Goal: Obtain resource: Download file/media

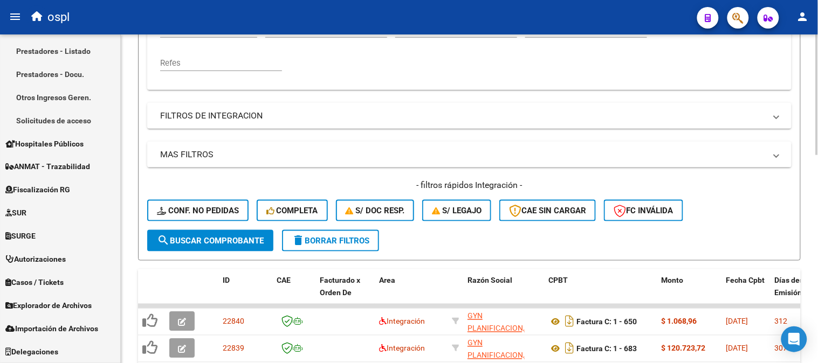
scroll to position [148, 0]
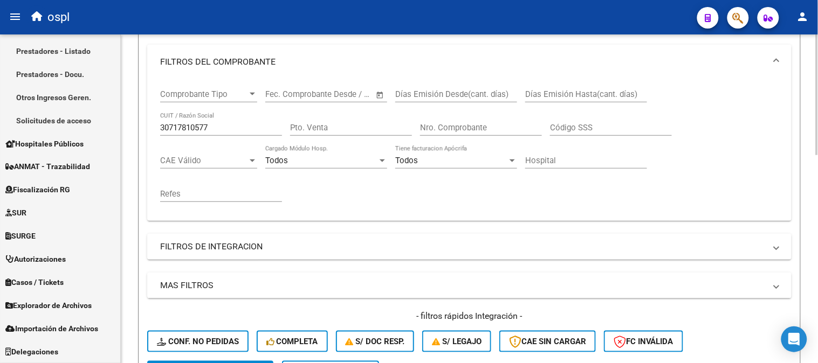
click at [218, 136] on div "30717810577 CUIT / Razón Social" at bounding box center [221, 129] width 122 height 33
click at [218, 133] on div "30717810577 CUIT / Razón Social" at bounding box center [221, 124] width 122 height 23
click at [219, 127] on input "30717810577" at bounding box center [221, 128] width 122 height 10
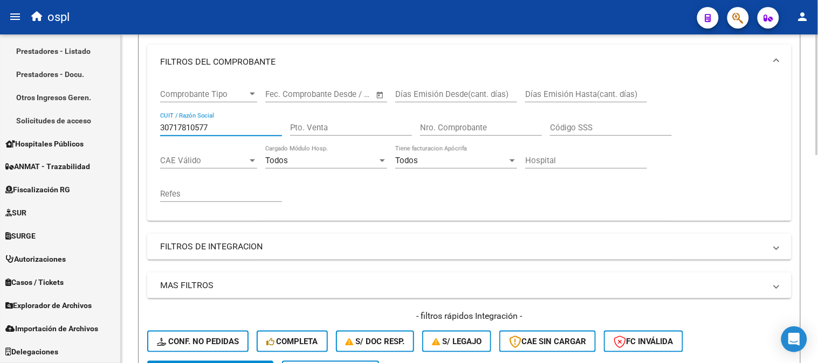
paste input "23267252734"
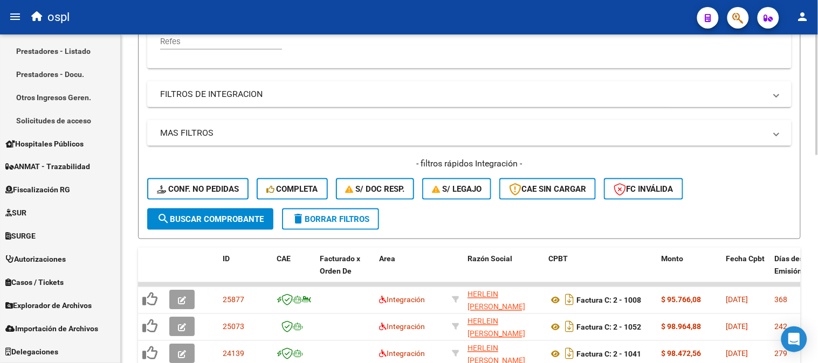
scroll to position [328, 0]
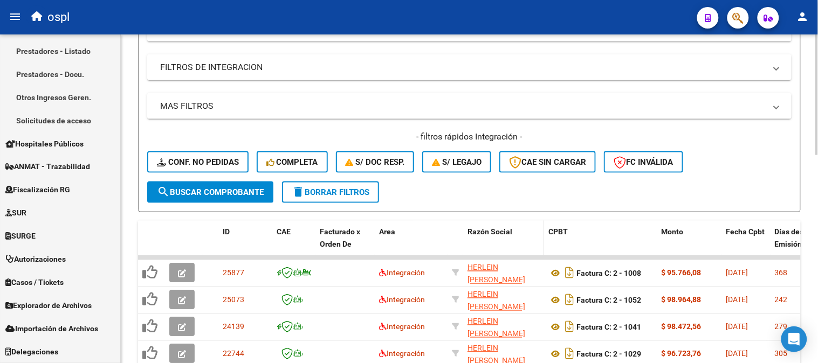
type input "23267252734"
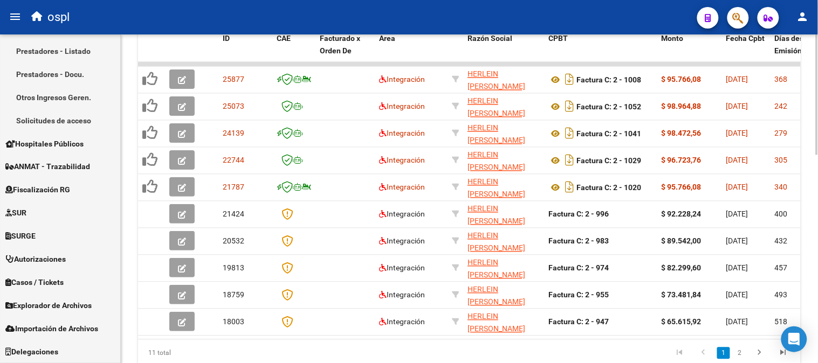
scroll to position [520, 0]
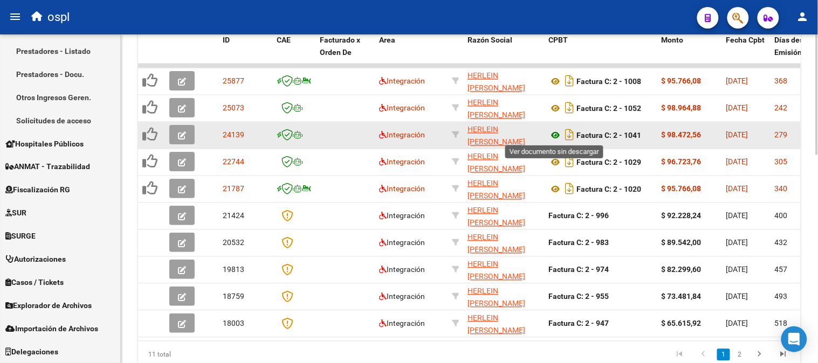
click at [556, 132] on icon at bounding box center [555, 135] width 14 height 13
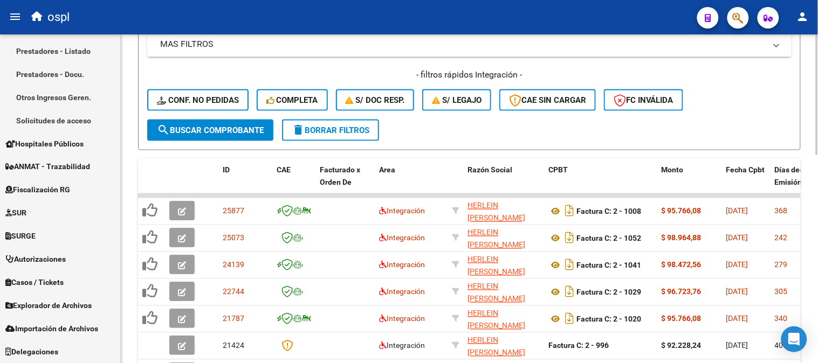
scroll to position [220, 0]
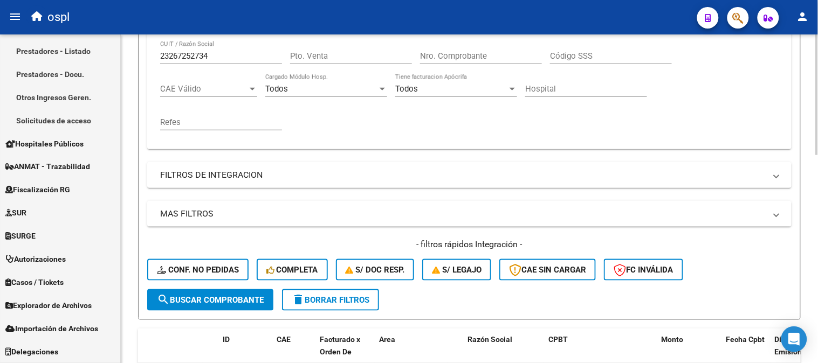
click at [197, 54] on input "23267252734" at bounding box center [221, 56] width 122 height 10
paste input "30677626379"
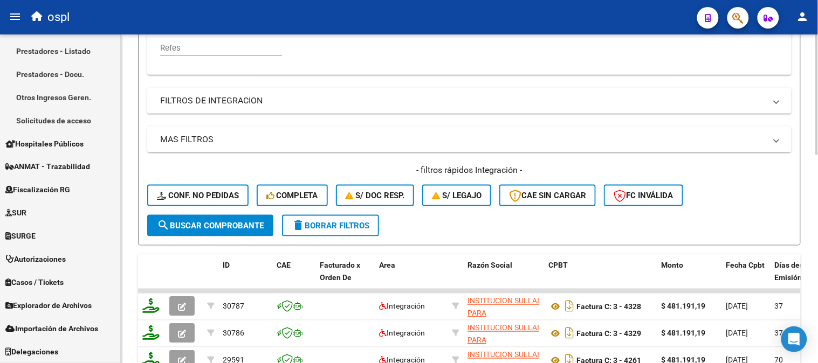
scroll to position [460, 0]
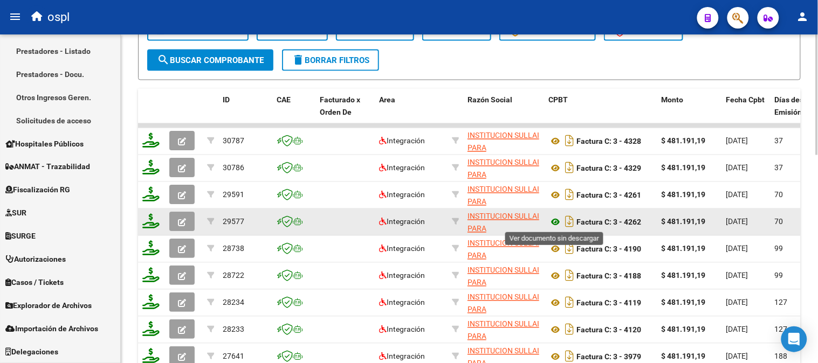
click at [556, 218] on icon at bounding box center [555, 222] width 14 height 13
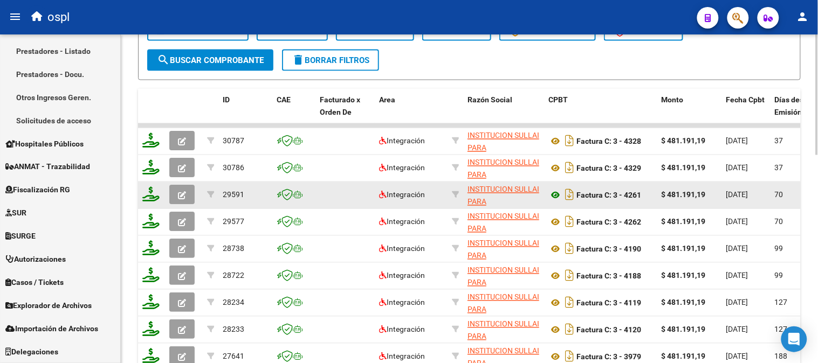
click at [557, 196] on icon at bounding box center [555, 195] width 14 height 13
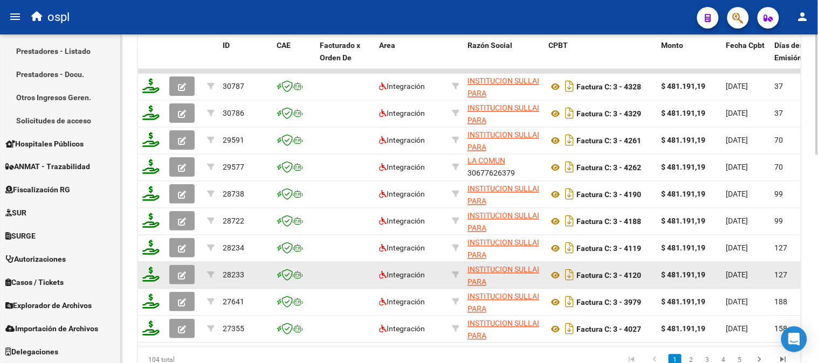
scroll to position [568, 0]
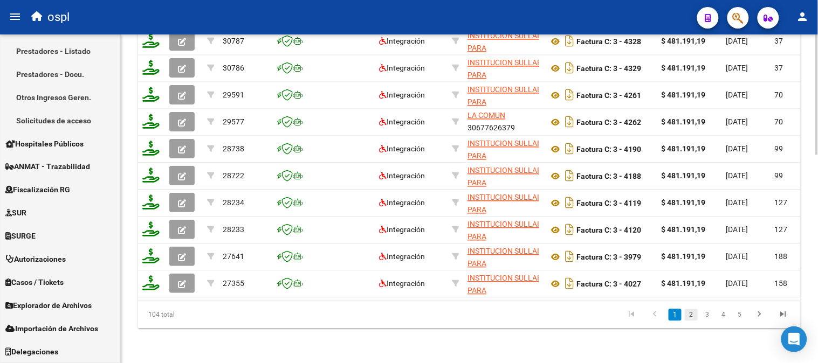
click at [690, 311] on link "2" at bounding box center [691, 315] width 13 height 12
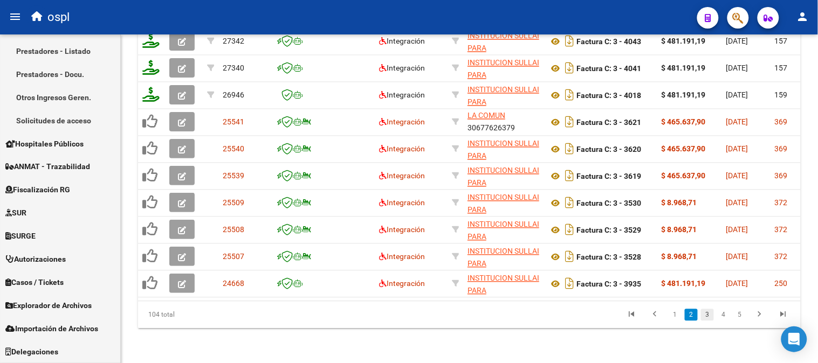
click at [708, 313] on link "3" at bounding box center [707, 315] width 13 height 12
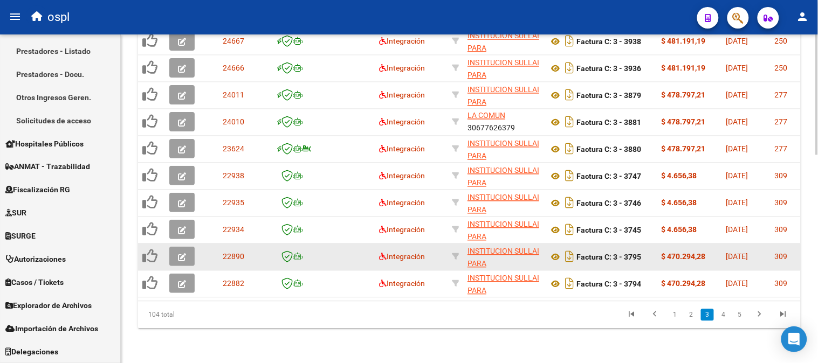
scroll to position [508, 0]
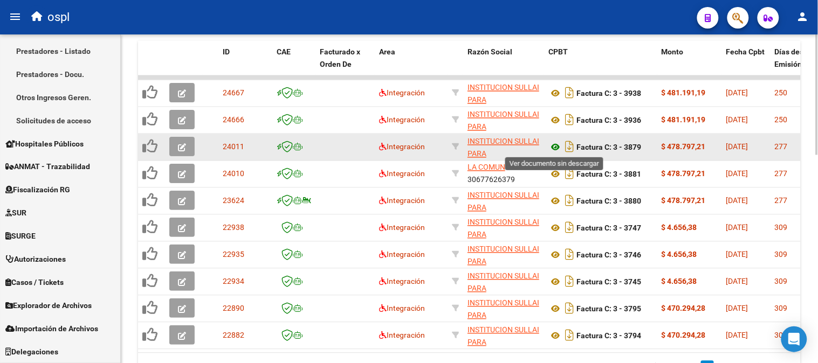
click at [554, 147] on icon at bounding box center [555, 147] width 14 height 13
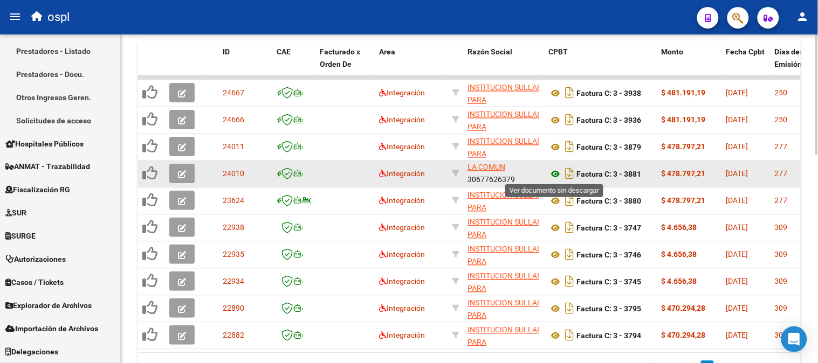
click at [554, 174] on icon at bounding box center [555, 174] width 14 height 13
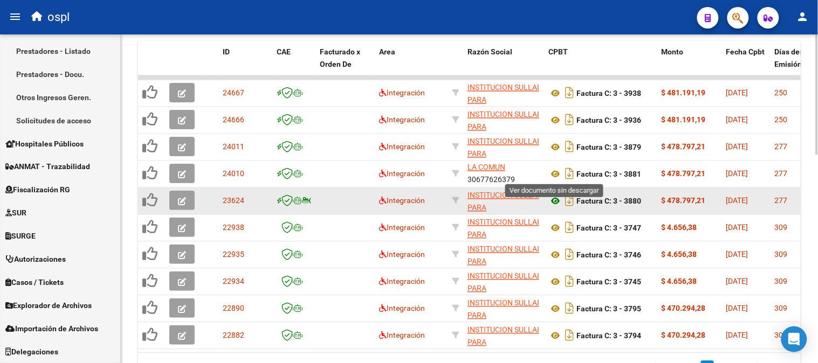
click at [555, 202] on icon at bounding box center [555, 201] width 14 height 13
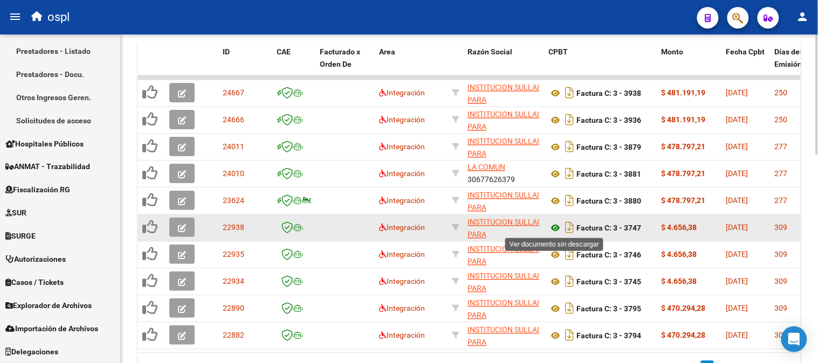
click at [554, 227] on icon at bounding box center [555, 228] width 14 height 13
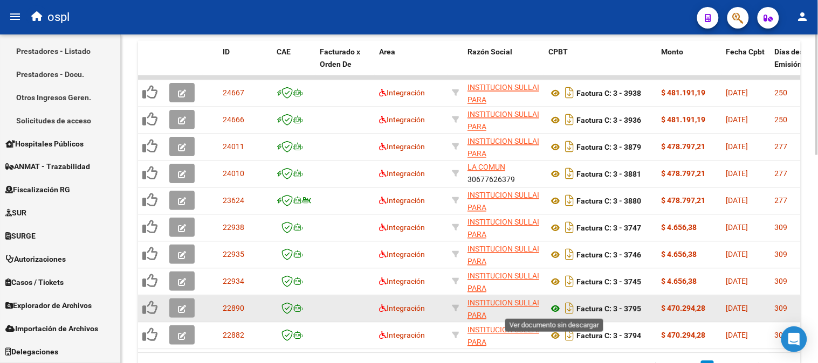
click at [554, 308] on icon at bounding box center [555, 309] width 14 height 13
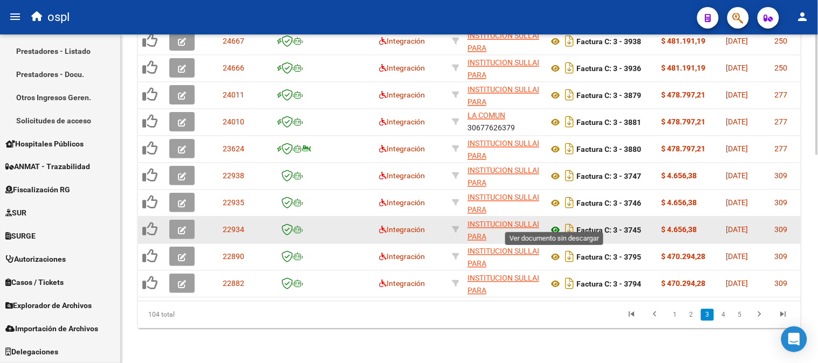
click at [556, 224] on icon at bounding box center [555, 230] width 14 height 13
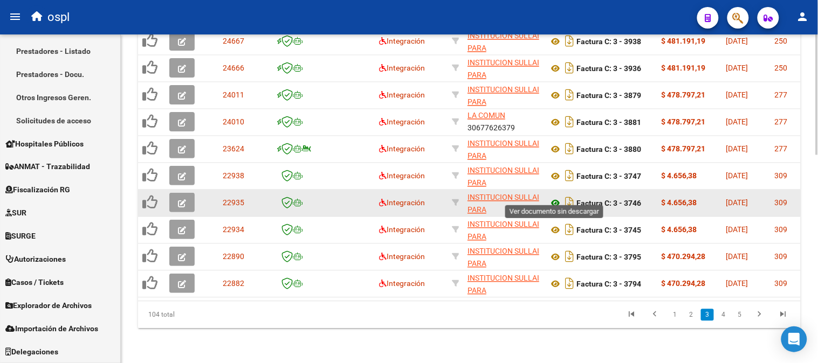
click at [556, 197] on icon at bounding box center [555, 203] width 14 height 13
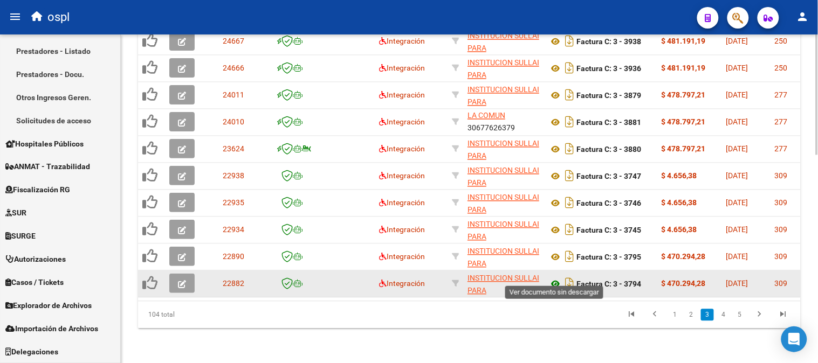
click at [548, 278] on icon at bounding box center [555, 284] width 14 height 13
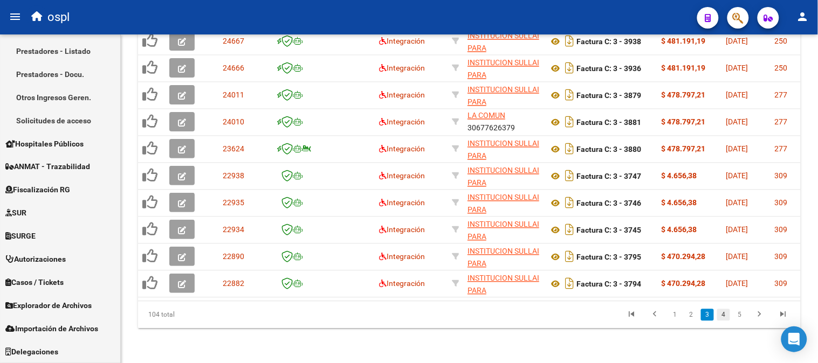
click at [725, 314] on link "4" at bounding box center [723, 315] width 13 height 12
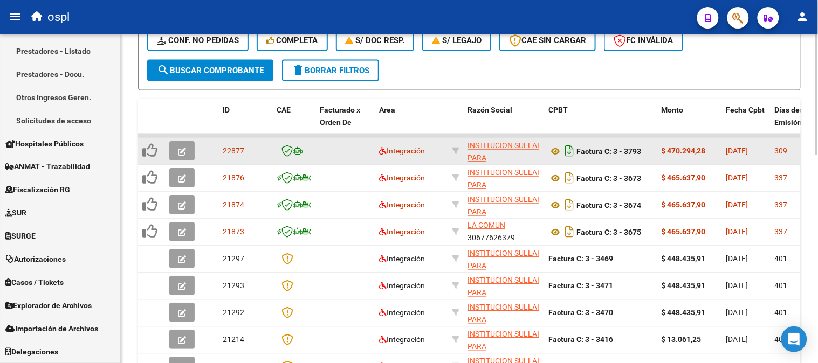
scroll to position [448, 0]
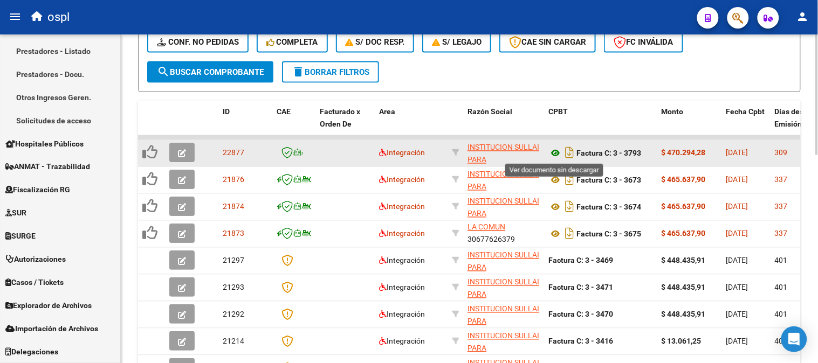
click at [553, 152] on icon at bounding box center [555, 153] width 14 height 13
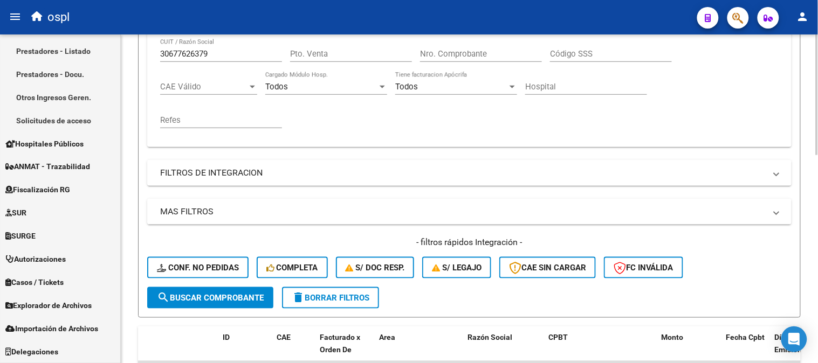
scroll to position [88, 0]
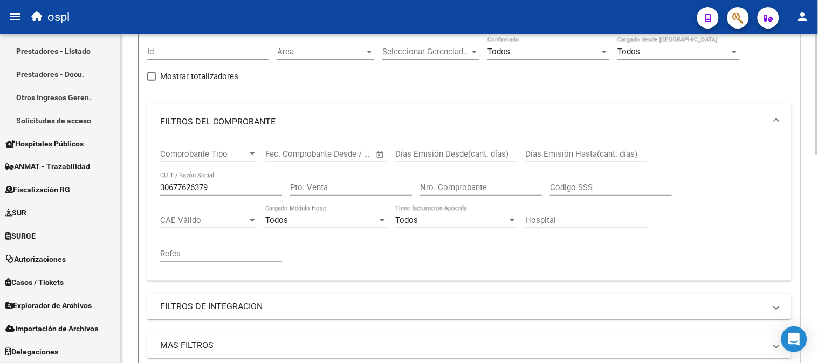
click at [205, 185] on input "30677626379" at bounding box center [221, 188] width 122 height 10
paste input "58530760"
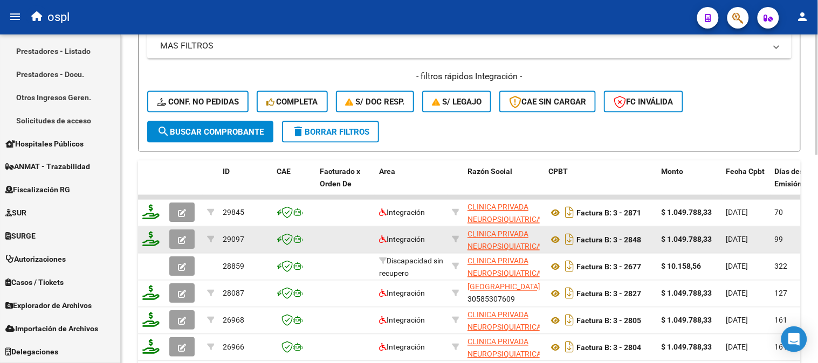
scroll to position [448, 0]
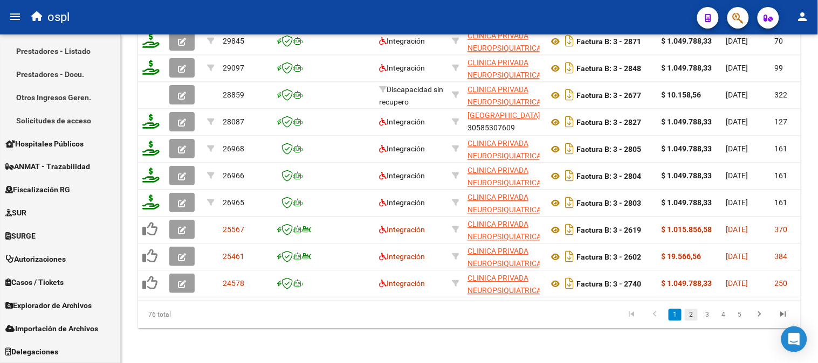
click at [688, 316] on link "2" at bounding box center [691, 315] width 13 height 12
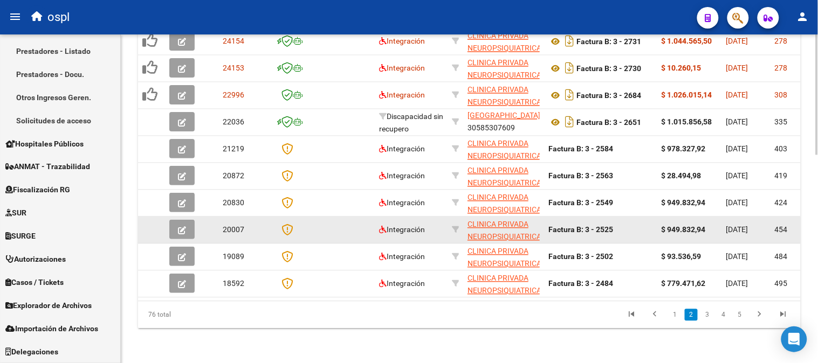
scroll to position [568, 0]
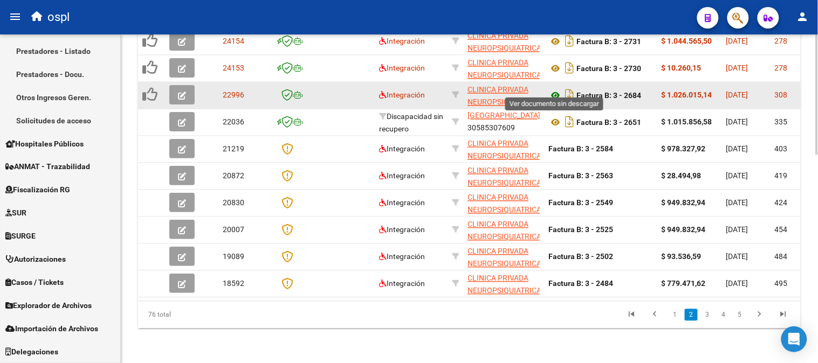
click at [552, 89] on icon at bounding box center [555, 95] width 14 height 13
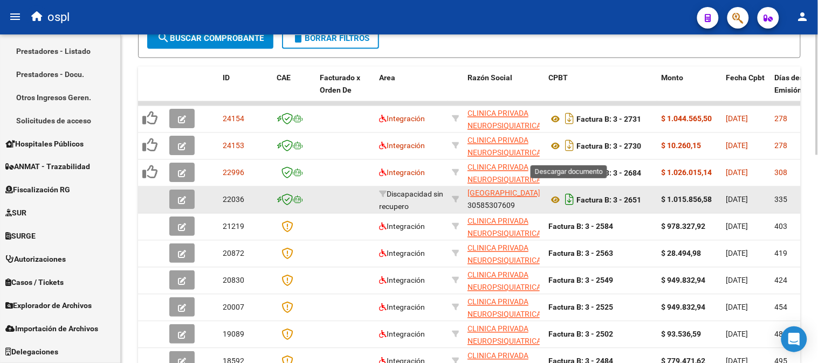
scroll to position [448, 0]
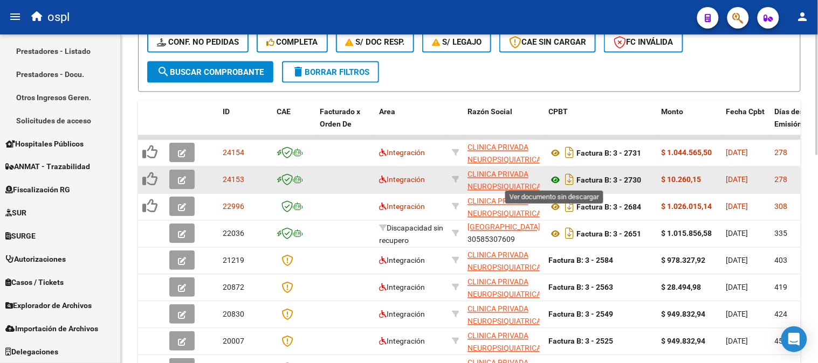
click at [557, 174] on icon at bounding box center [555, 180] width 14 height 13
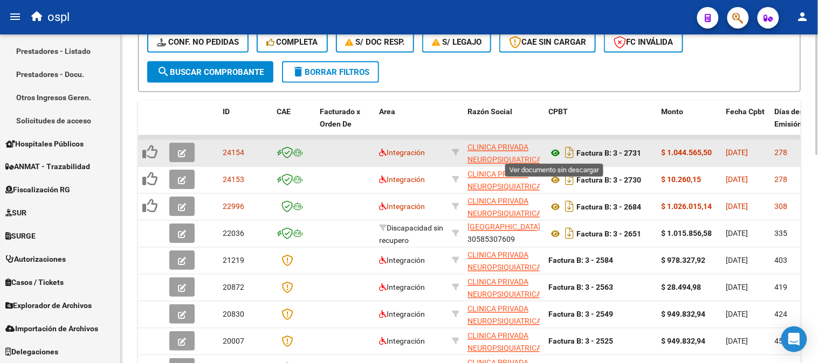
click at [557, 152] on icon at bounding box center [555, 153] width 14 height 13
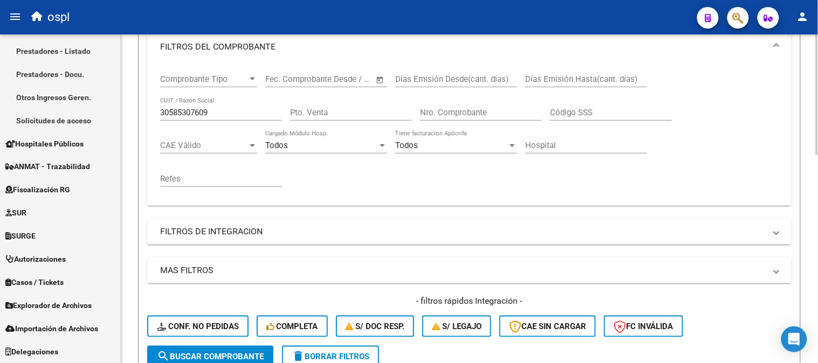
scroll to position [148, 0]
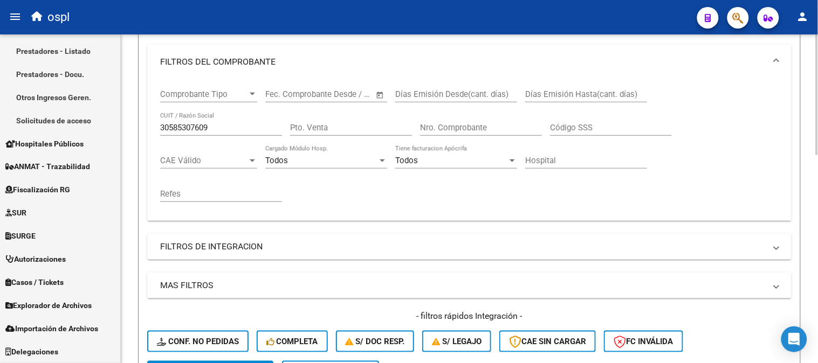
click at [223, 135] on div "30585307609 CUIT / Razón Social" at bounding box center [221, 124] width 122 height 23
click at [224, 130] on input "30585307609" at bounding box center [221, 128] width 122 height 10
paste input "715153390"
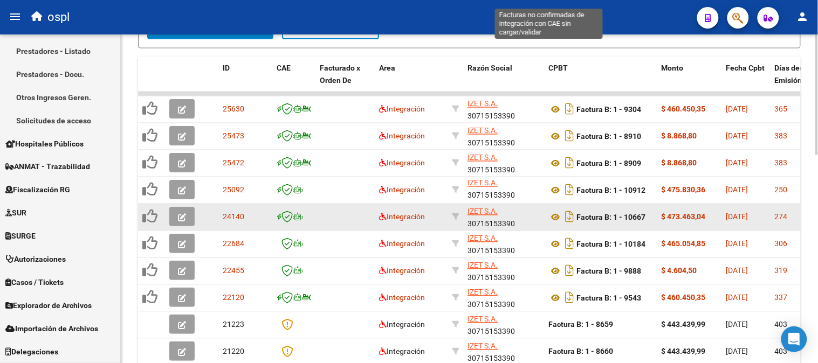
scroll to position [508, 0]
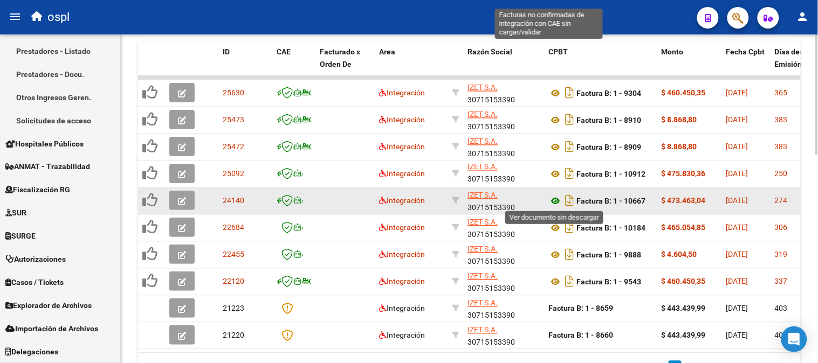
click at [554, 199] on icon at bounding box center [555, 201] width 14 height 13
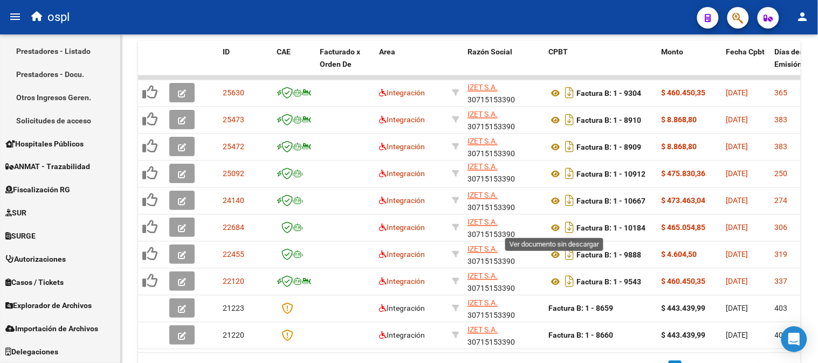
click at [554, 229] on icon at bounding box center [555, 228] width 14 height 13
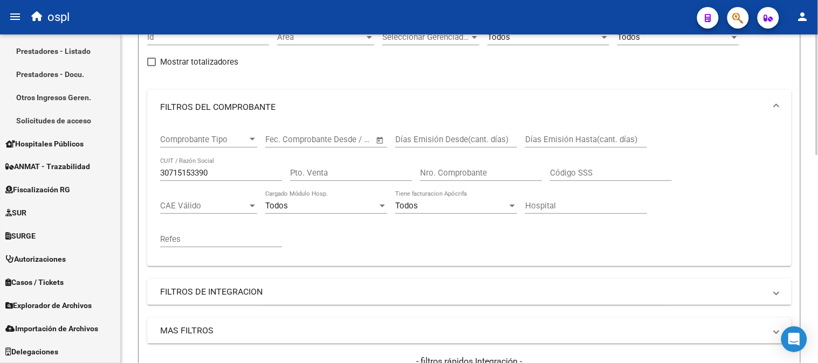
scroll to position [88, 0]
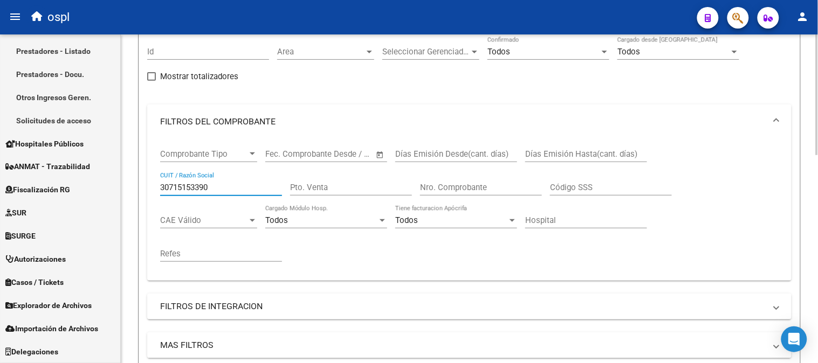
click at [224, 184] on input "30715153390" at bounding box center [221, 188] width 122 height 10
paste input "27360130415"
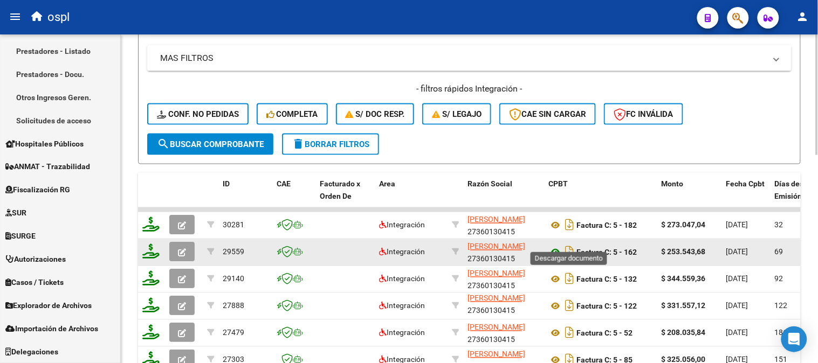
scroll to position [388, 0]
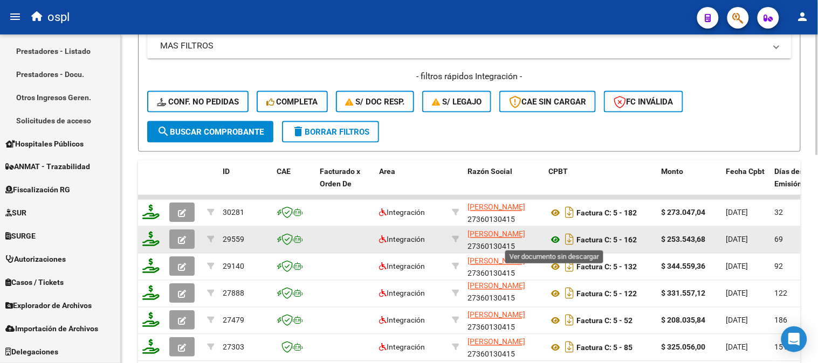
click at [553, 235] on icon at bounding box center [555, 240] width 14 height 13
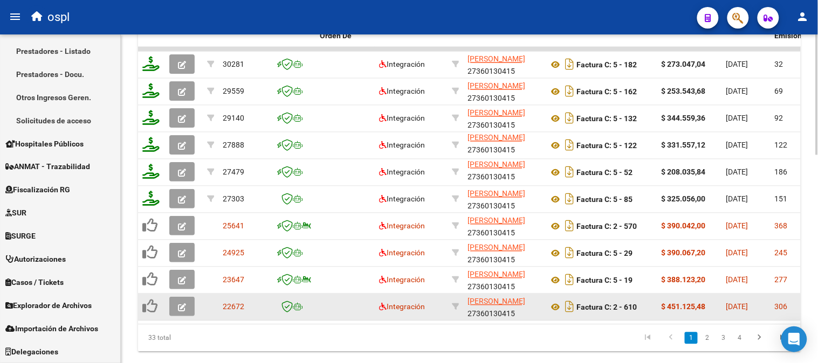
scroll to position [568, 0]
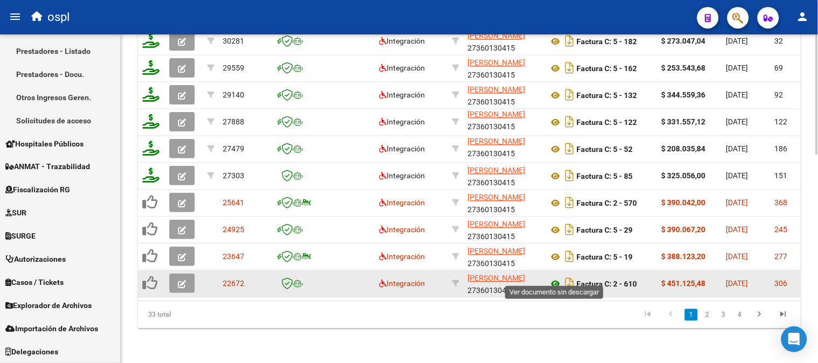
click at [556, 278] on icon at bounding box center [555, 284] width 14 height 13
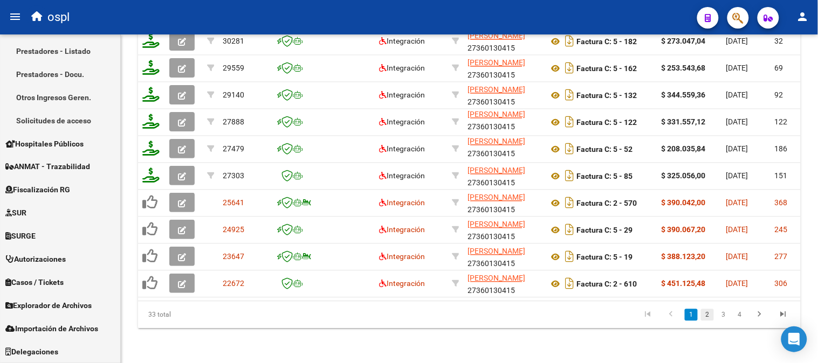
click at [708, 311] on link "2" at bounding box center [707, 315] width 13 height 12
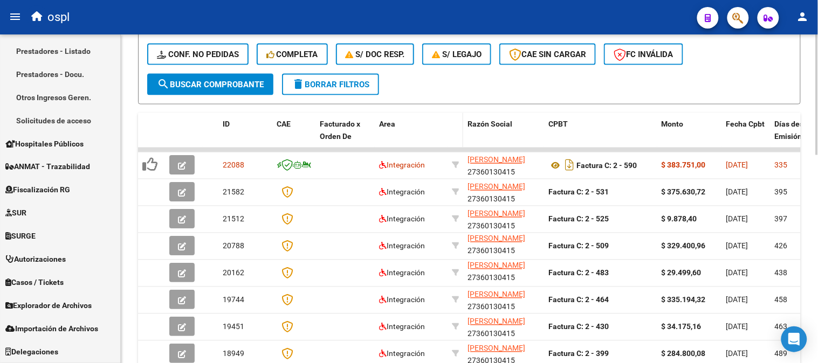
scroll to position [328, 0]
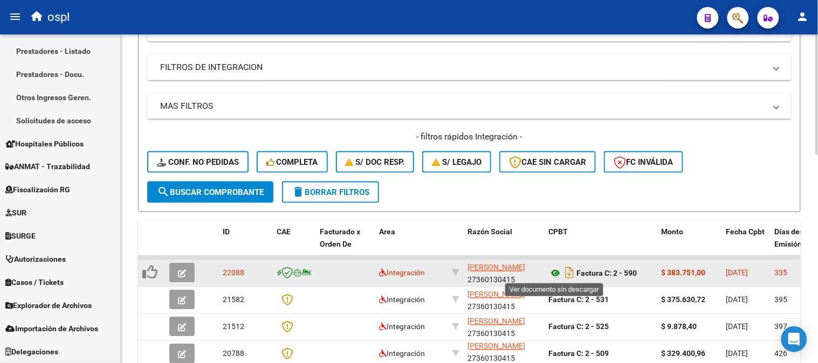
click at [555, 272] on icon at bounding box center [555, 273] width 14 height 13
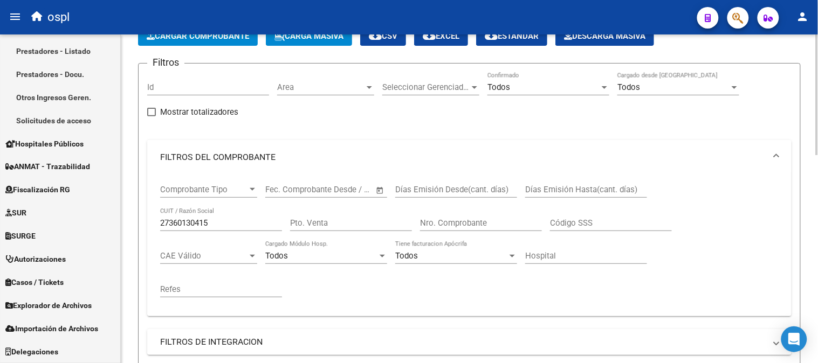
scroll to position [29, 0]
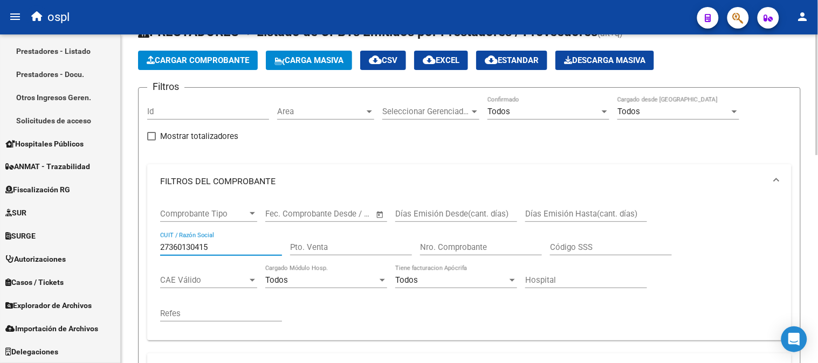
click at [234, 251] on input "27360130415" at bounding box center [221, 248] width 122 height 10
click at [235, 251] on input "27360130415" at bounding box center [221, 248] width 122 height 10
paste input "164535717"
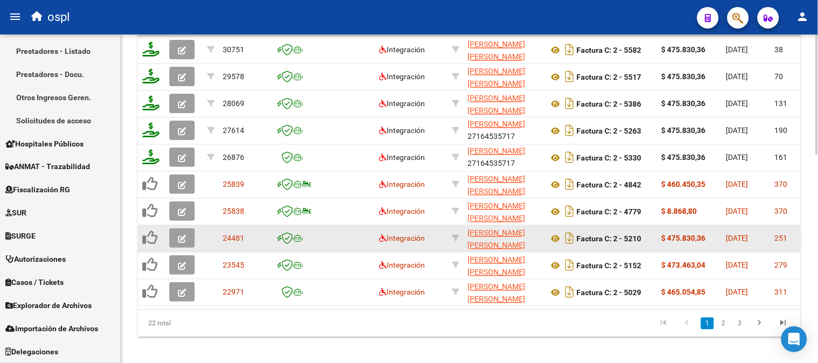
scroll to position [568, 0]
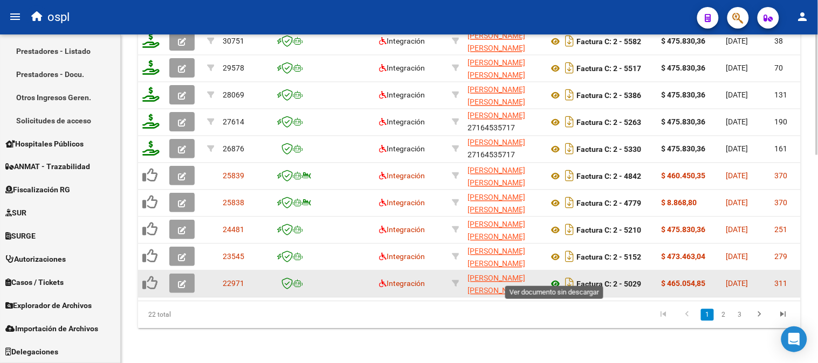
click at [554, 278] on icon at bounding box center [555, 284] width 14 height 13
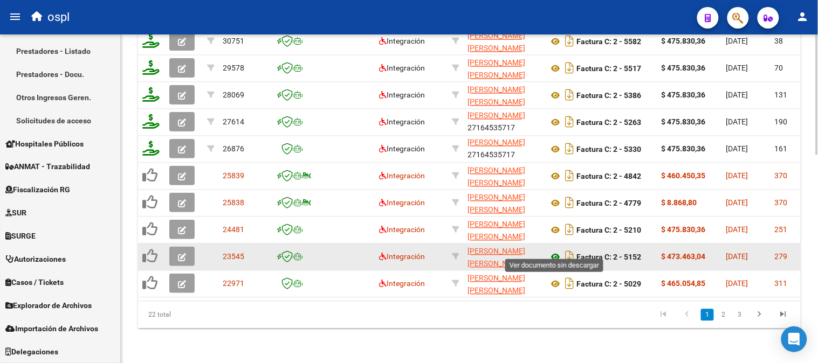
click at [554, 251] on icon at bounding box center [555, 257] width 14 height 13
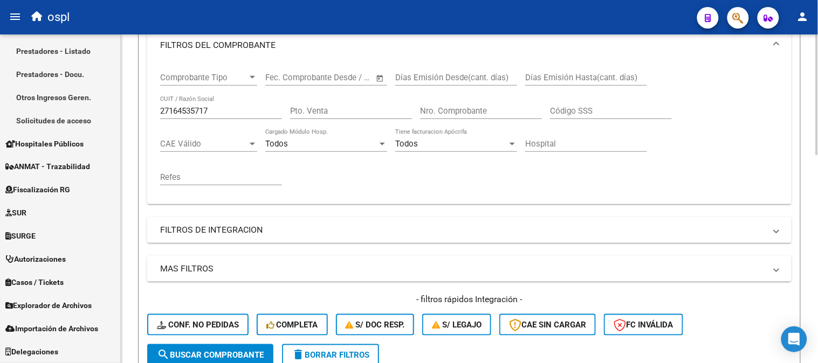
scroll to position [148, 0]
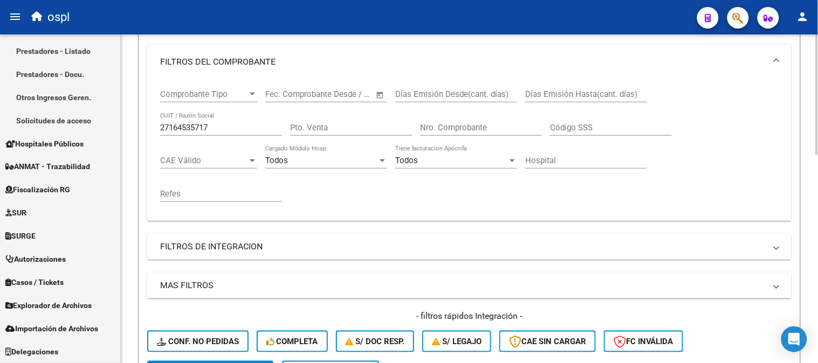
click at [238, 133] on div "27164535717 CUIT / Razón Social" at bounding box center [221, 124] width 122 height 23
click at [238, 132] on input "27164535717" at bounding box center [221, 128] width 122 height 10
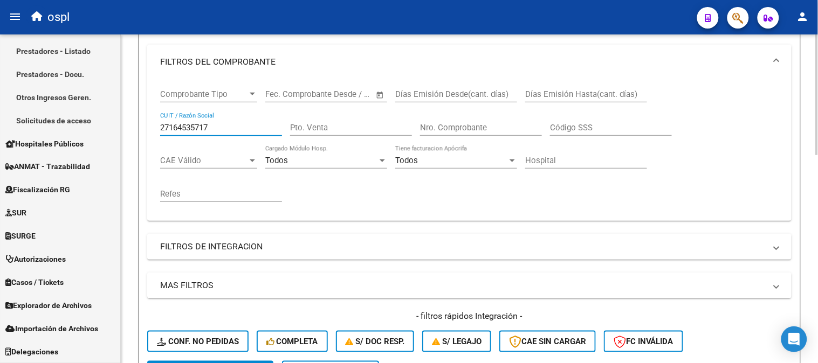
paste input "34314784"
type input "2734314784"
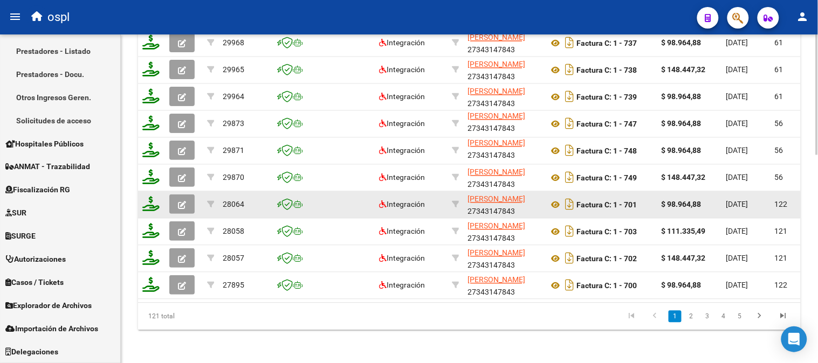
scroll to position [568, 0]
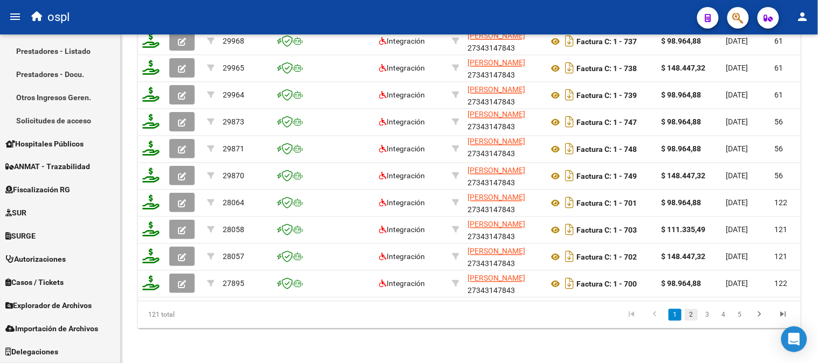
click at [691, 313] on link "2" at bounding box center [691, 315] width 13 height 12
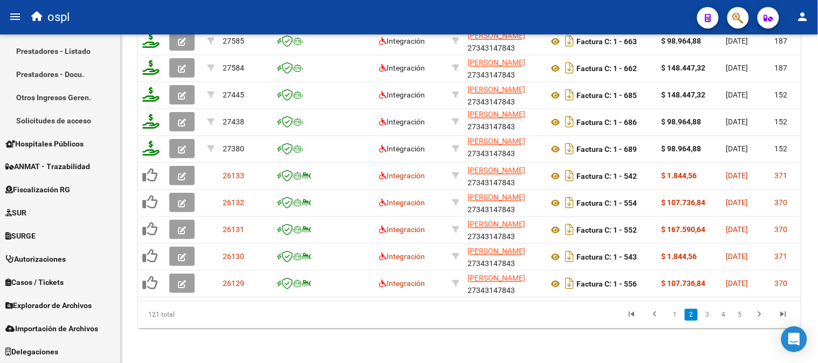
click at [709, 316] on link "3" at bounding box center [707, 315] width 13 height 12
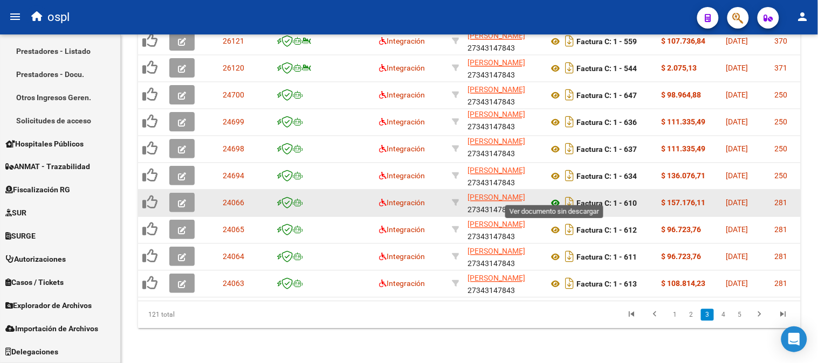
click at [555, 197] on icon at bounding box center [555, 203] width 14 height 13
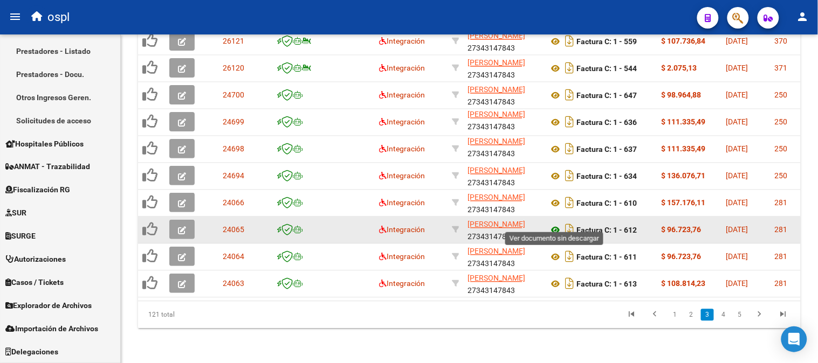
click at [559, 224] on icon at bounding box center [555, 230] width 14 height 13
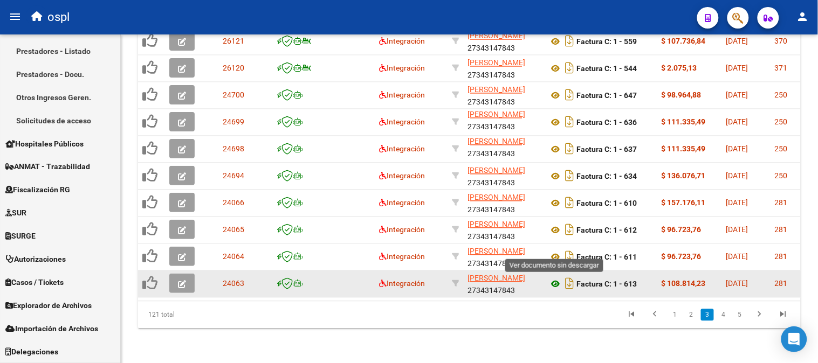
click at [554, 251] on icon at bounding box center [555, 257] width 14 height 13
click at [553, 278] on icon at bounding box center [555, 284] width 14 height 13
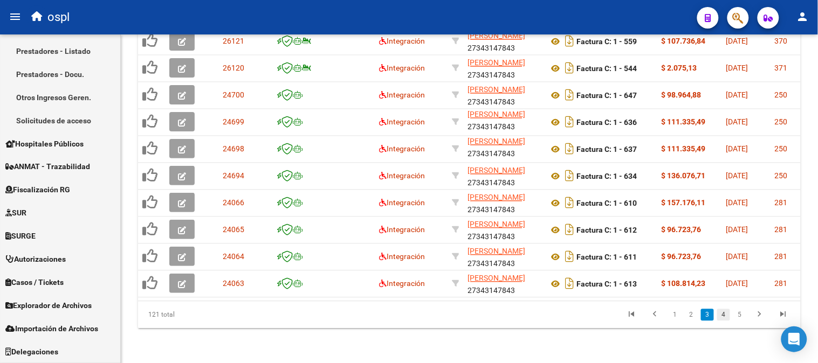
click at [727, 315] on link "4" at bounding box center [723, 315] width 13 height 12
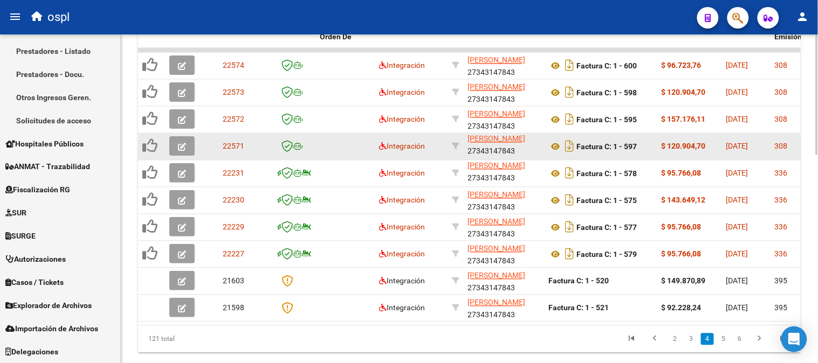
scroll to position [508, 0]
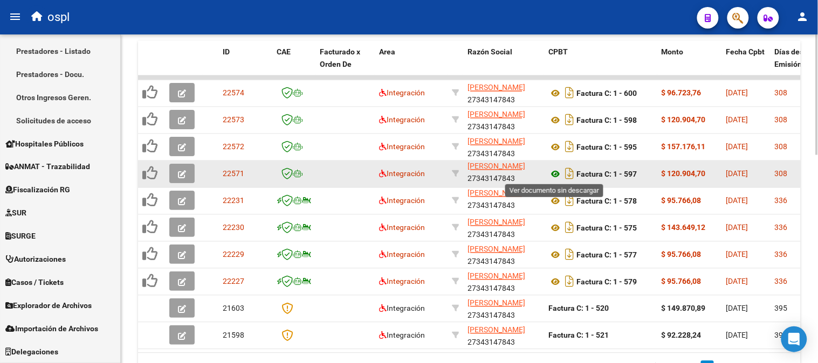
click at [554, 171] on icon at bounding box center [555, 174] width 14 height 13
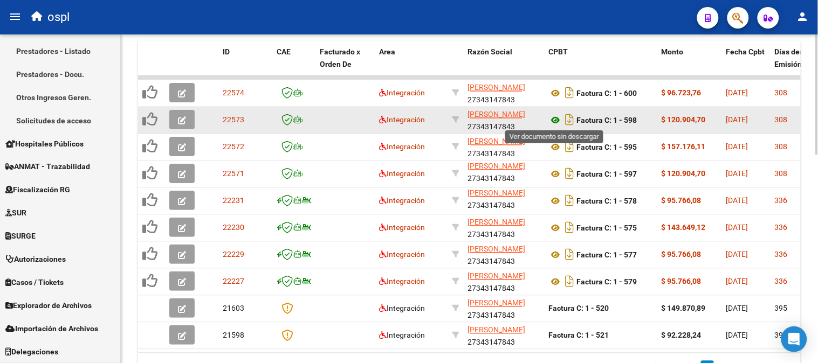
click at [553, 120] on icon at bounding box center [555, 120] width 14 height 13
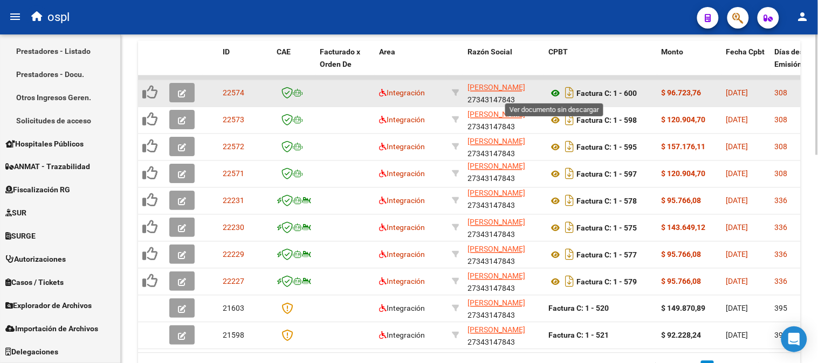
click at [557, 95] on icon at bounding box center [555, 93] width 14 height 13
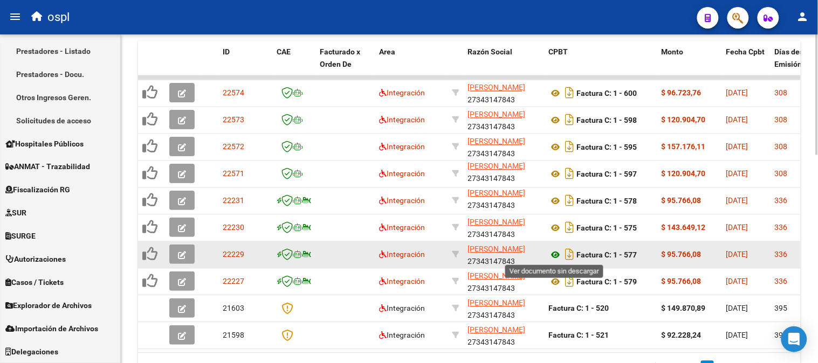
click at [555, 257] on icon at bounding box center [555, 255] width 14 height 13
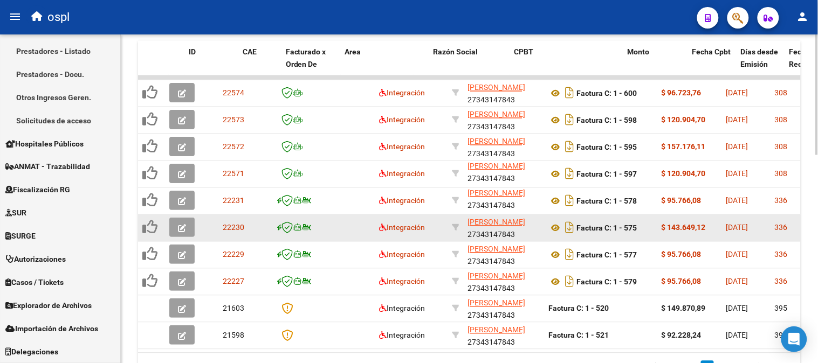
scroll to position [144, 0]
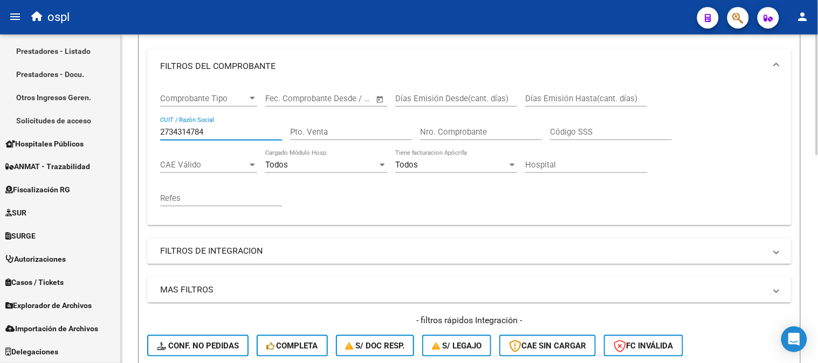
paste input "23709535"
type input "27323709535"
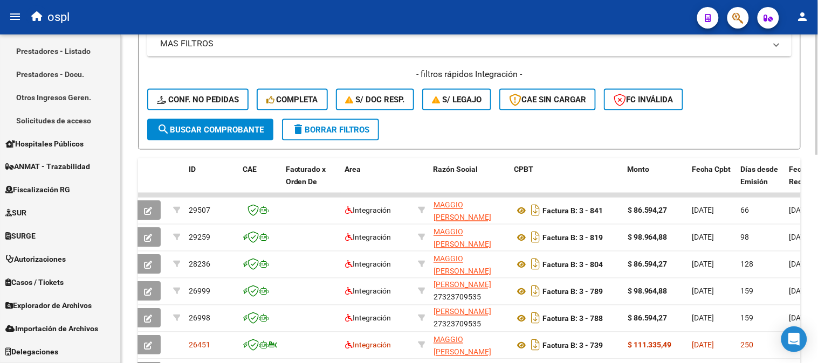
scroll to position [504, 0]
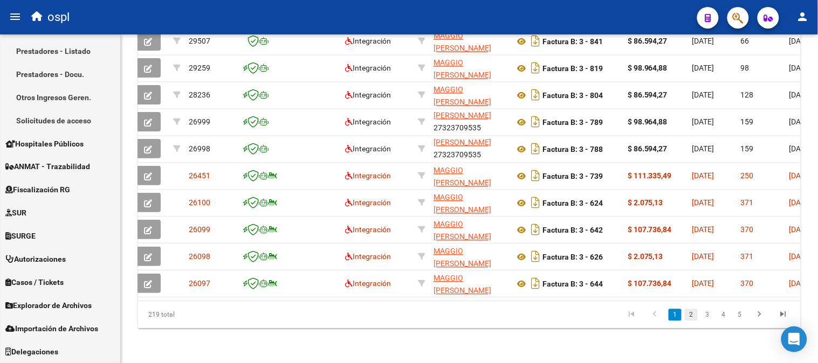
click at [693, 319] on link "2" at bounding box center [691, 315] width 13 height 12
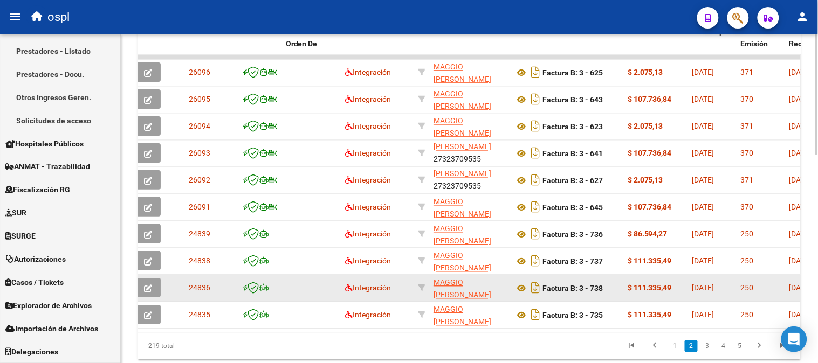
scroll to position [508, 0]
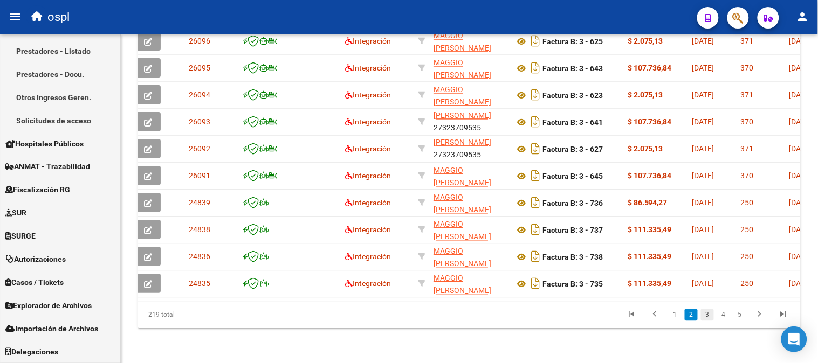
click at [708, 318] on link "3" at bounding box center [707, 315] width 13 height 12
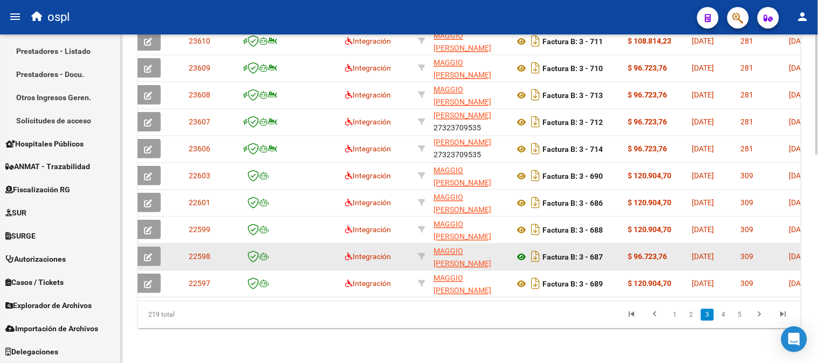
click at [521, 251] on icon at bounding box center [521, 257] width 14 height 13
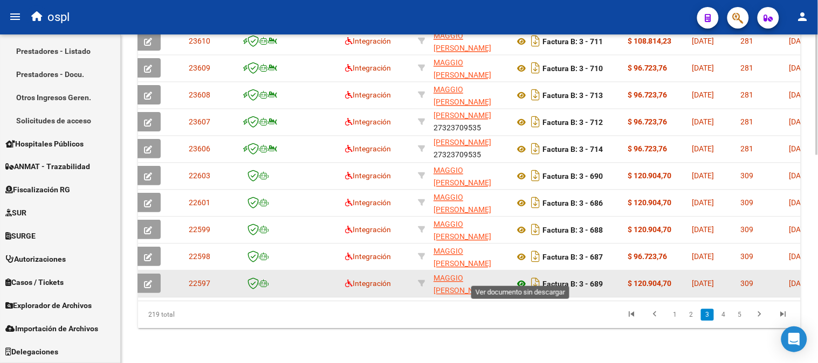
click at [519, 278] on icon at bounding box center [521, 284] width 14 height 13
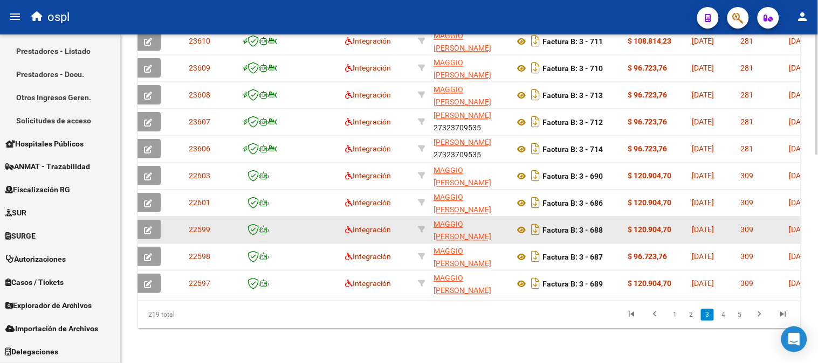
scroll to position [508, 0]
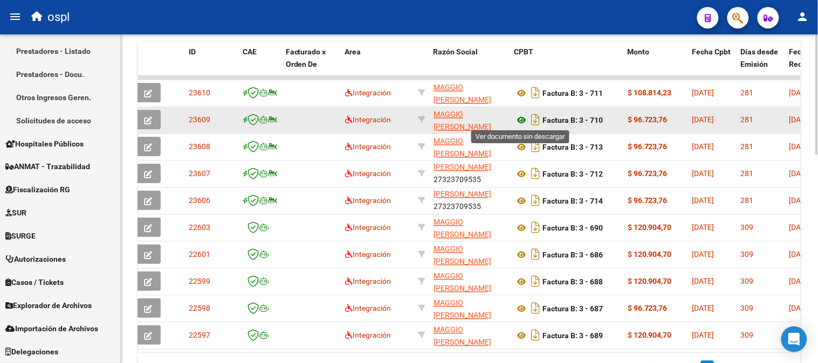
click at [521, 120] on icon at bounding box center [521, 120] width 14 height 13
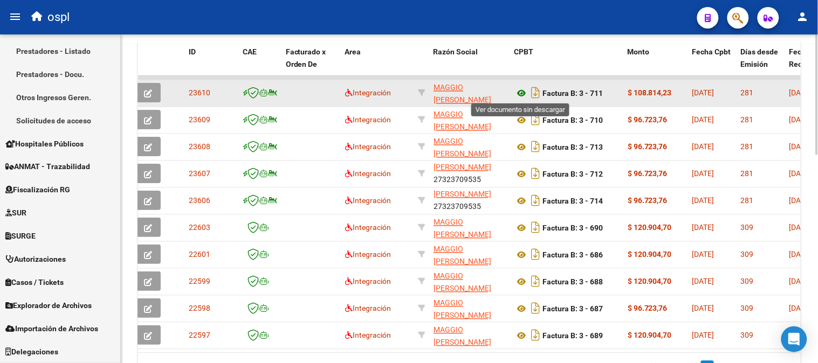
click at [521, 92] on icon at bounding box center [521, 93] width 14 height 13
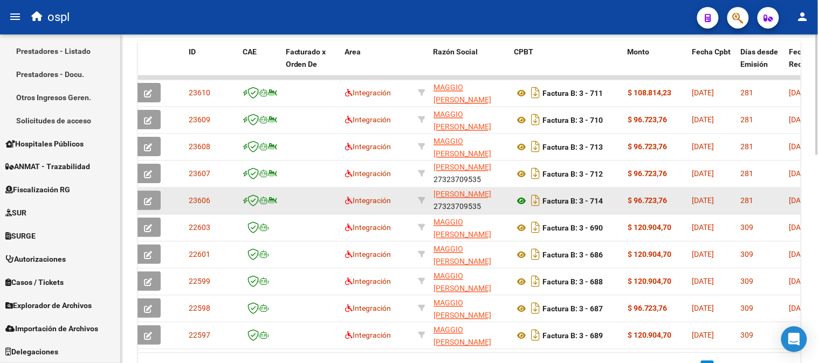
click at [521, 171] on icon at bounding box center [521, 174] width 14 height 13
click at [520, 202] on icon at bounding box center [521, 201] width 14 height 13
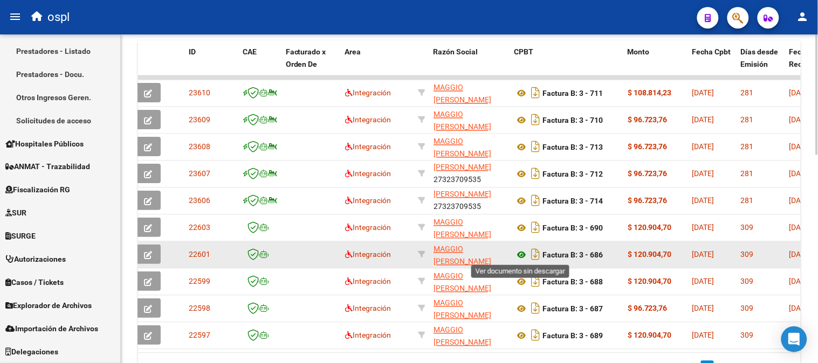
click at [523, 252] on icon at bounding box center [521, 255] width 14 height 13
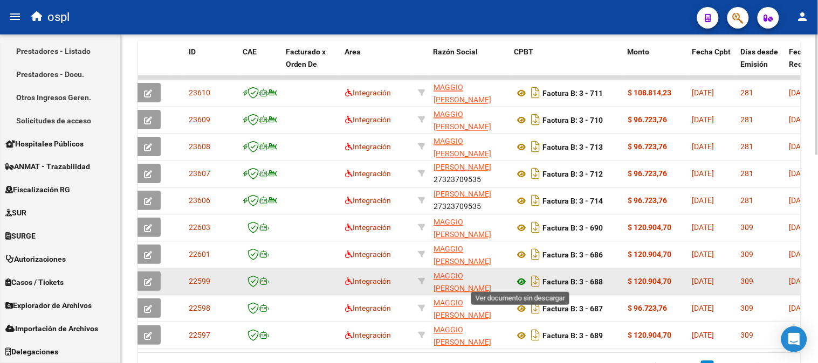
click at [520, 279] on icon at bounding box center [521, 282] width 14 height 13
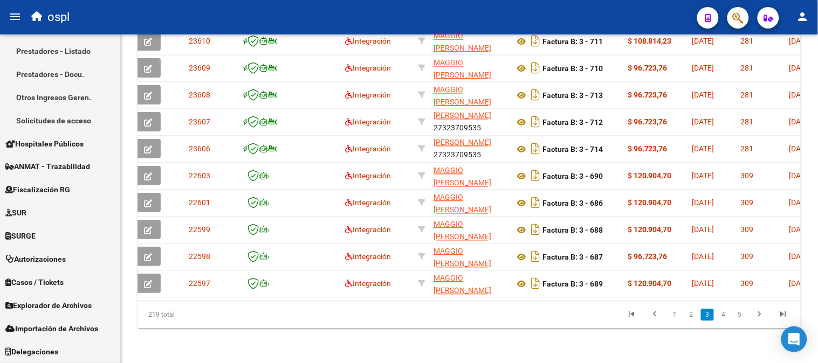
click at [724, 319] on link "4" at bounding box center [723, 315] width 13 height 12
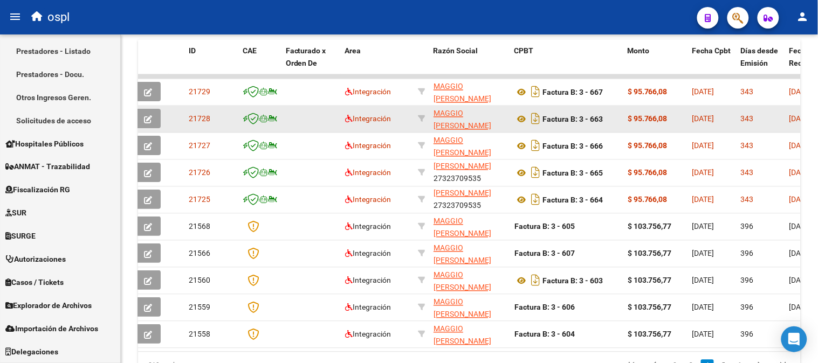
scroll to position [568, 0]
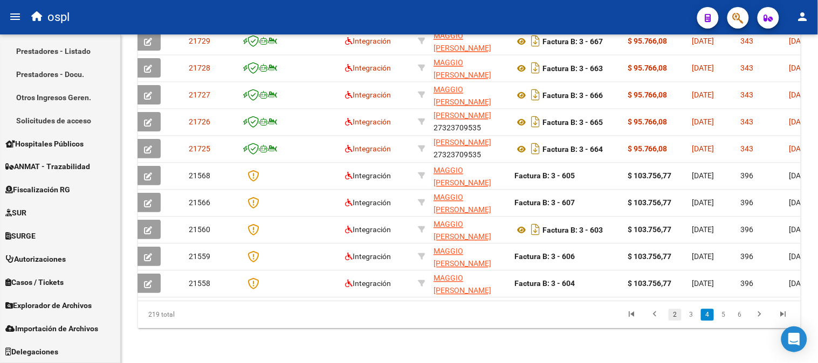
click at [677, 318] on link "2" at bounding box center [675, 315] width 13 height 12
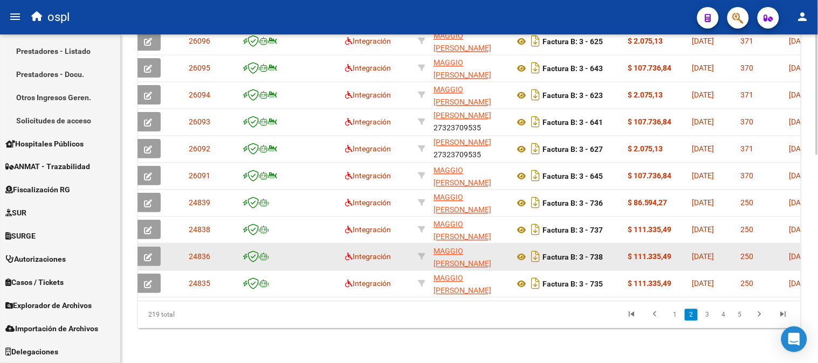
scroll to position [508, 0]
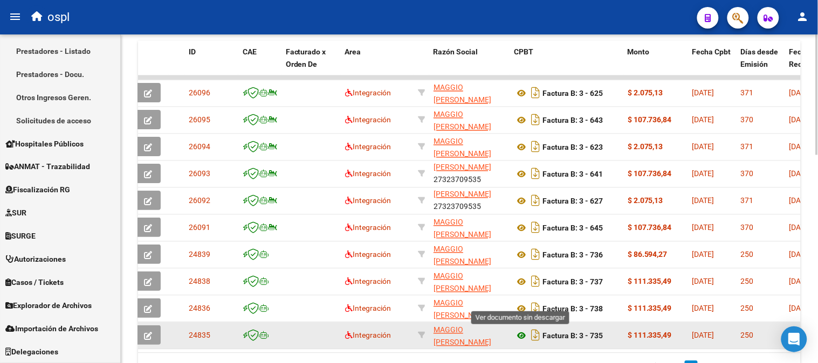
click at [518, 335] on icon at bounding box center [521, 336] width 14 height 13
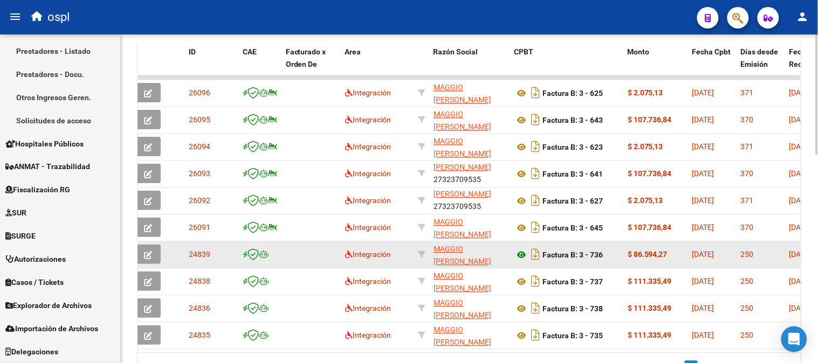
click at [518, 257] on icon at bounding box center [521, 255] width 14 height 13
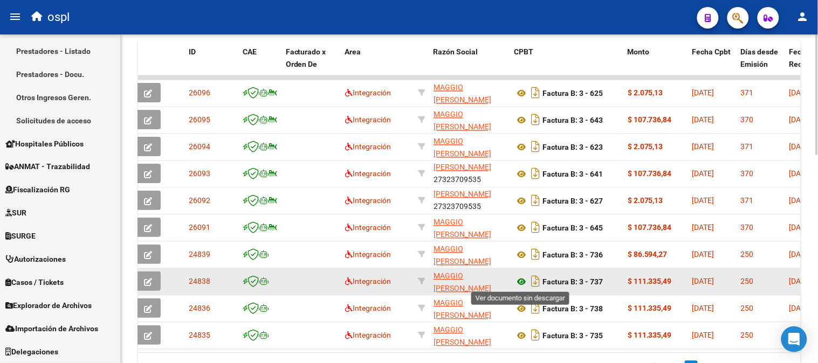
click at [520, 279] on icon at bounding box center [521, 282] width 14 height 13
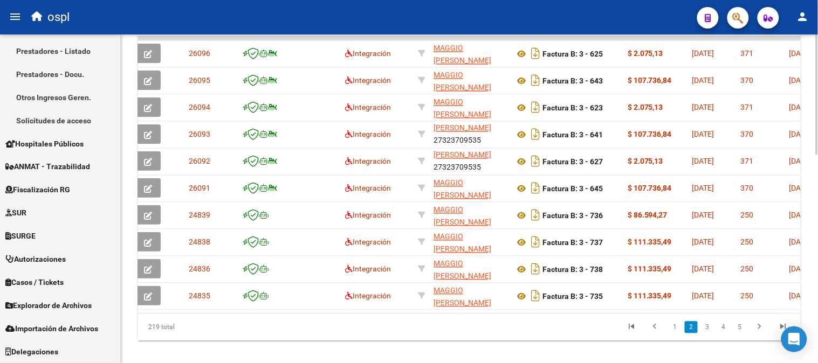
scroll to position [568, 0]
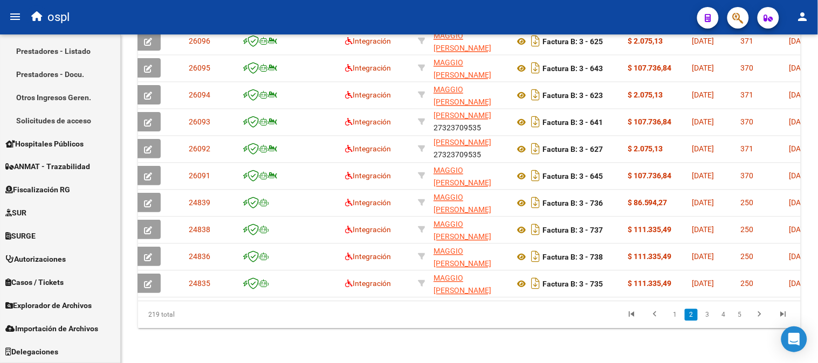
click at [670, 319] on link "1" at bounding box center [675, 315] width 13 height 12
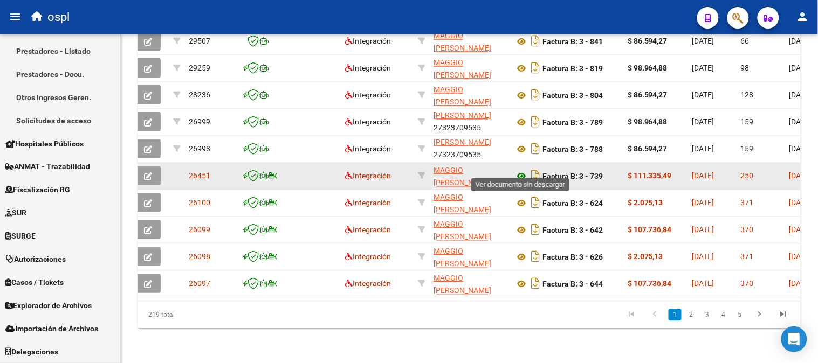
click at [516, 170] on icon at bounding box center [521, 176] width 14 height 13
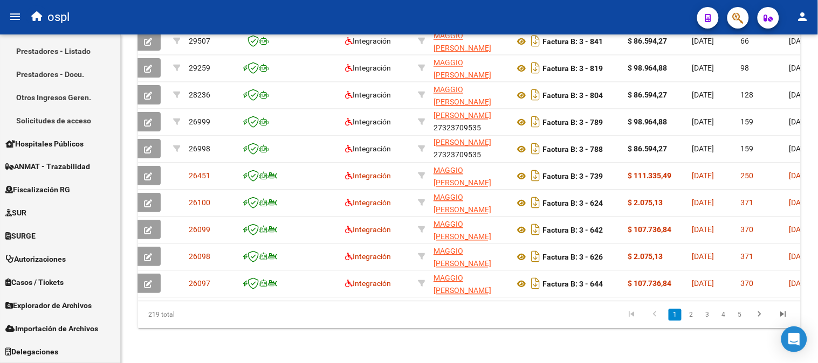
click at [686, 312] on link "2" at bounding box center [691, 315] width 13 height 12
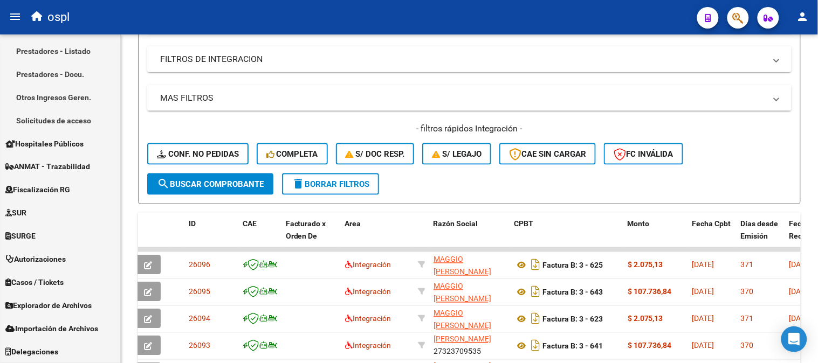
scroll to position [211, 0]
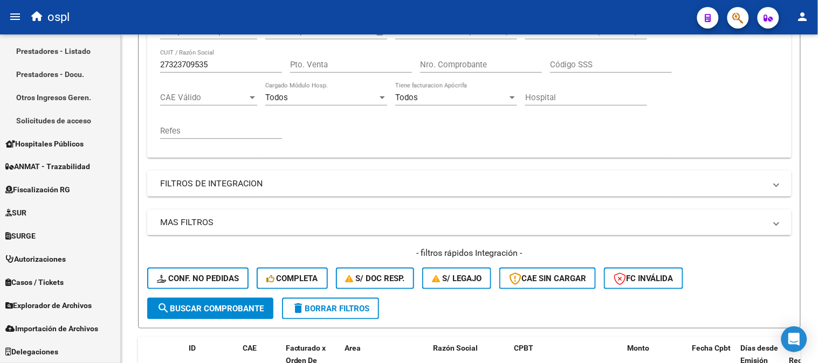
click at [465, 65] on input "Nro. Comprobante" at bounding box center [481, 65] width 122 height 10
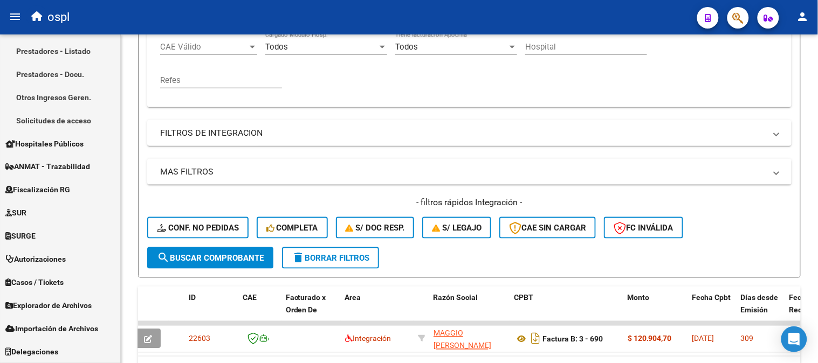
scroll to position [325, 0]
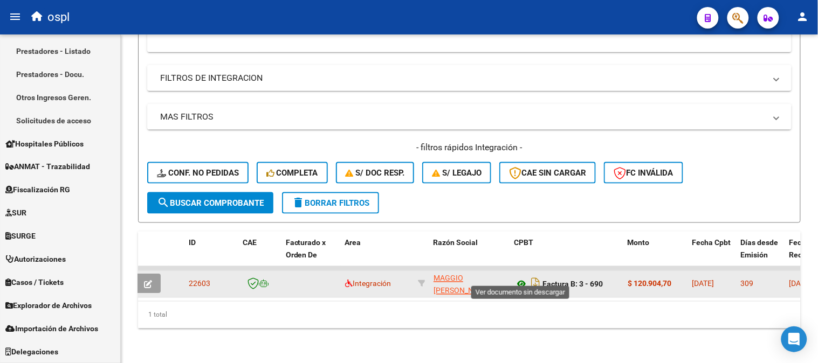
type input "690"
click at [521, 278] on icon at bounding box center [521, 284] width 14 height 13
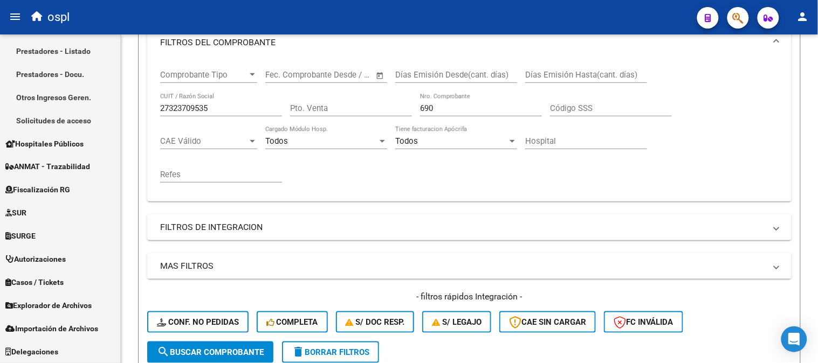
scroll to position [146, 0]
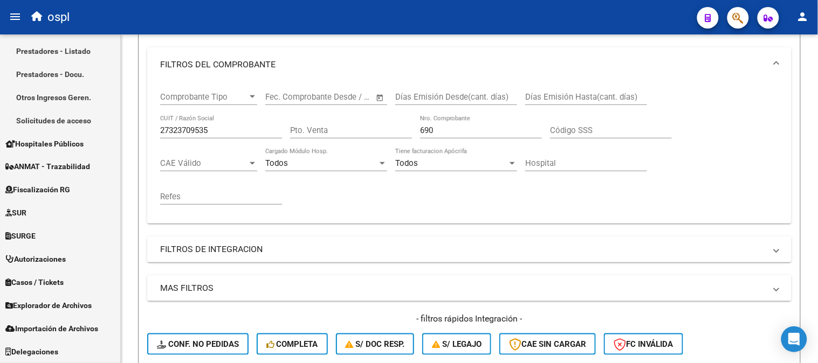
click at [222, 130] on input "27323709535" at bounding box center [221, 131] width 122 height 10
paste input "86593960"
type input "27386593960"
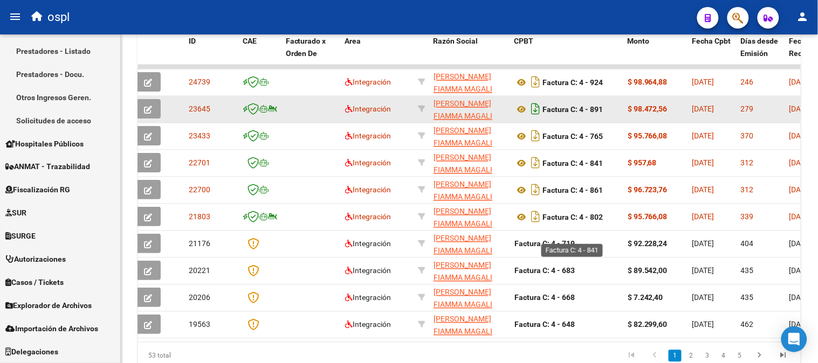
scroll to position [445, 0]
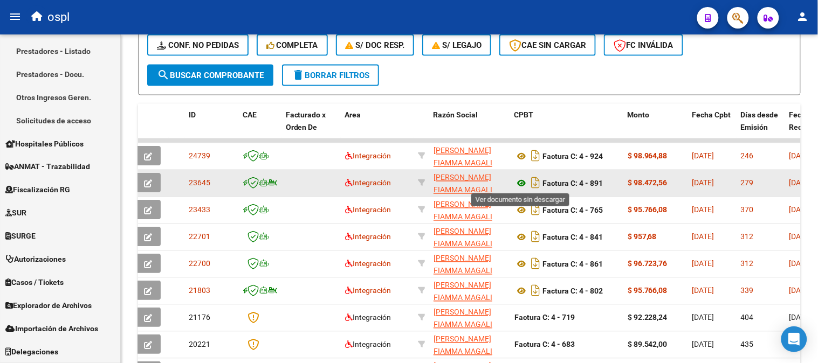
click at [522, 182] on icon at bounding box center [521, 183] width 14 height 13
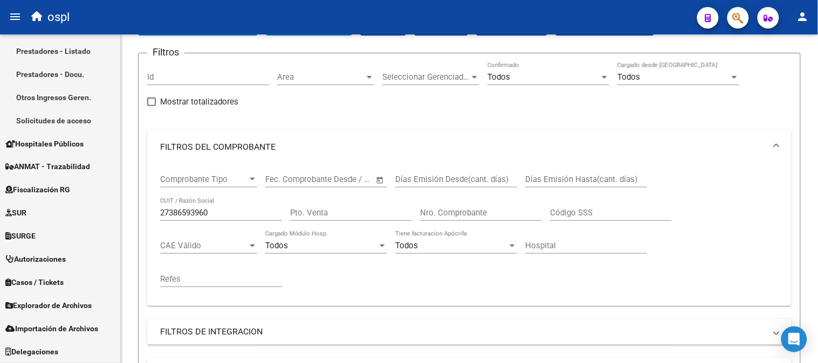
scroll to position [25, 0]
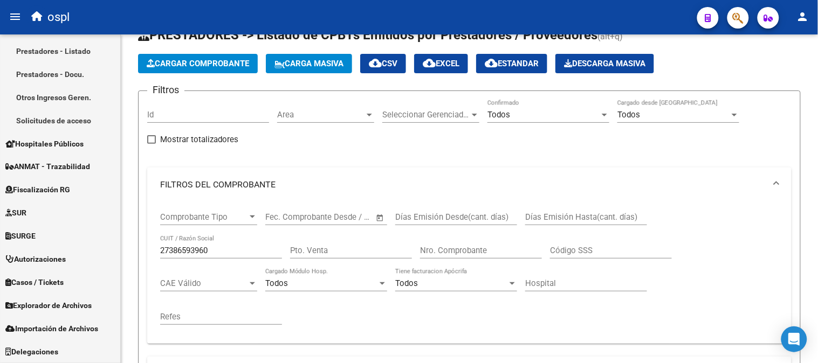
click at [238, 253] on input "27386593960" at bounding box center [221, 251] width 122 height 10
paste input "19209242"
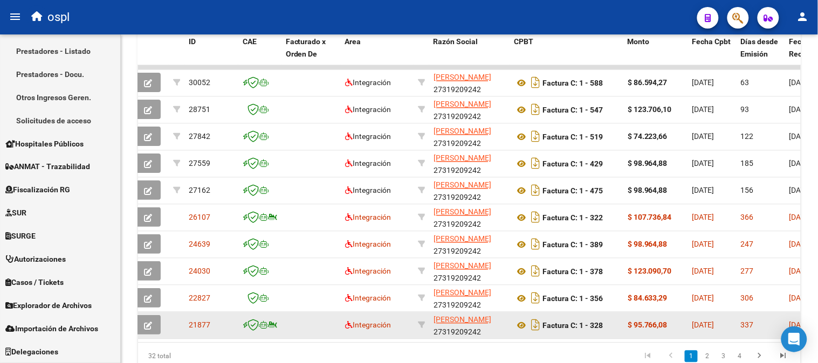
scroll to position [564, 0]
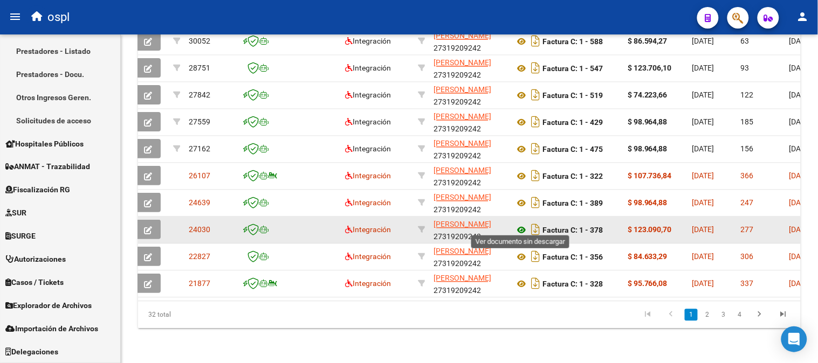
click at [522, 228] on icon at bounding box center [521, 230] width 14 height 13
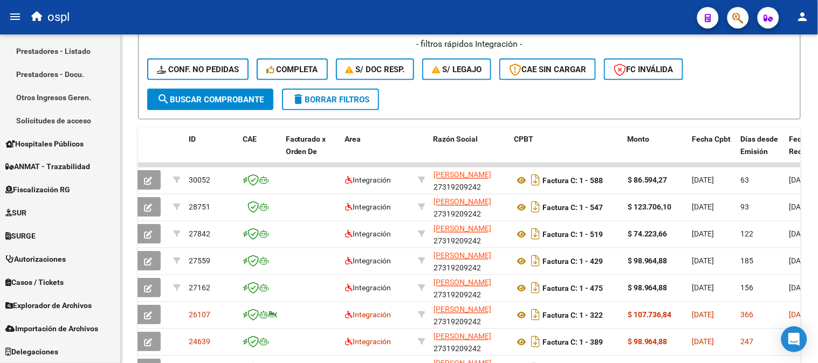
scroll to position [146, 0]
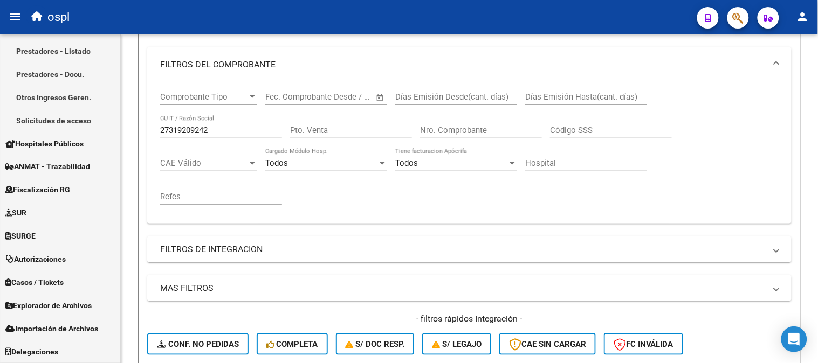
click at [188, 134] on input "27319209242" at bounding box center [221, 131] width 122 height 10
paste input "414528924"
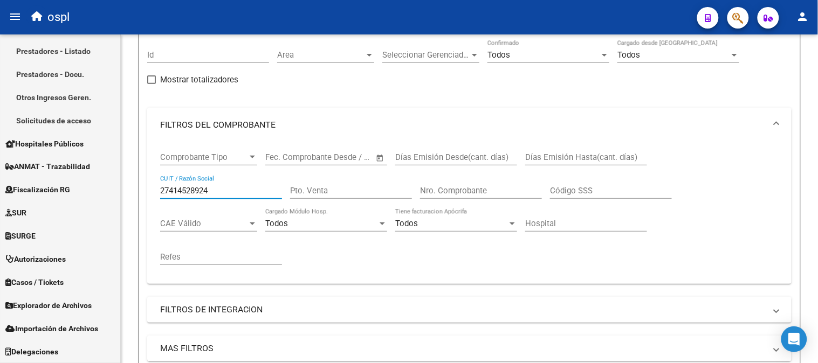
click at [225, 193] on input "27414528924" at bounding box center [221, 191] width 122 height 10
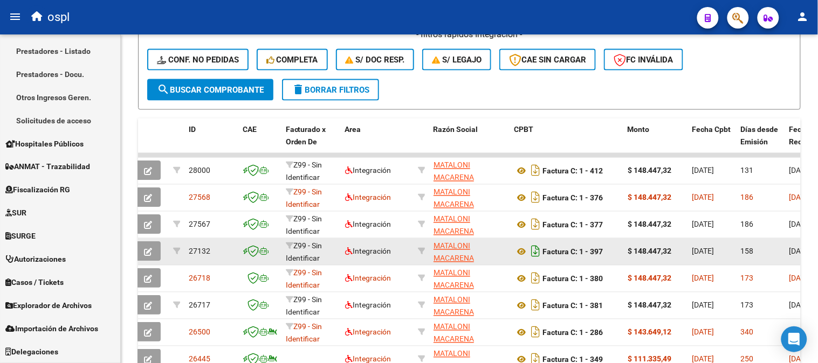
scroll to position [505, 0]
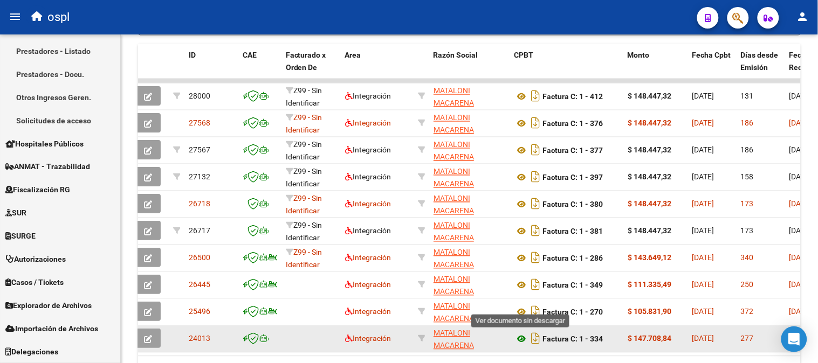
click at [522, 340] on icon at bounding box center [521, 339] width 14 height 13
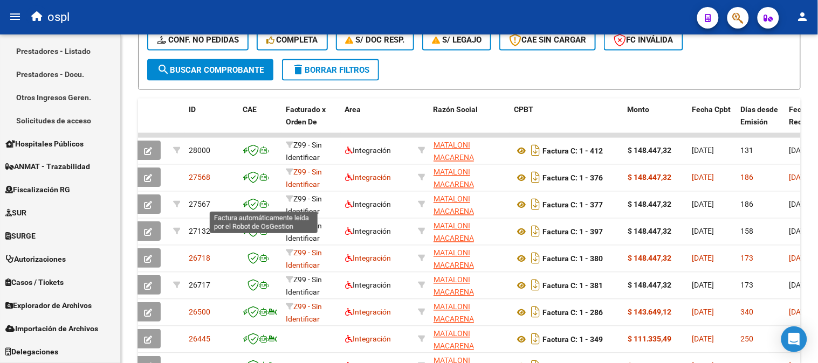
scroll to position [146, 0]
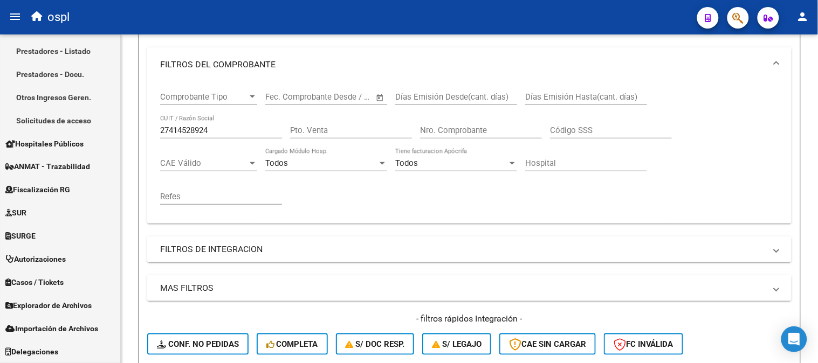
click at [216, 134] on input "27414528924" at bounding box center [221, 131] width 122 height 10
paste input "8872832"
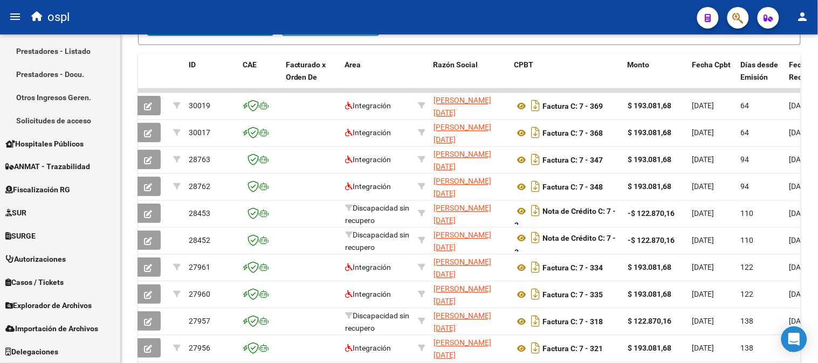
scroll to position [564, 0]
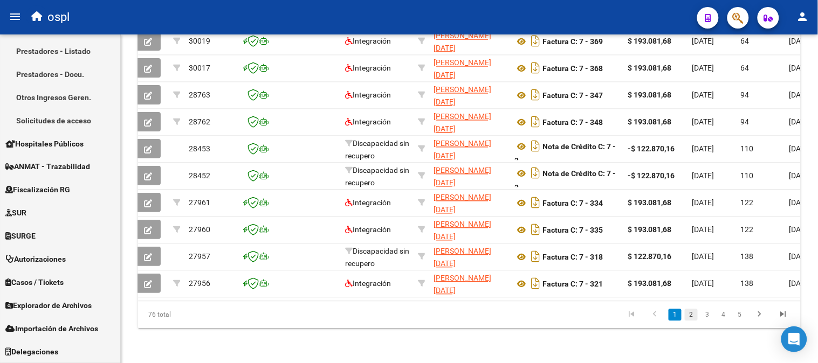
click at [693, 316] on link "2" at bounding box center [691, 315] width 13 height 12
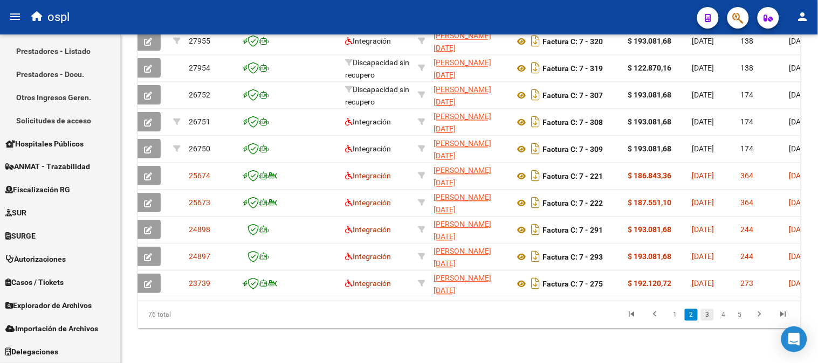
click at [712, 319] on link "3" at bounding box center [707, 315] width 13 height 12
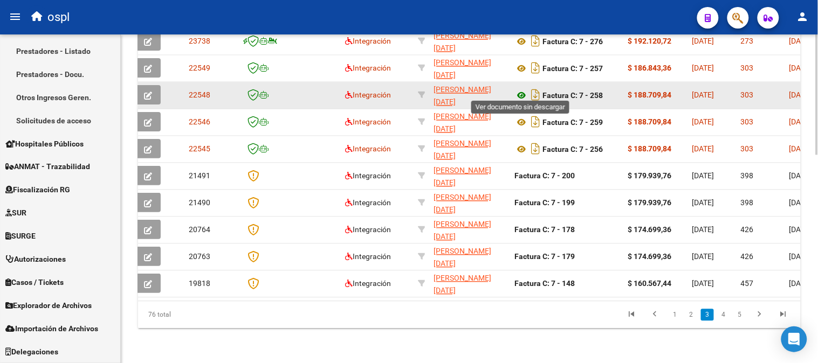
click at [519, 92] on icon at bounding box center [521, 95] width 14 height 13
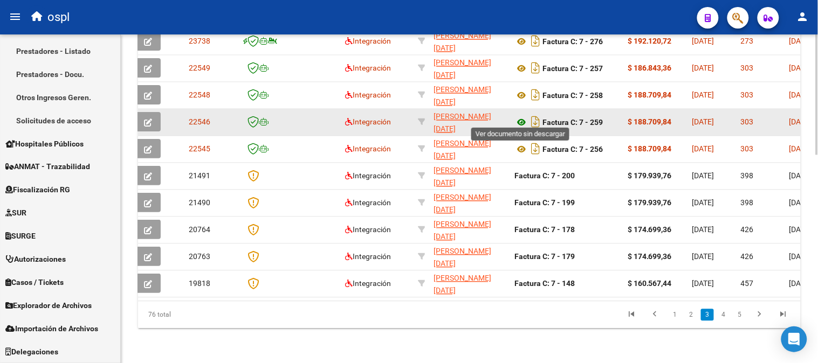
click at [520, 119] on icon at bounding box center [521, 122] width 14 height 13
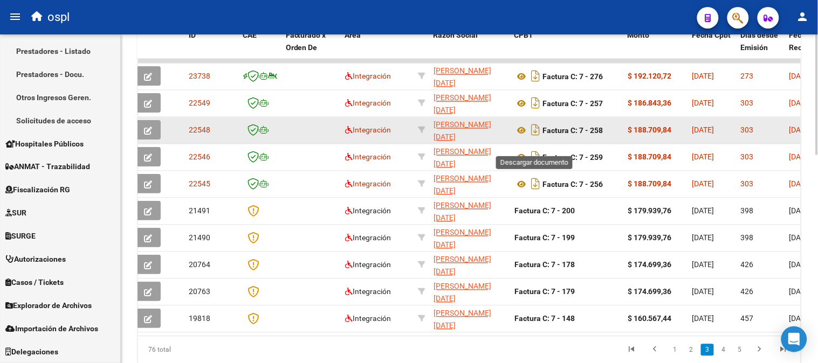
scroll to position [505, 0]
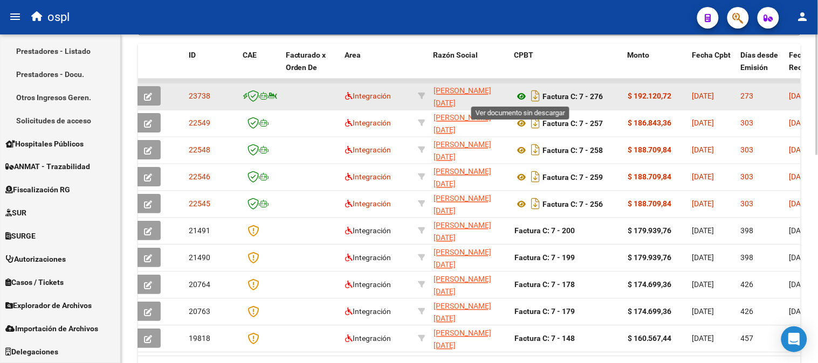
click at [524, 95] on icon at bounding box center [521, 97] width 14 height 13
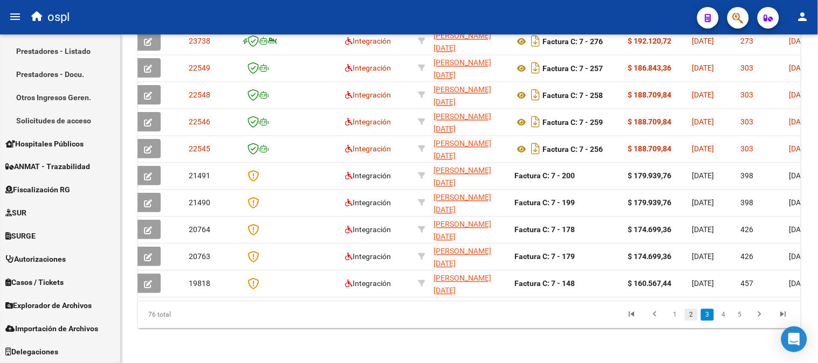
click at [693, 316] on link "2" at bounding box center [691, 315] width 13 height 12
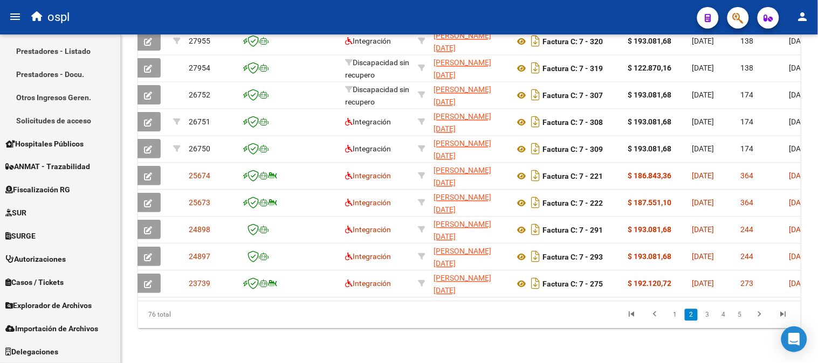
scroll to position [568, 0]
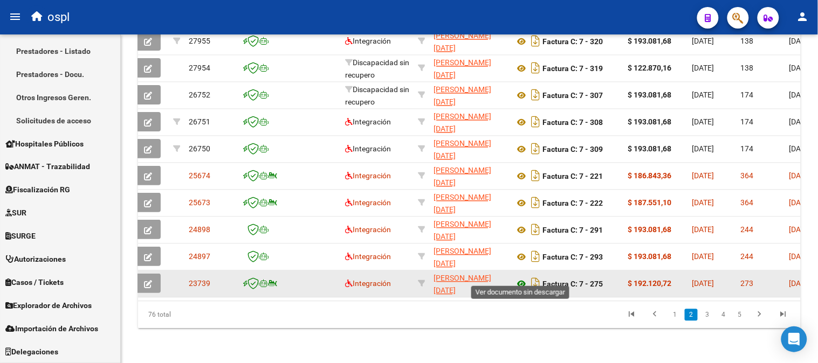
click at [522, 278] on icon at bounding box center [521, 284] width 14 height 13
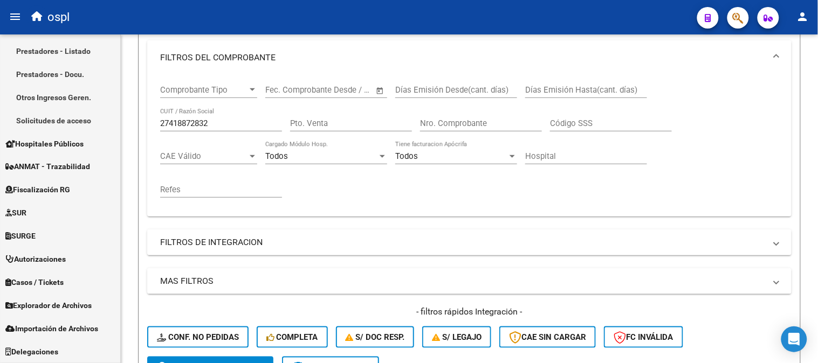
scroll to position [148, 0]
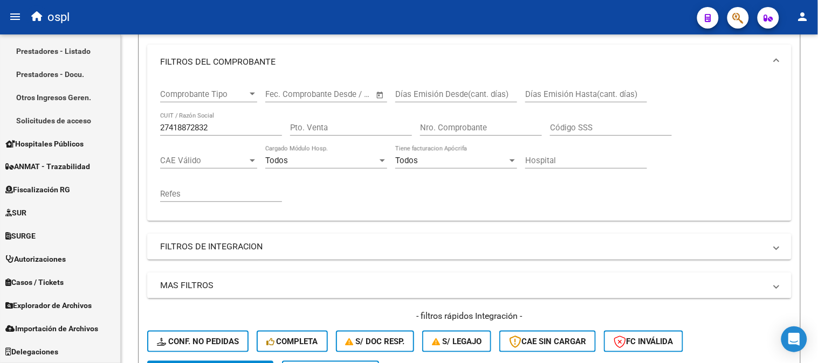
click at [197, 126] on input "27418872832" at bounding box center [221, 128] width 122 height 10
paste input "0314966741"
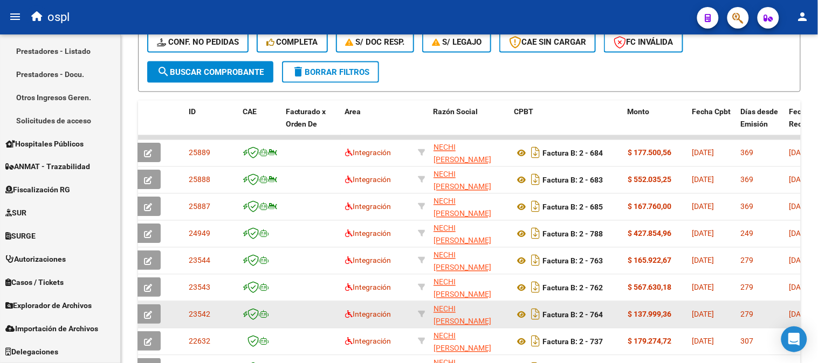
scroll to position [508, 0]
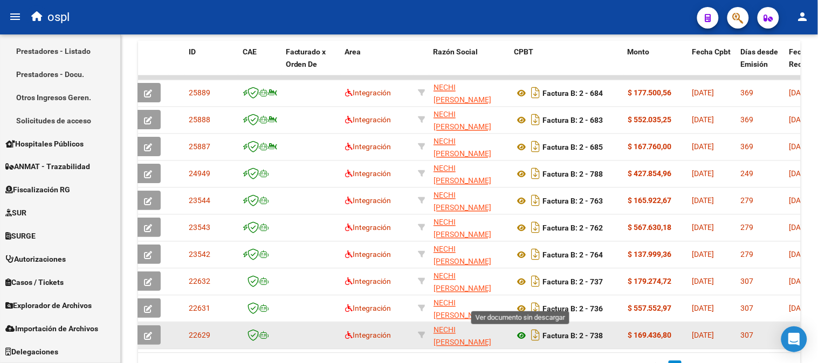
click at [518, 337] on icon at bounding box center [521, 336] width 14 height 13
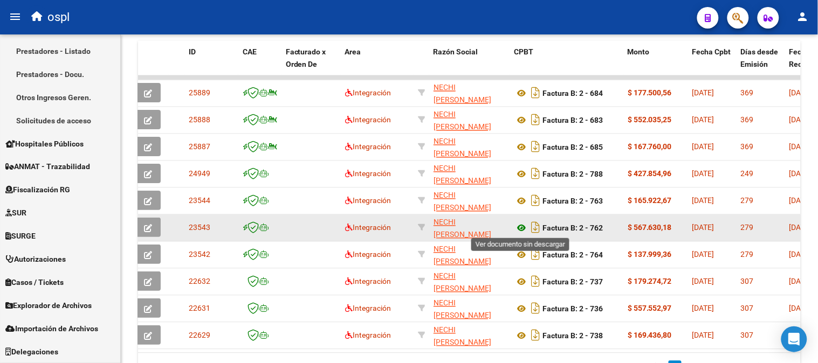
click at [520, 226] on icon at bounding box center [521, 228] width 14 height 13
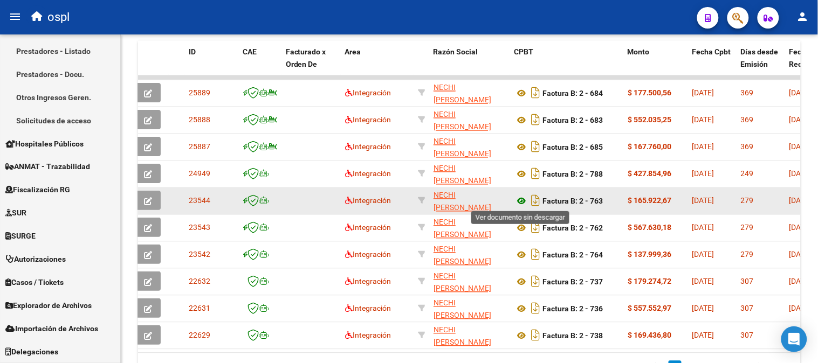
click at [522, 205] on icon at bounding box center [521, 201] width 14 height 13
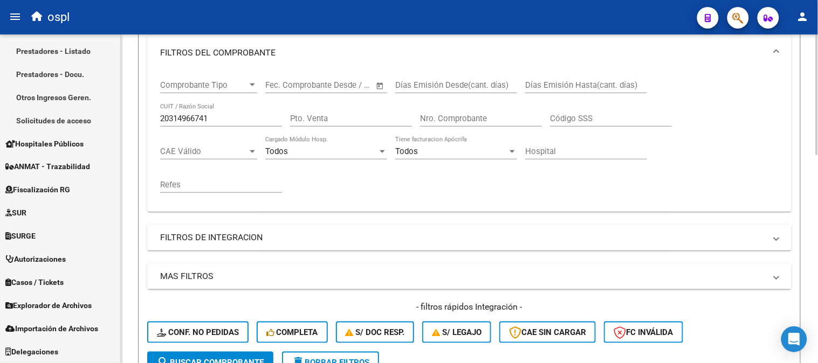
scroll to position [148, 0]
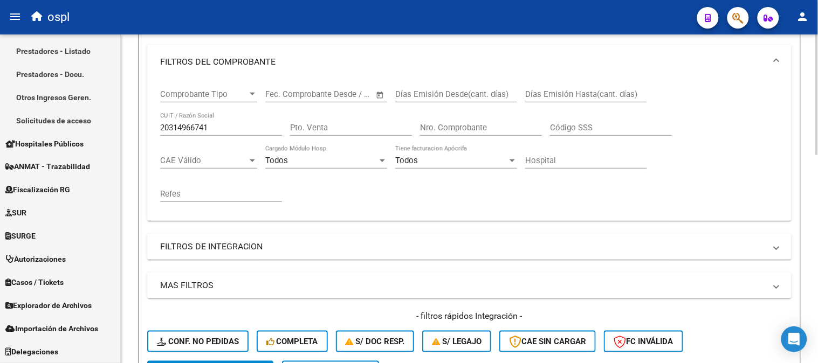
click at [225, 126] on input "20314966741" at bounding box center [221, 128] width 122 height 10
paste input "7254486456"
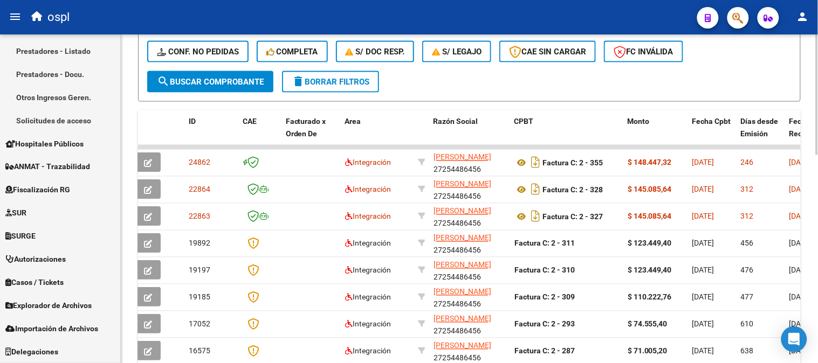
scroll to position [508, 0]
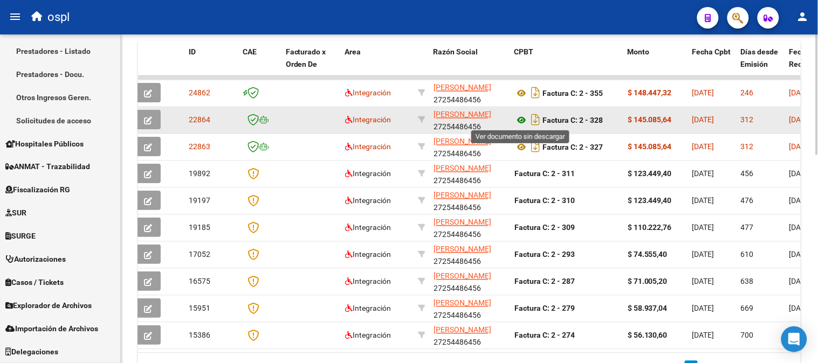
click at [521, 121] on icon at bounding box center [521, 120] width 14 height 13
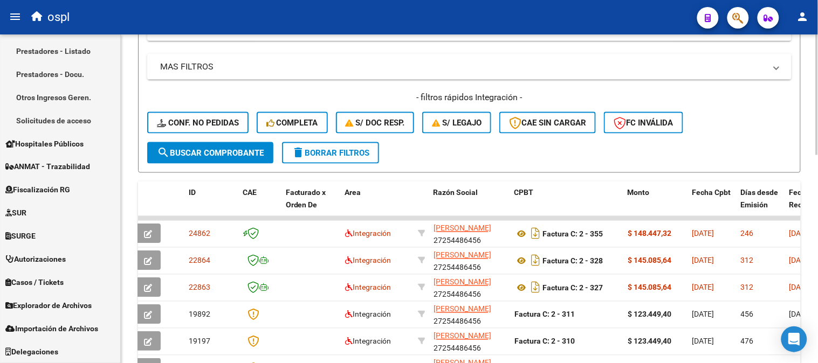
scroll to position [88, 0]
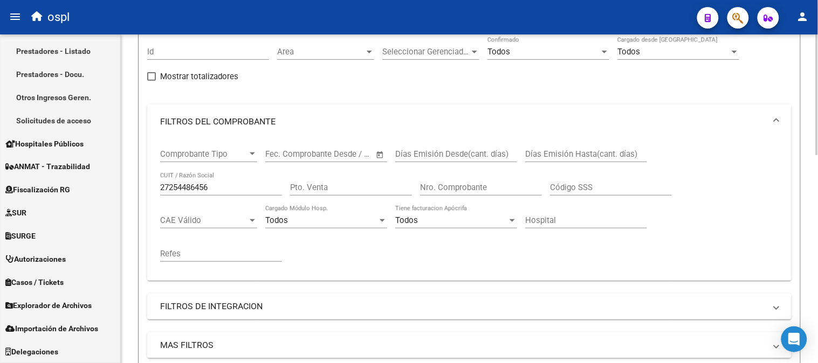
click at [233, 179] on div "27254486456 CUIT / Razón Social" at bounding box center [221, 184] width 122 height 23
click at [230, 189] on input "27254486456" at bounding box center [221, 188] width 122 height 10
paste input "314011061"
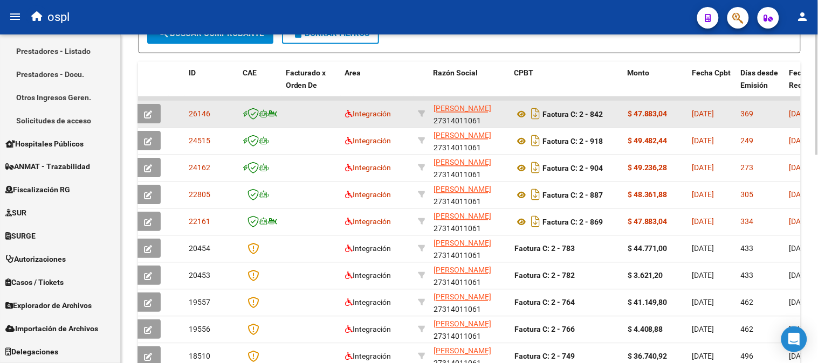
scroll to position [388, 0]
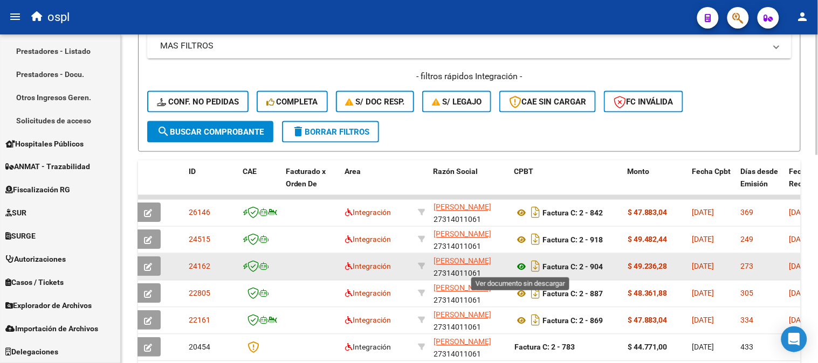
click at [520, 266] on icon at bounding box center [521, 267] width 14 height 13
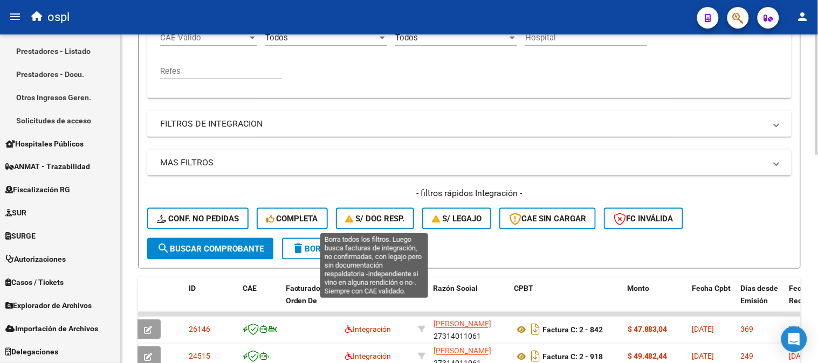
scroll to position [148, 0]
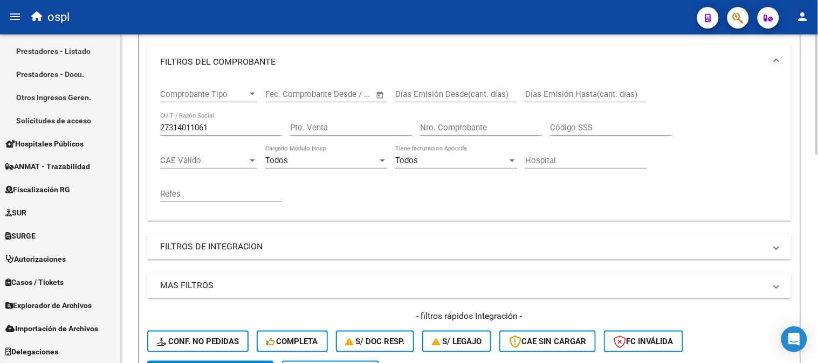
click at [219, 136] on div "27314011061 CUIT / Razón Social" at bounding box center [221, 124] width 122 height 23
click at [262, 128] on input "27314011061" at bounding box center [221, 128] width 122 height 10
paste input "291963604"
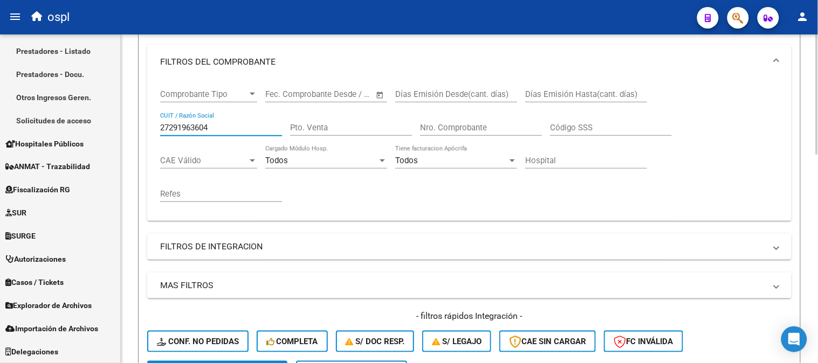
type input "27291963604"
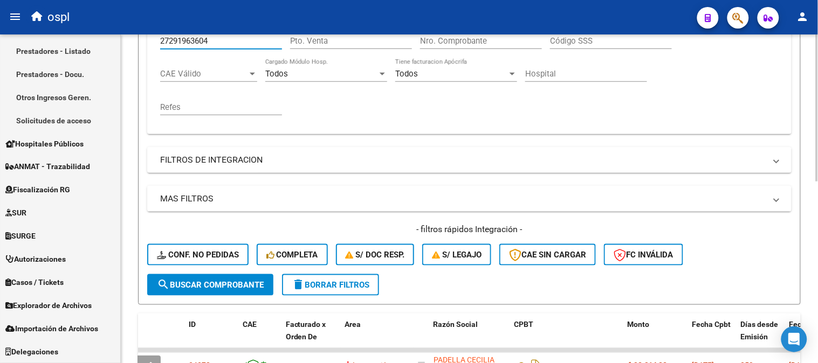
scroll to position [406, 0]
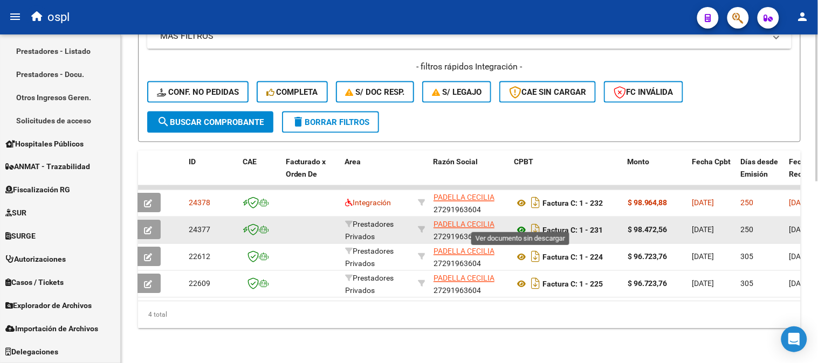
click at [526, 224] on icon at bounding box center [521, 230] width 14 height 13
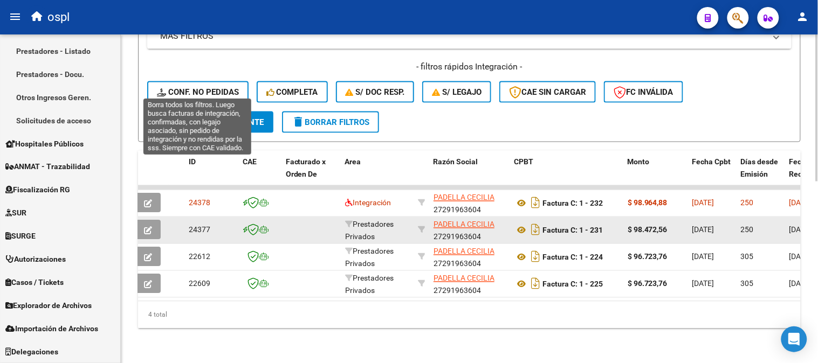
scroll to position [197, 0]
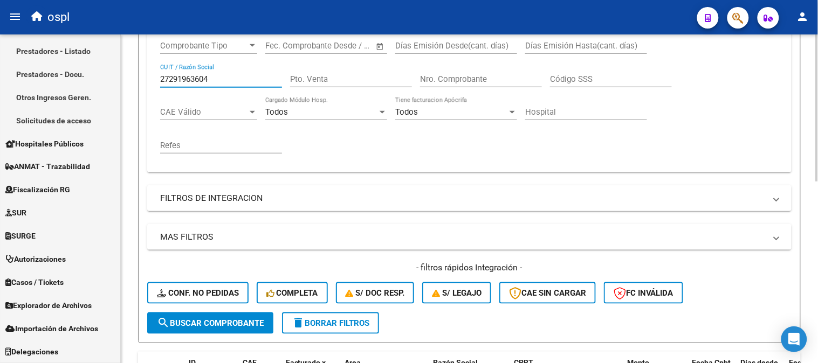
paste input "303805805"
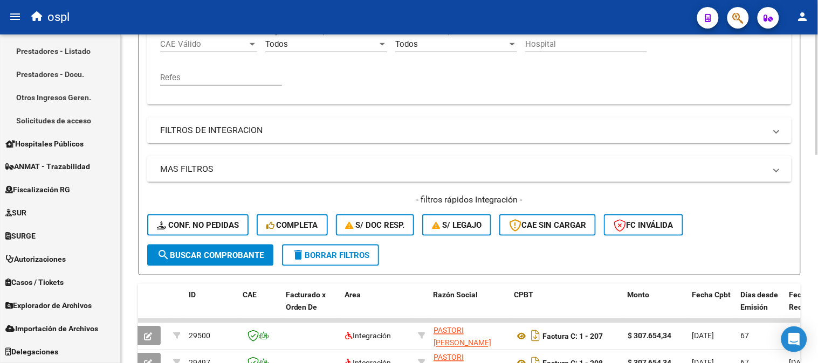
scroll to position [376, 0]
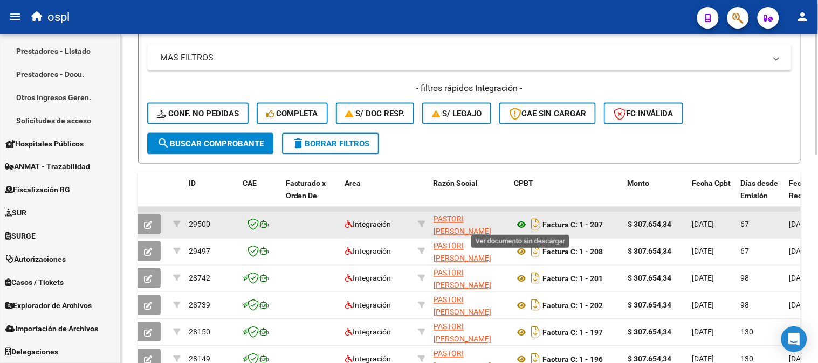
click at [524, 222] on icon at bounding box center [521, 225] width 14 height 13
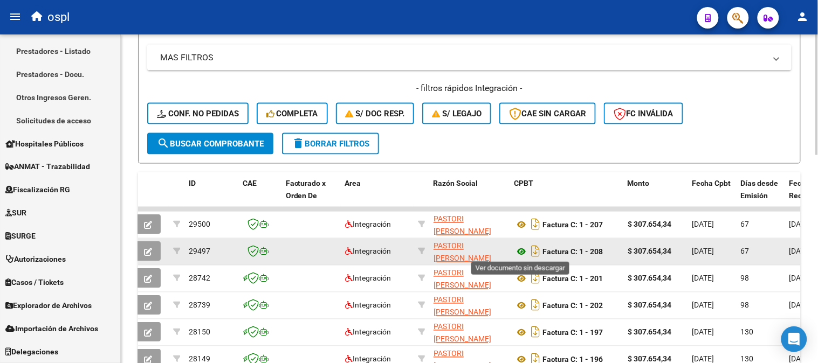
click at [525, 252] on icon at bounding box center [521, 252] width 14 height 13
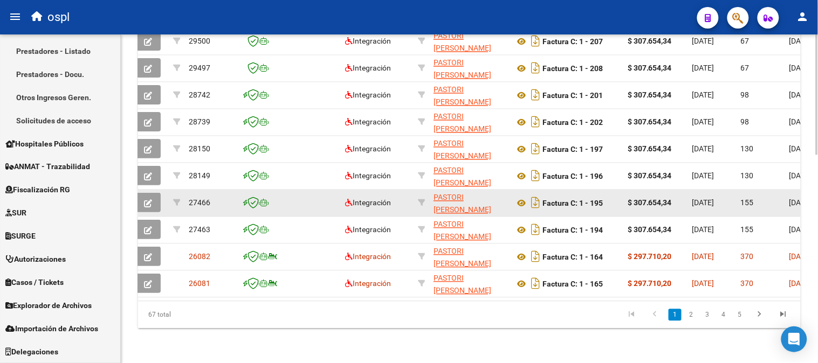
scroll to position [568, 0]
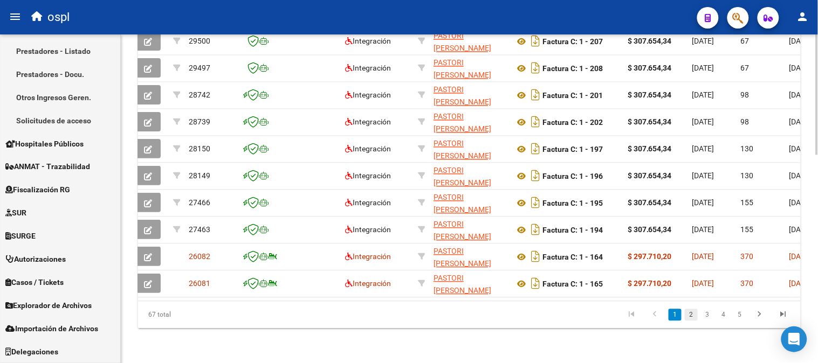
click at [693, 313] on link "2" at bounding box center [691, 315] width 13 height 12
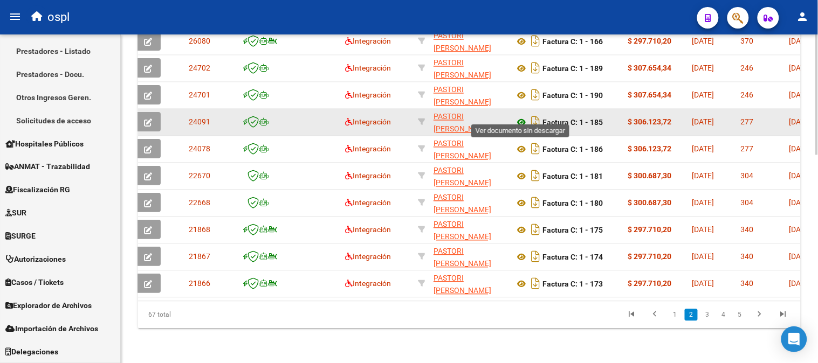
click at [520, 116] on icon at bounding box center [521, 122] width 14 height 13
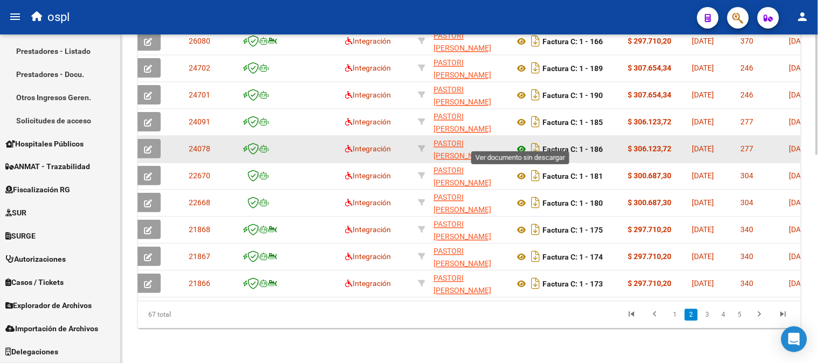
click at [523, 143] on icon at bounding box center [521, 149] width 14 height 13
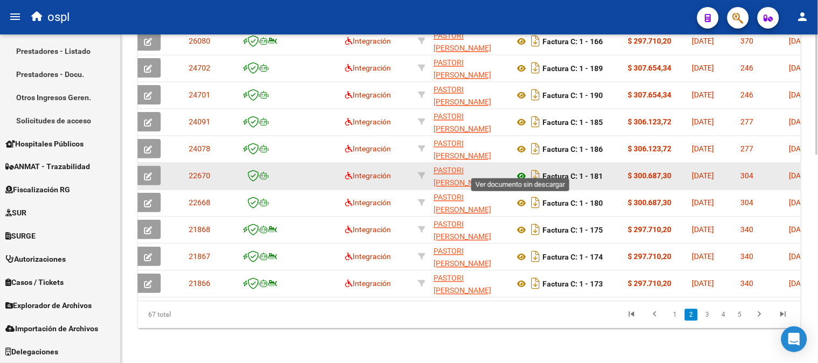
click at [520, 170] on icon at bounding box center [521, 176] width 14 height 13
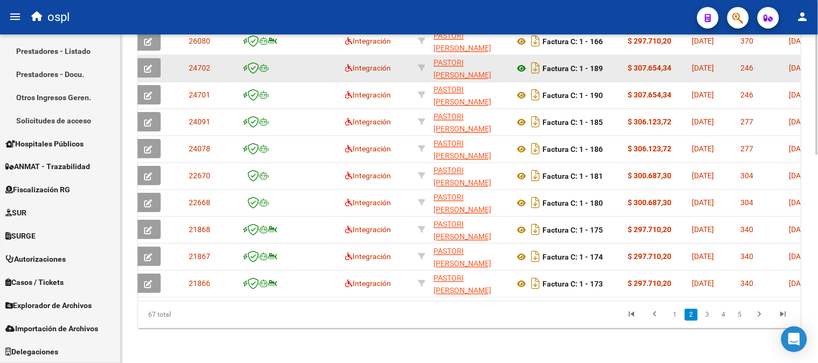
drag, startPoint x: 521, startPoint y: 60, endPoint x: 518, endPoint y: 66, distance: 7.0
click at [521, 63] on icon at bounding box center [521, 69] width 14 height 13
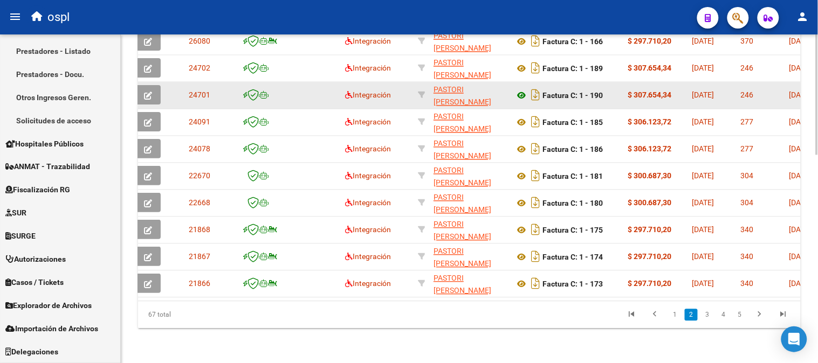
click at [519, 89] on icon at bounding box center [521, 95] width 14 height 13
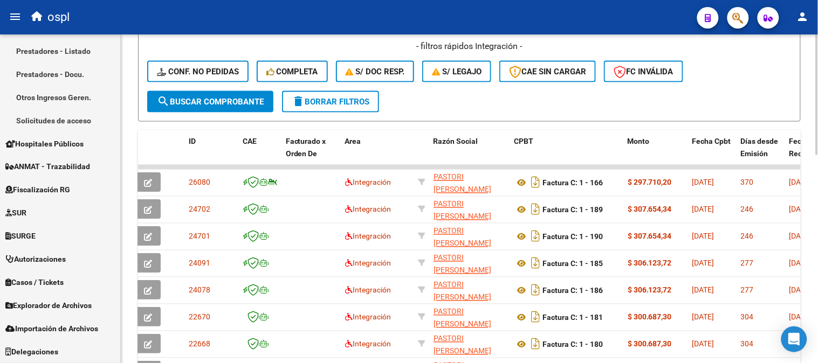
scroll to position [208, 0]
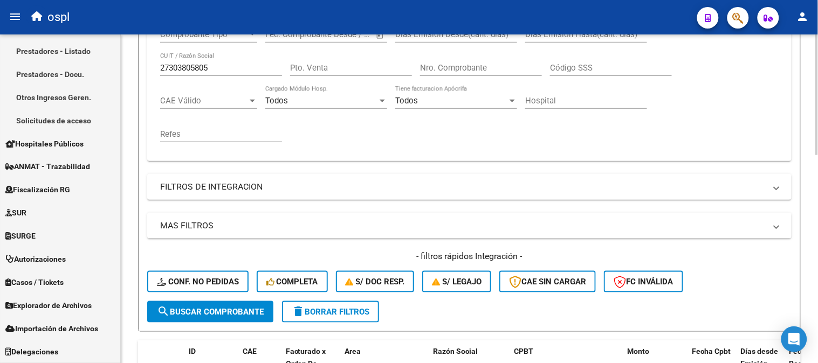
click at [243, 66] on input "27303805805" at bounding box center [221, 68] width 122 height 10
paste input "3286338259"
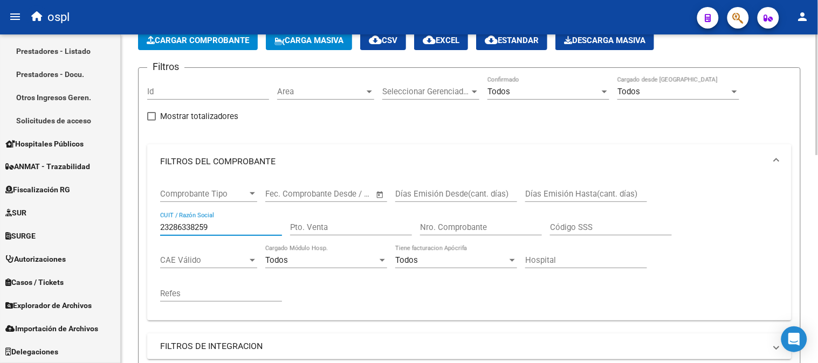
scroll to position [29, 0]
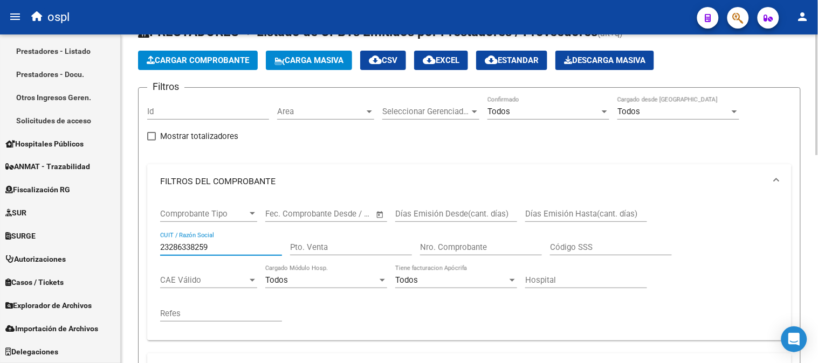
click at [200, 245] on input "23286338259" at bounding box center [221, 248] width 122 height 10
paste input "7111217500"
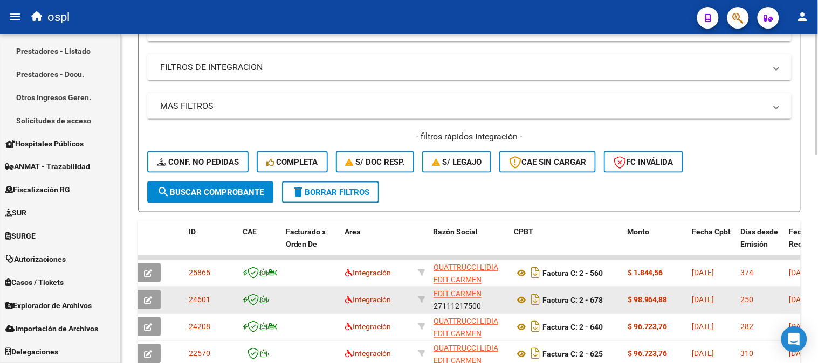
scroll to position [13, 0]
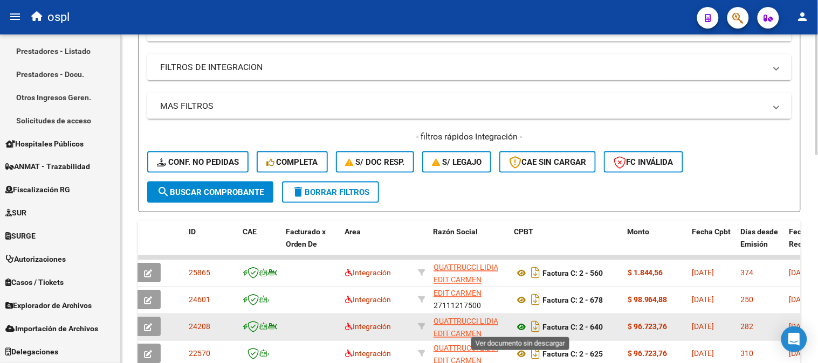
click at [521, 323] on icon at bounding box center [521, 327] width 14 height 13
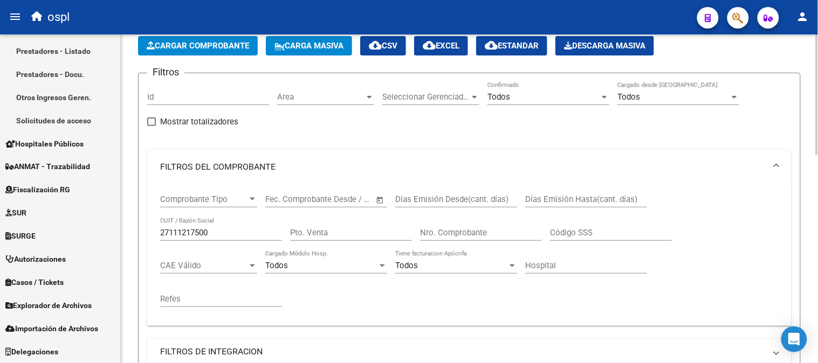
scroll to position [0, 0]
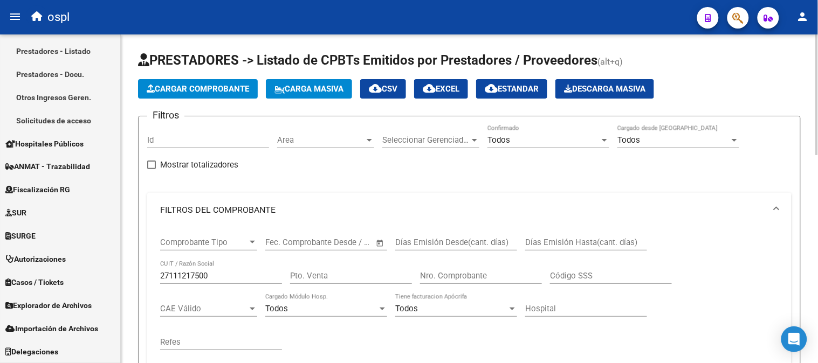
click at [246, 278] on input "27111217500" at bounding box center [221, 276] width 122 height 10
paste input "0306209281"
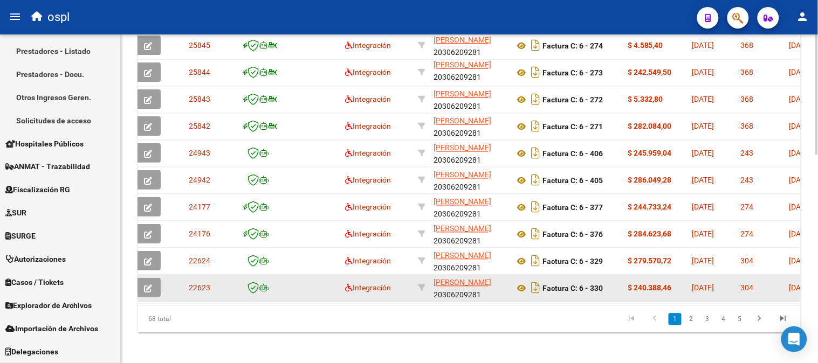
scroll to position [568, 0]
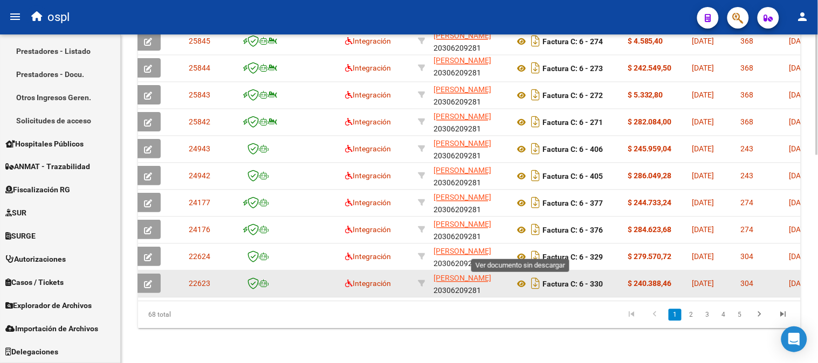
click at [522, 251] on icon at bounding box center [521, 257] width 14 height 13
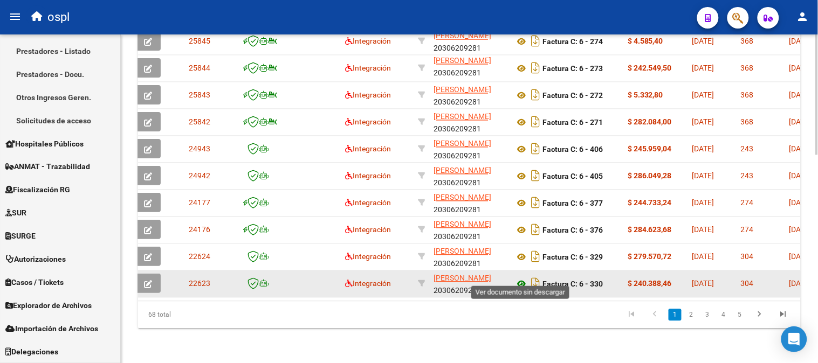
click at [523, 278] on icon at bounding box center [521, 284] width 14 height 13
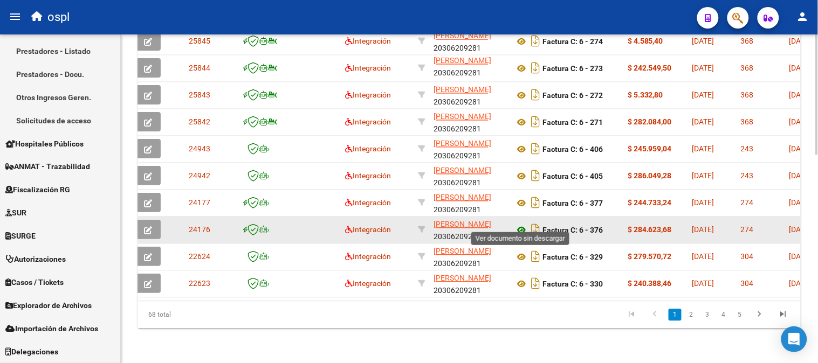
click at [522, 224] on icon at bounding box center [521, 230] width 14 height 13
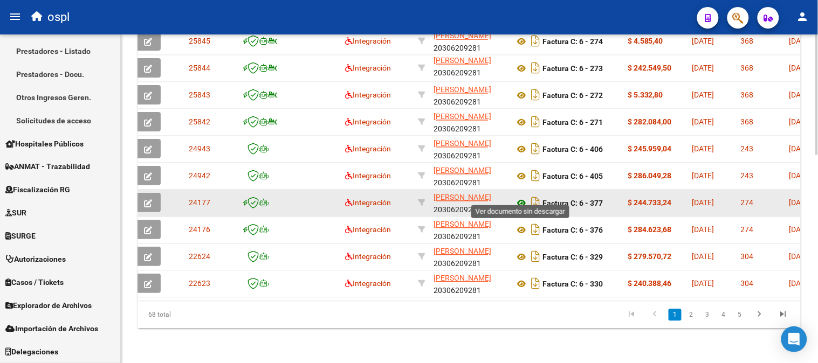
click at [522, 197] on icon at bounding box center [521, 203] width 14 height 13
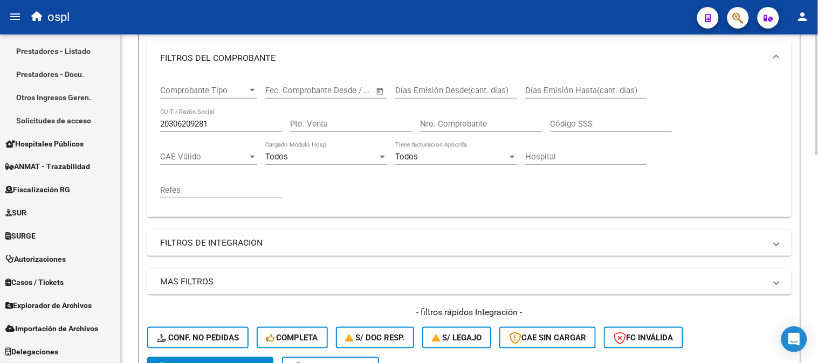
scroll to position [148, 0]
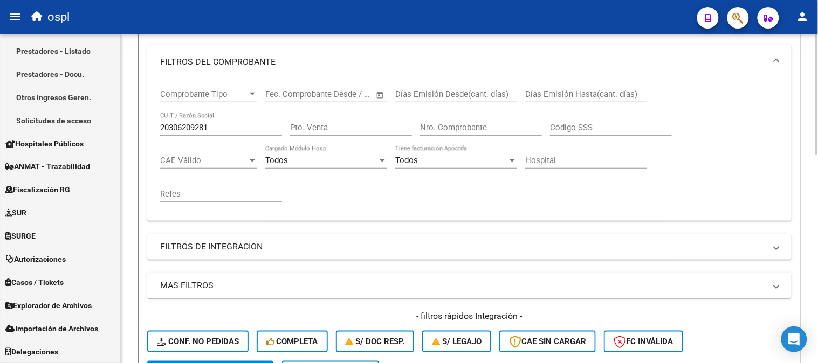
click at [197, 133] on input "20306209281" at bounding box center [221, 128] width 122 height 10
paste input "30604168070"
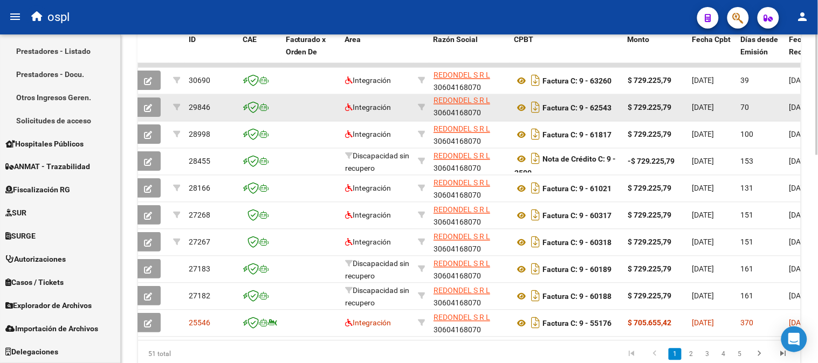
scroll to position [568, 0]
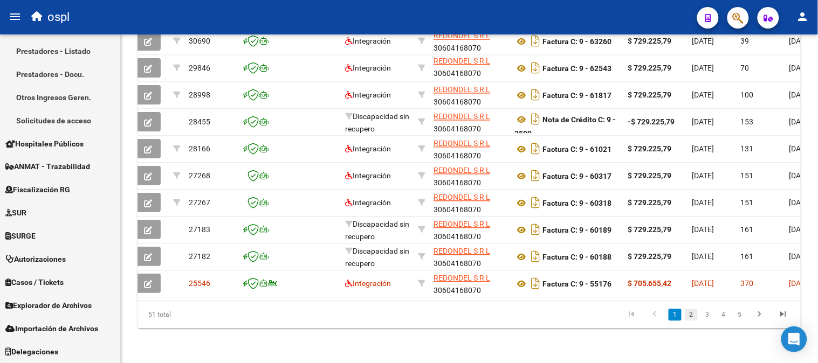
click at [686, 316] on link "2" at bounding box center [691, 315] width 13 height 12
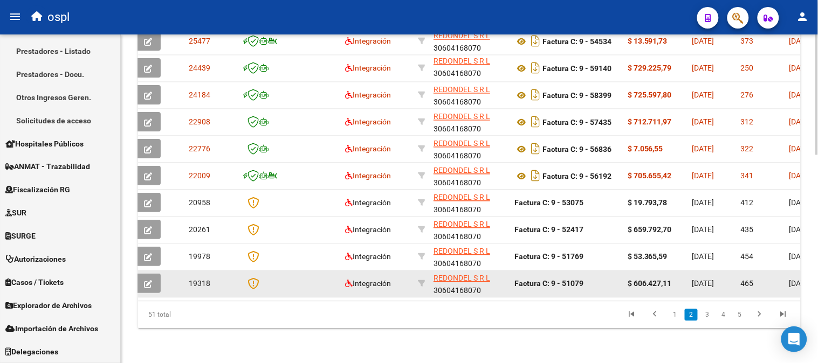
scroll to position [508, 0]
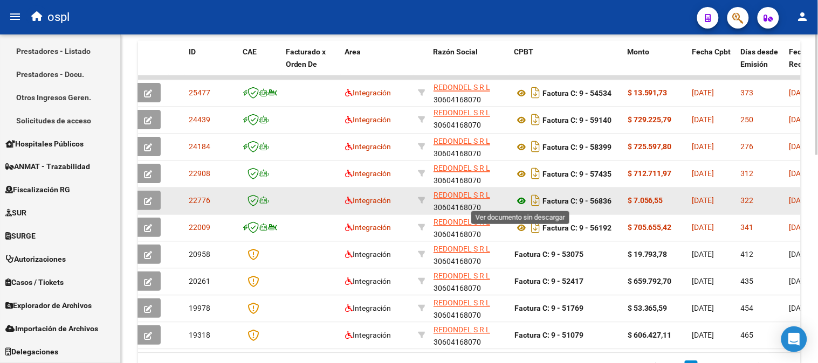
click at [523, 196] on icon at bounding box center [521, 201] width 14 height 13
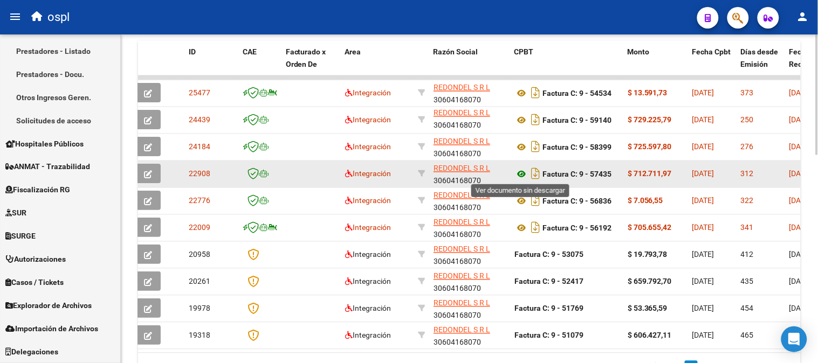
click at [520, 177] on icon at bounding box center [521, 174] width 14 height 13
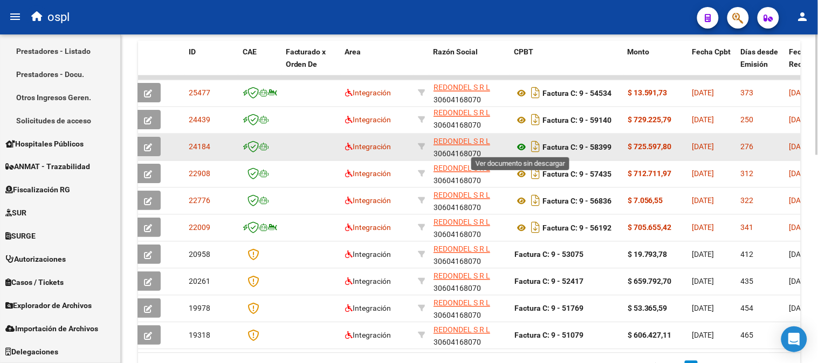
click at [519, 150] on icon at bounding box center [521, 147] width 14 height 13
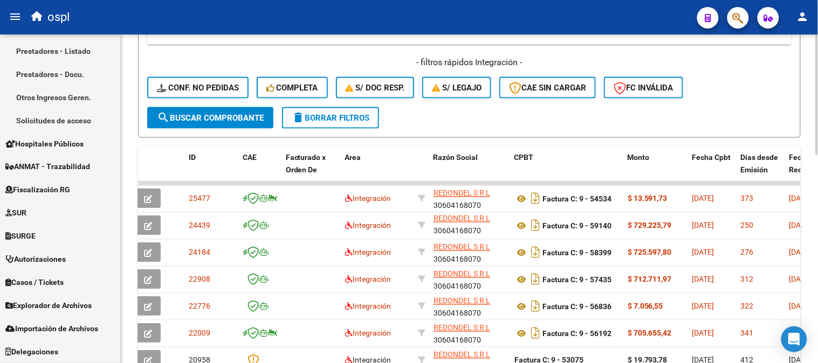
scroll to position [148, 0]
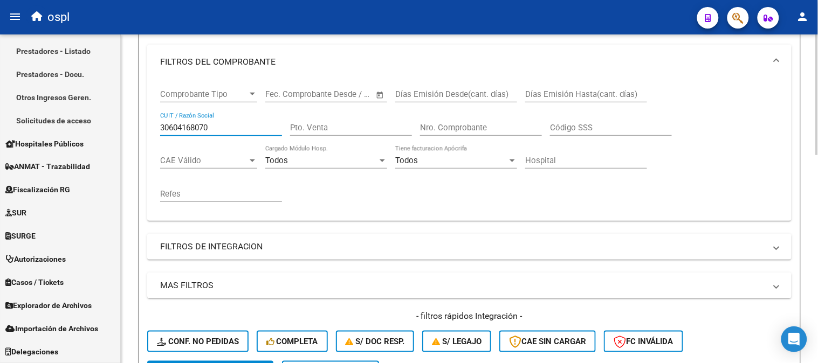
click at [217, 130] on input "30604168070" at bounding box center [221, 128] width 122 height 10
paste input "23266591144"
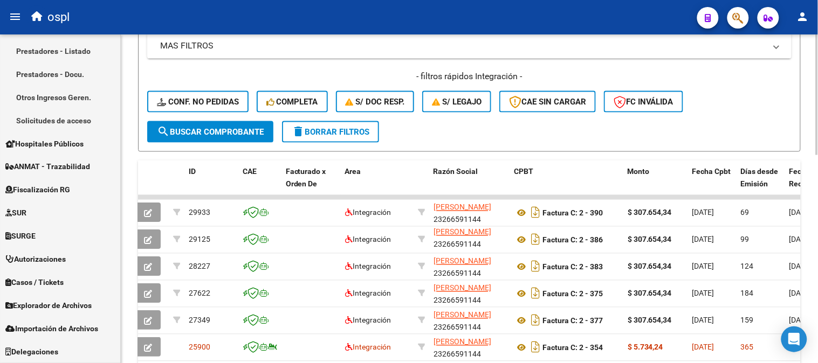
click at [564, 155] on div "Video tutorial PRESTADORES -> Listado de CPBTs Emitidos por Prestadores / Prove…" at bounding box center [469, 82] width 663 height 837
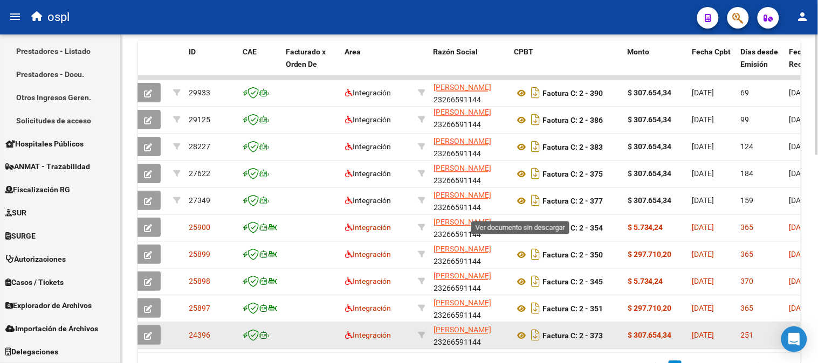
scroll to position [568, 0]
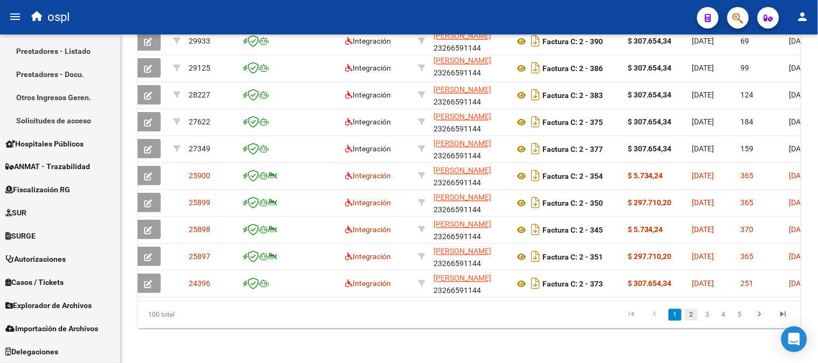
click at [689, 313] on link "2" at bounding box center [691, 315] width 13 height 12
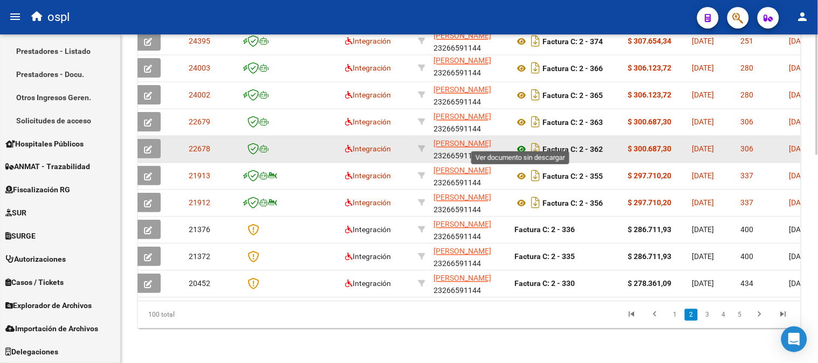
click at [520, 143] on icon at bounding box center [521, 149] width 14 height 13
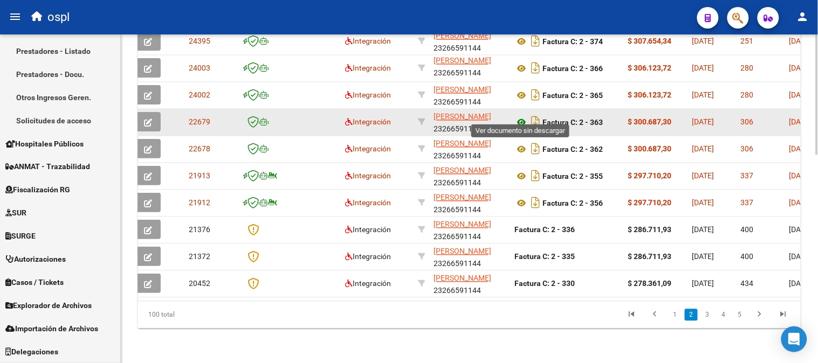
click at [519, 116] on icon at bounding box center [521, 122] width 14 height 13
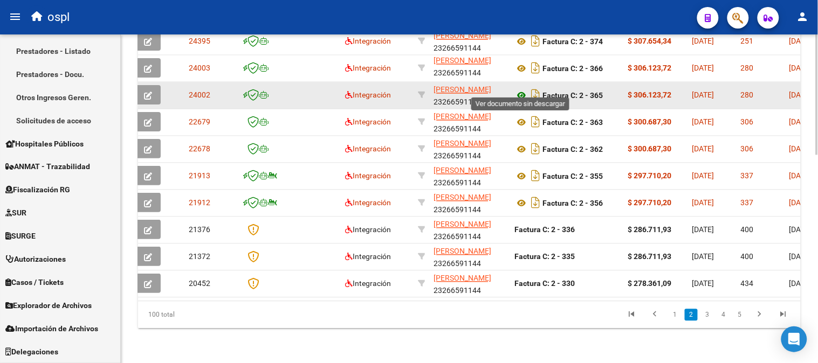
click at [522, 89] on icon at bounding box center [521, 95] width 14 height 13
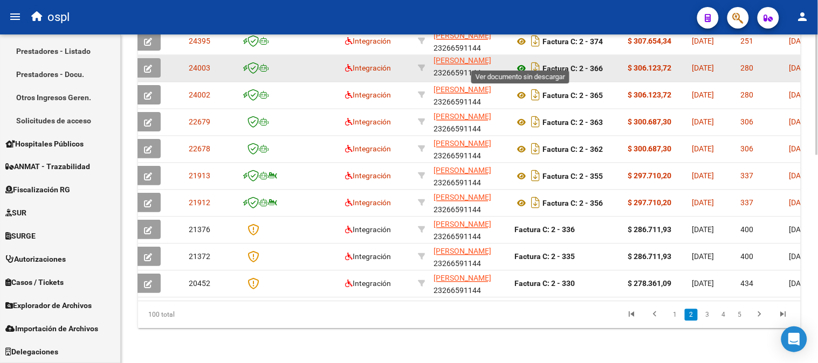
click at [526, 63] on icon at bounding box center [521, 69] width 14 height 13
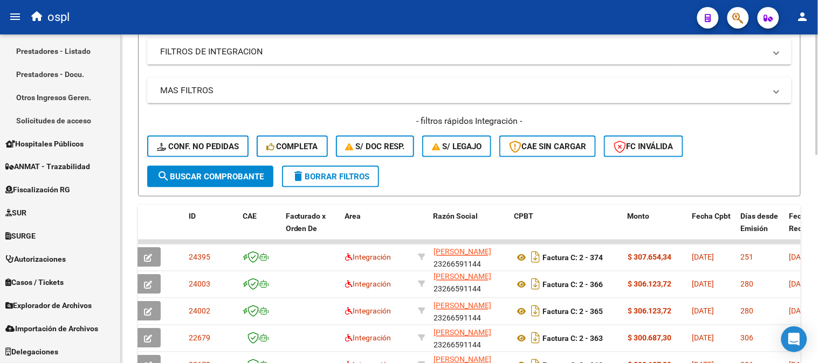
scroll to position [208, 0]
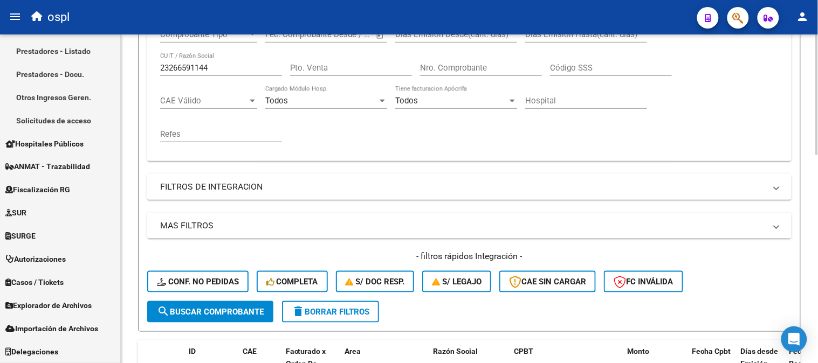
click at [222, 64] on input "23266591144" at bounding box center [221, 68] width 122 height 10
paste input "0214120985"
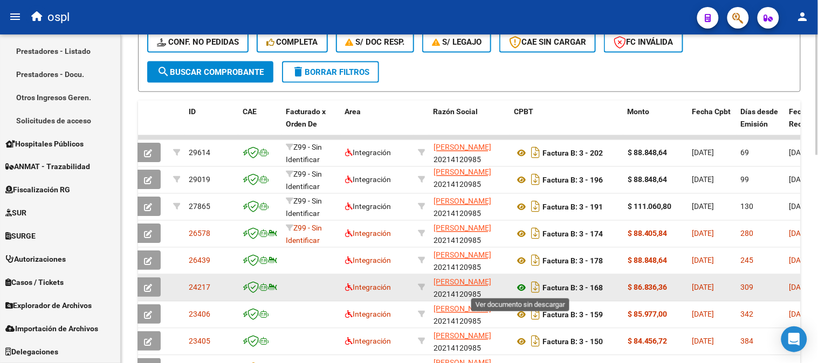
click at [521, 287] on icon at bounding box center [521, 288] width 14 height 13
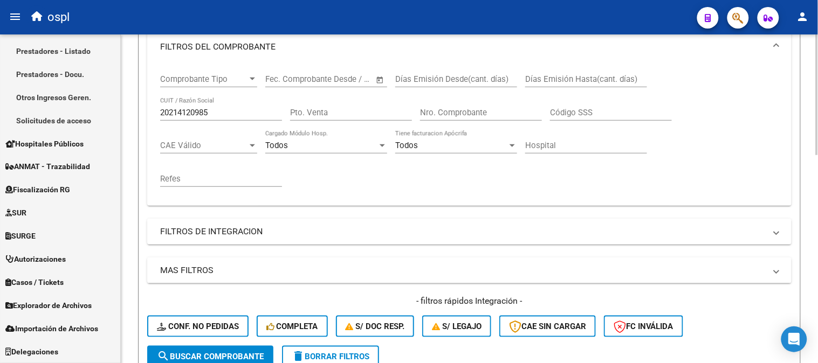
scroll to position [88, 0]
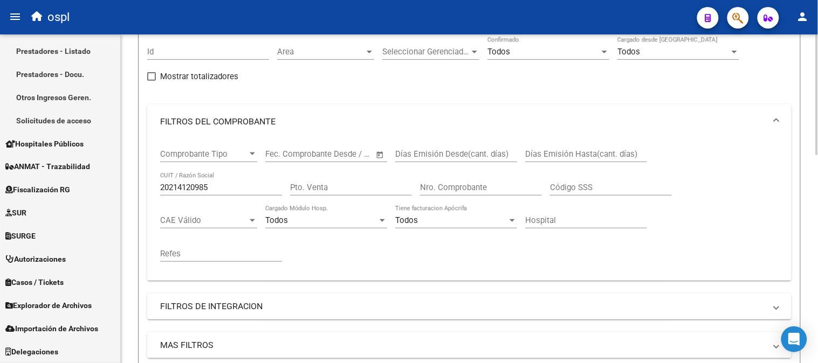
click at [242, 190] on input "20214120985" at bounding box center [221, 188] width 122 height 10
paste input "7320034464"
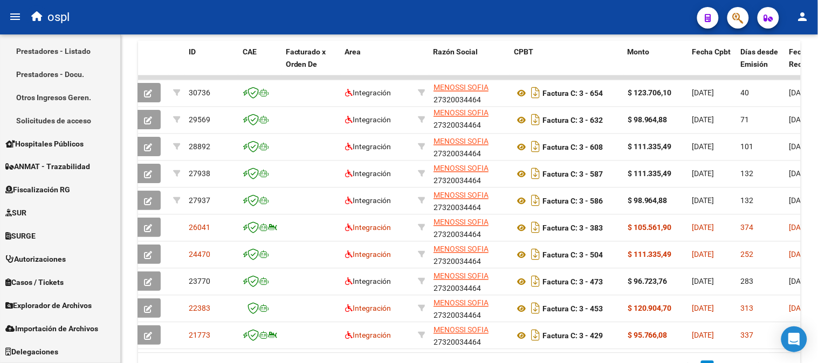
scroll to position [568, 0]
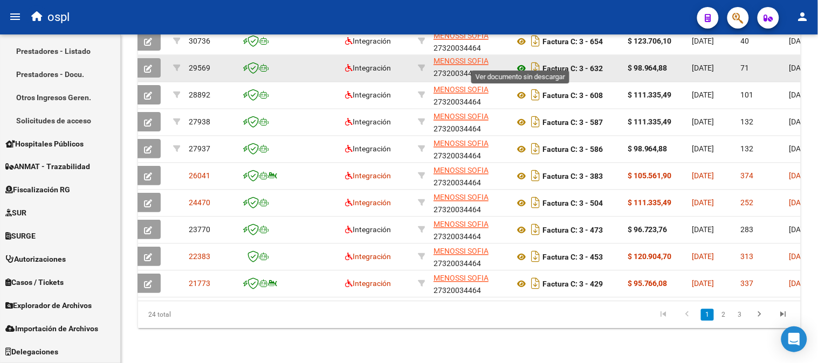
click at [522, 63] on icon at bounding box center [521, 69] width 14 height 13
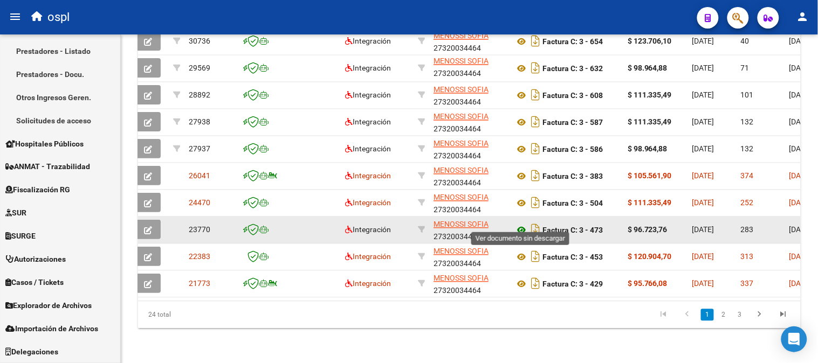
click at [523, 224] on icon at bounding box center [521, 230] width 14 height 13
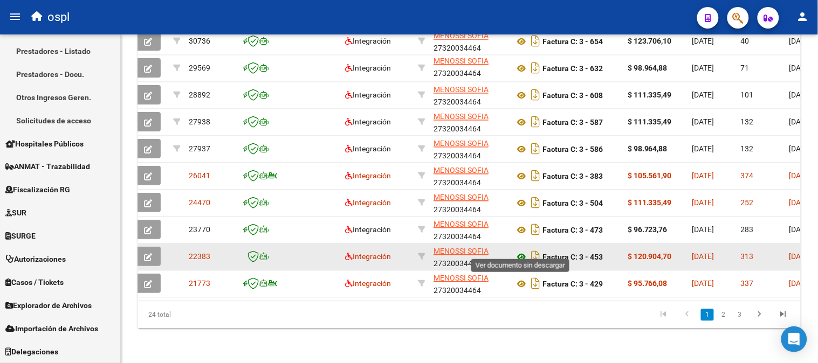
click at [522, 251] on icon at bounding box center [521, 257] width 14 height 13
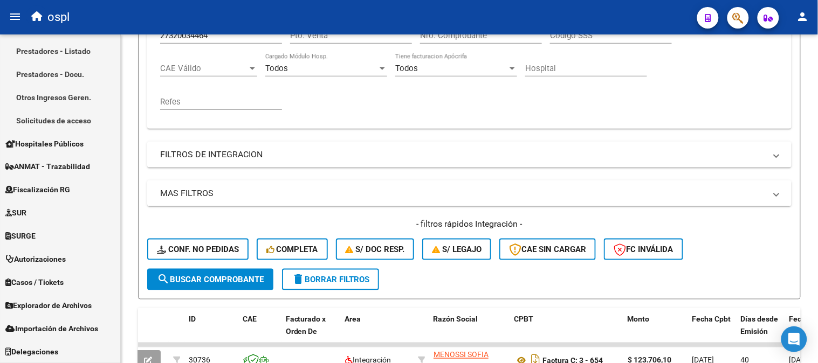
scroll to position [0, 0]
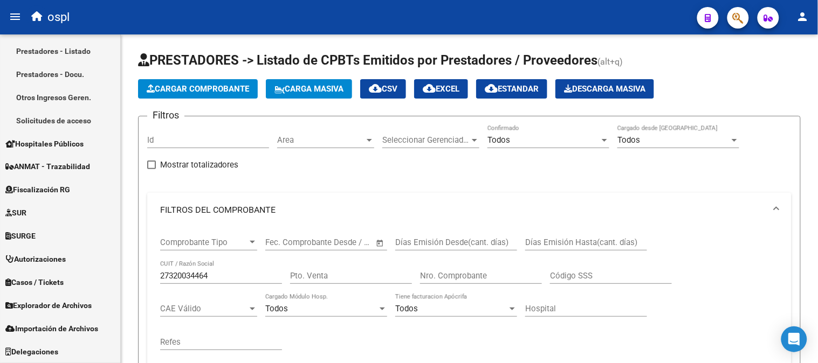
click at [215, 279] on input "27320034464" at bounding box center [221, 276] width 122 height 10
click at [214, 279] on input "27320034464" at bounding box center [221, 276] width 122 height 10
paste input "294429919"
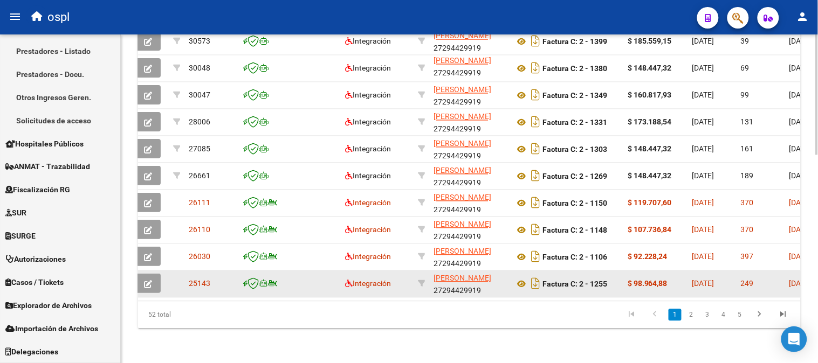
scroll to position [568, 0]
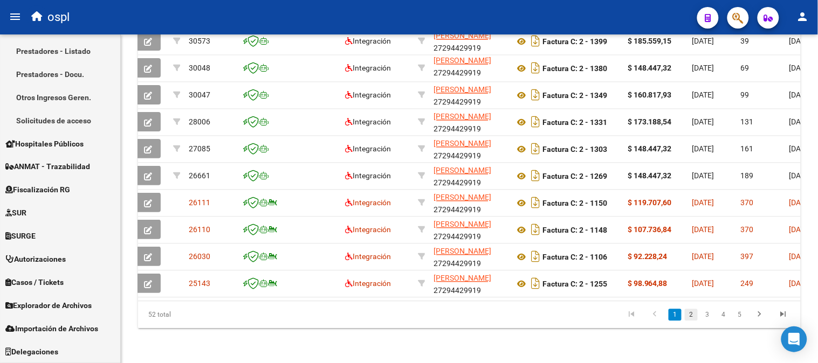
click at [686, 311] on link "2" at bounding box center [691, 315] width 13 height 12
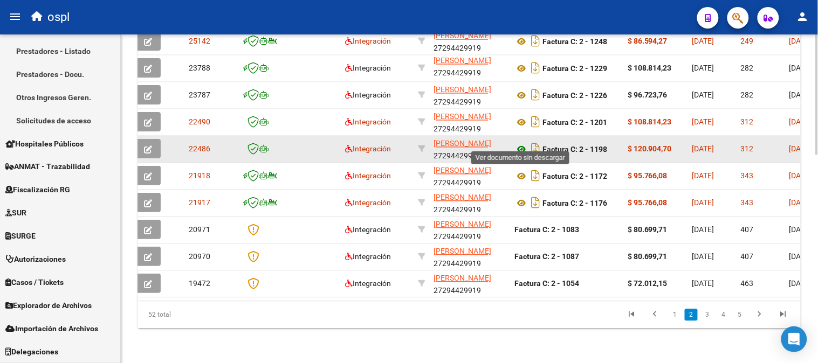
click at [521, 143] on icon at bounding box center [521, 149] width 14 height 13
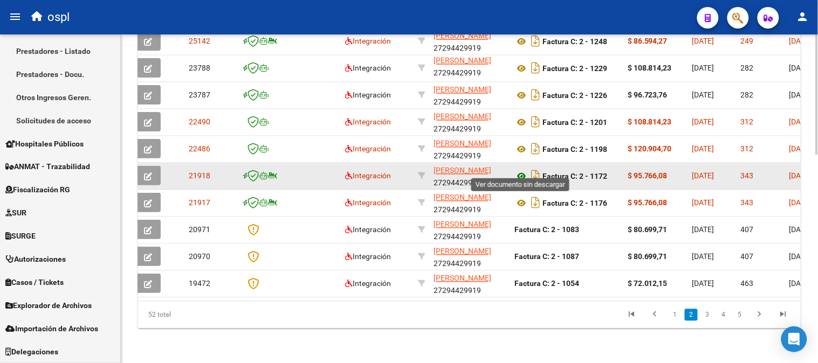
click at [519, 170] on icon at bounding box center [521, 176] width 14 height 13
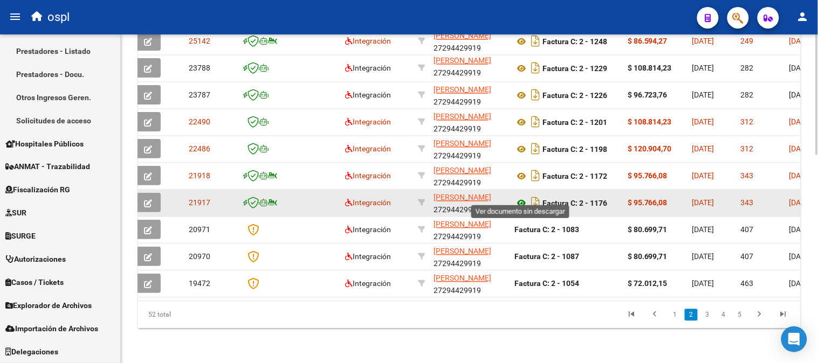
click at [522, 197] on icon at bounding box center [521, 203] width 14 height 13
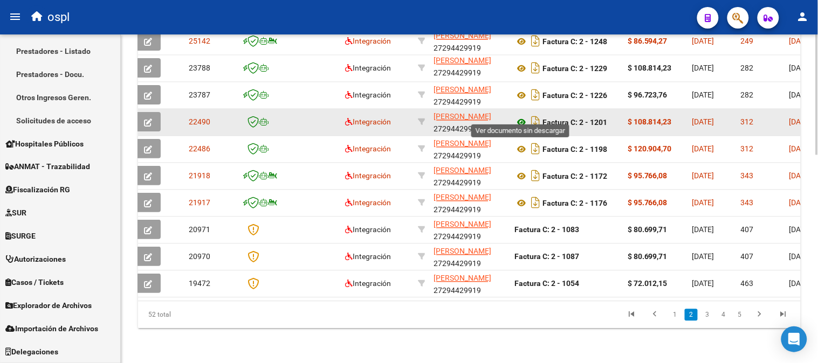
click at [521, 116] on icon at bounding box center [521, 122] width 14 height 13
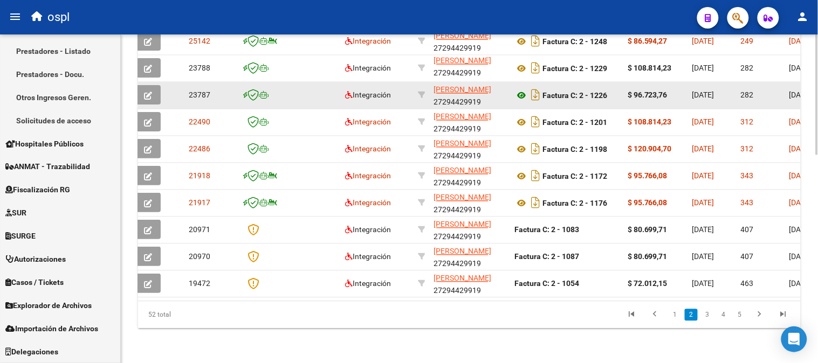
click at [521, 89] on icon at bounding box center [521, 95] width 14 height 13
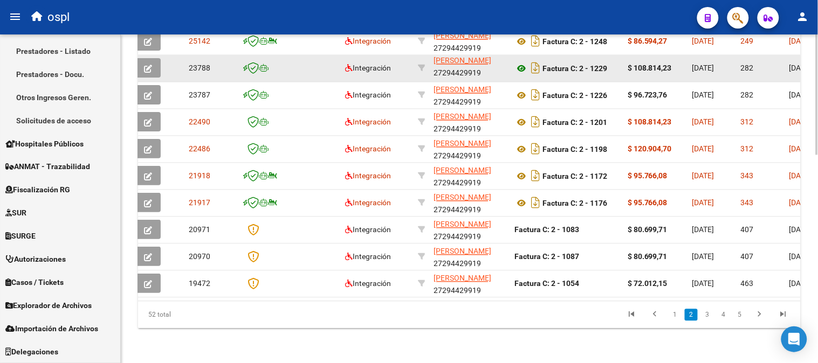
click at [521, 63] on icon at bounding box center [521, 69] width 14 height 13
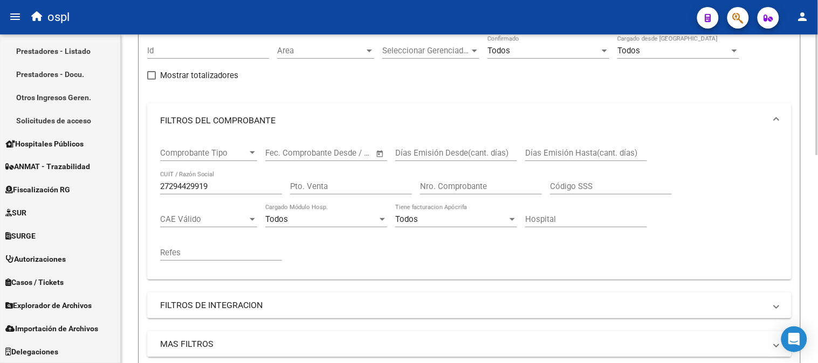
scroll to position [88, 0]
click at [217, 193] on div "27294429919 CUIT / Razón Social" at bounding box center [221, 184] width 122 height 23
click at [230, 188] on input "27294429919" at bounding box center [221, 188] width 122 height 10
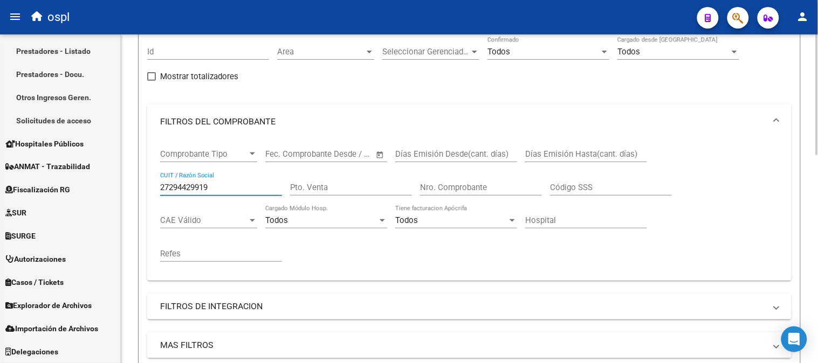
click at [230, 188] on input "27294429919" at bounding box center [221, 188] width 122 height 10
paste input "351117236"
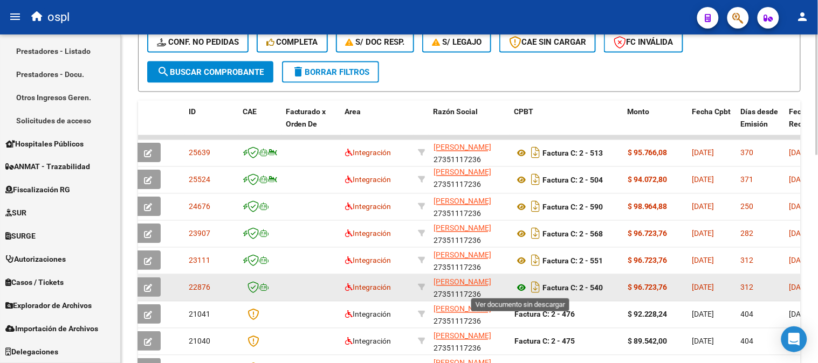
click at [521, 284] on icon at bounding box center [521, 288] width 14 height 13
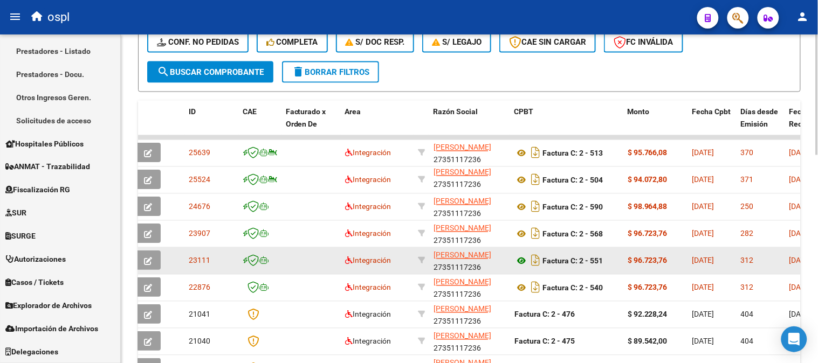
click at [521, 257] on icon at bounding box center [521, 261] width 14 height 13
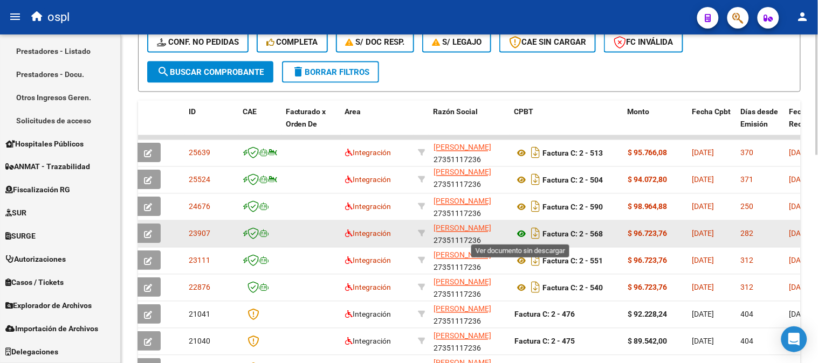
click at [524, 233] on icon at bounding box center [521, 234] width 14 height 13
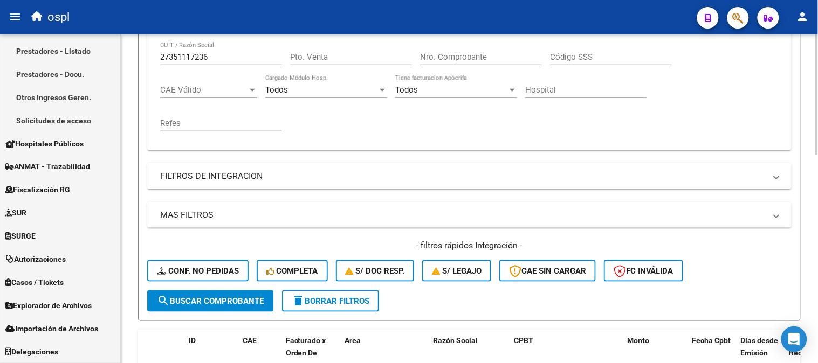
scroll to position [208, 0]
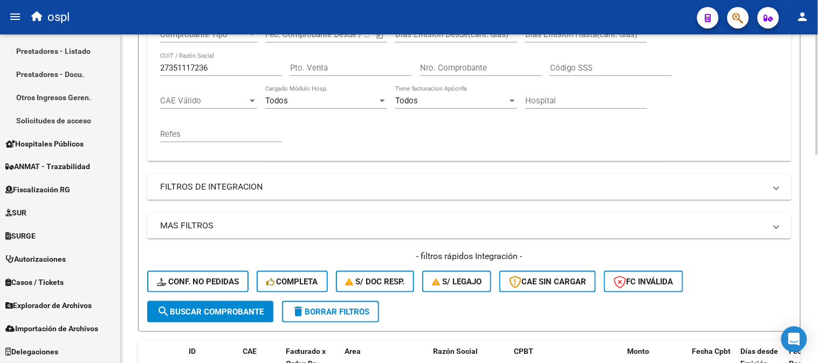
click at [221, 53] on div "27351117236 CUIT / Razón Social" at bounding box center [221, 64] width 122 height 23
click at [223, 67] on input "27351117236" at bounding box center [221, 68] width 122 height 10
paste input "294538238"
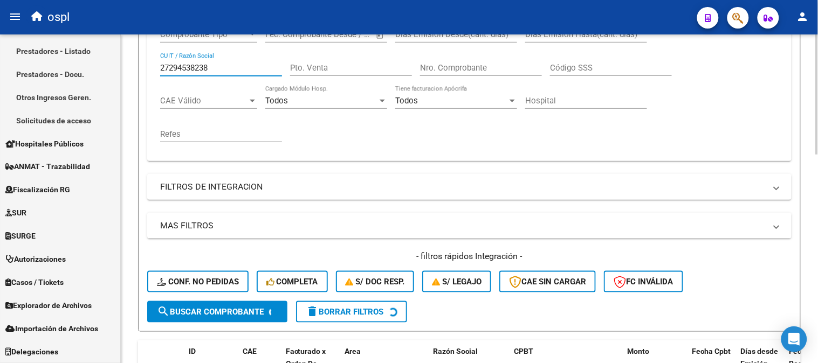
type input "27294538238"
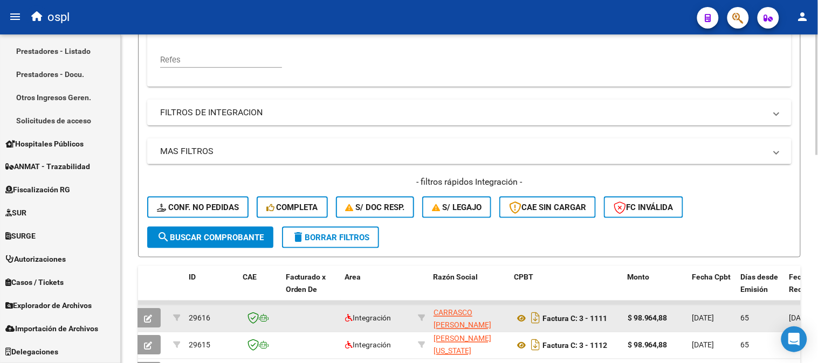
scroll to position [388, 0]
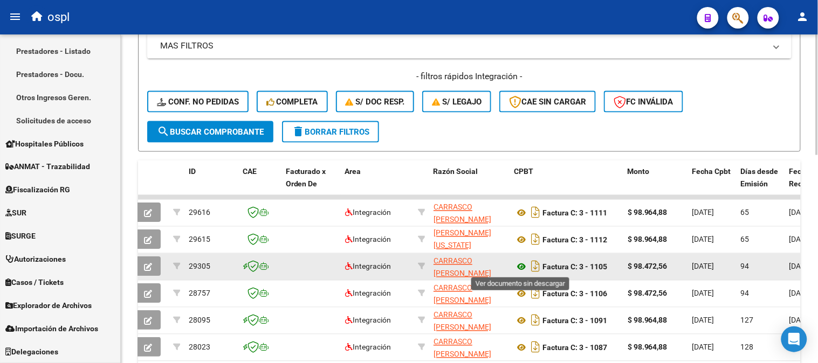
click at [519, 266] on icon at bounding box center [521, 267] width 14 height 13
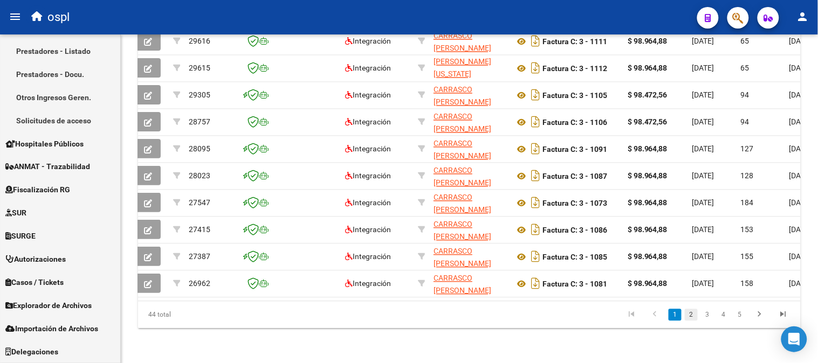
click at [691, 318] on link "2" at bounding box center [691, 315] width 13 height 12
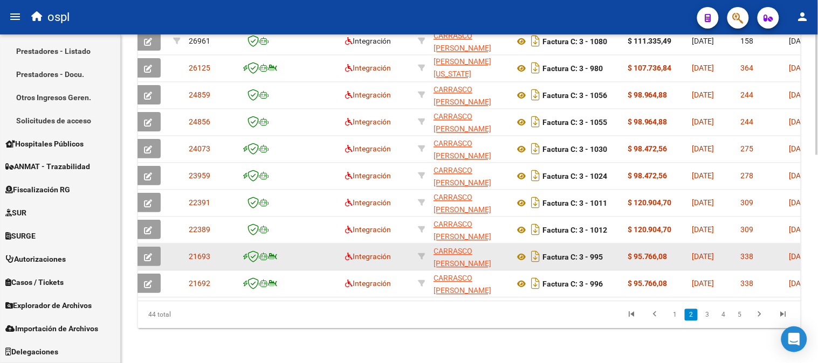
scroll to position [568, 0]
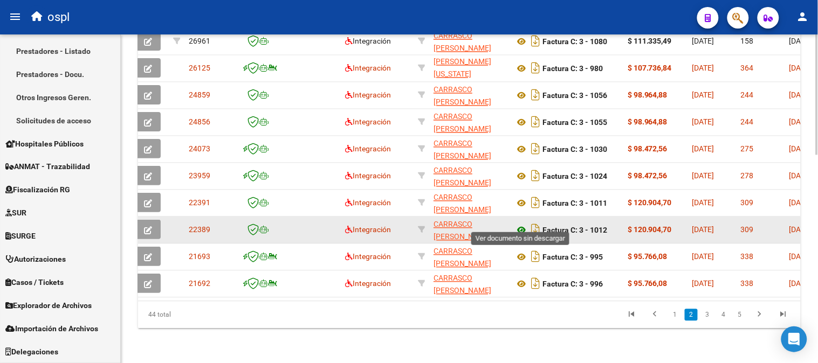
click at [518, 224] on icon at bounding box center [521, 230] width 14 height 13
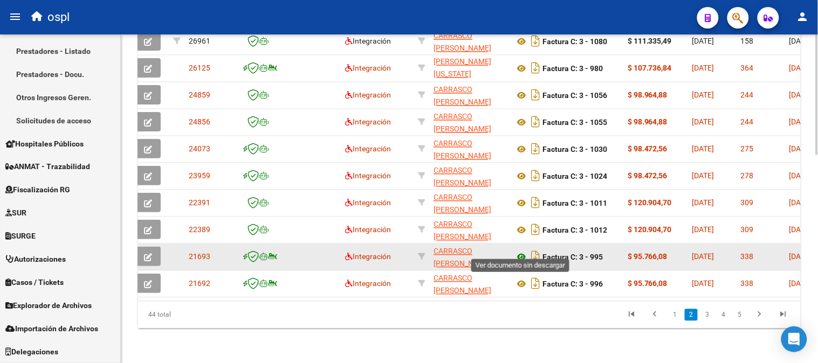
click at [520, 251] on icon at bounding box center [521, 257] width 14 height 13
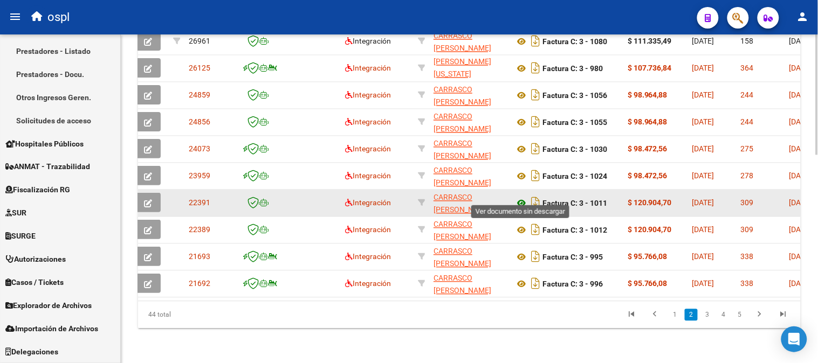
click at [519, 197] on icon at bounding box center [521, 203] width 14 height 13
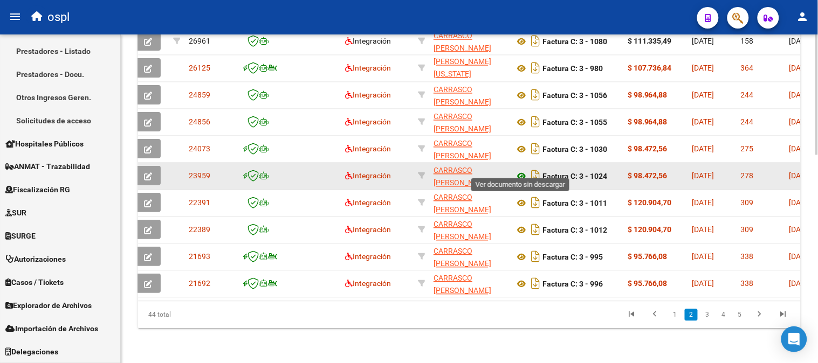
click at [525, 170] on icon at bounding box center [521, 176] width 14 height 13
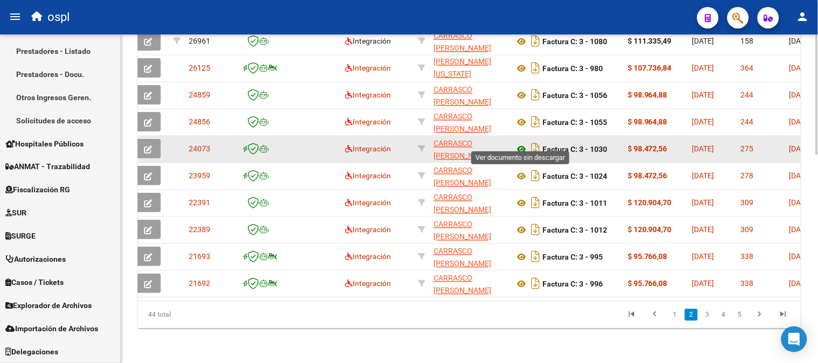
click at [520, 143] on icon at bounding box center [521, 149] width 14 height 13
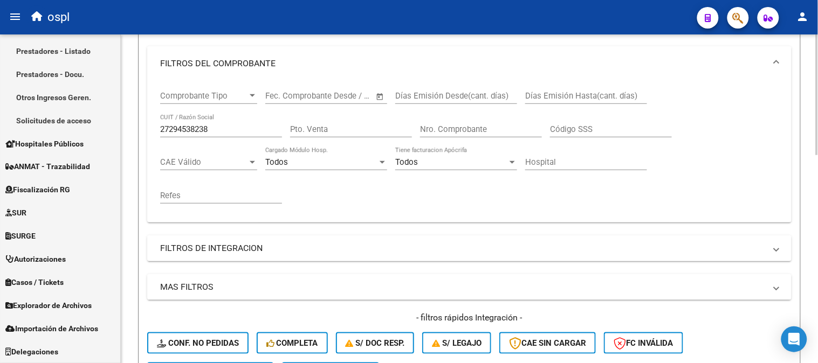
scroll to position [29, 0]
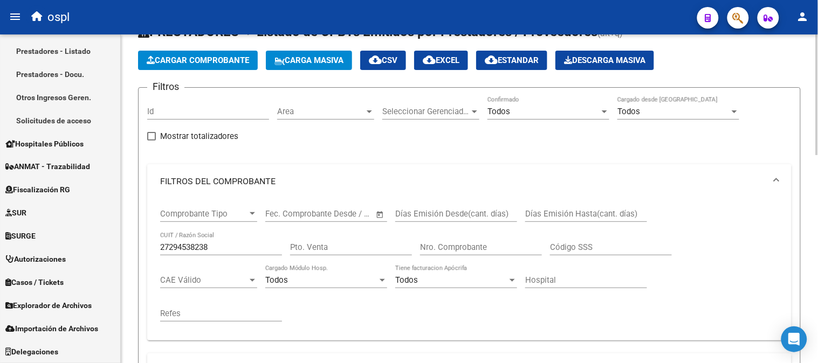
click at [225, 244] on input "27294538238" at bounding box center [221, 248] width 122 height 10
paste input "30712404007"
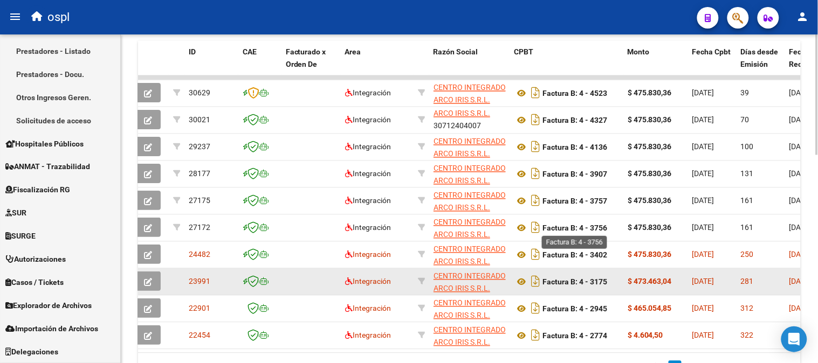
scroll to position [568, 0]
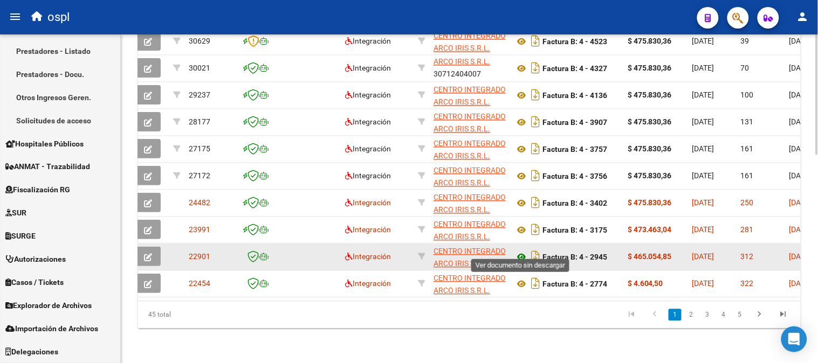
click at [523, 251] on icon at bounding box center [521, 257] width 14 height 13
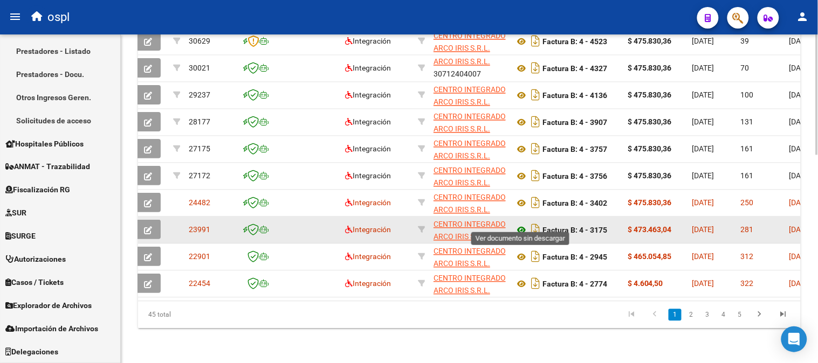
click at [519, 224] on icon at bounding box center [521, 230] width 14 height 13
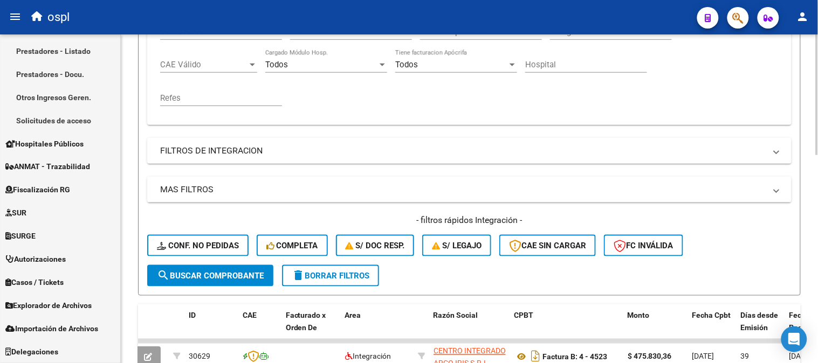
scroll to position [208, 0]
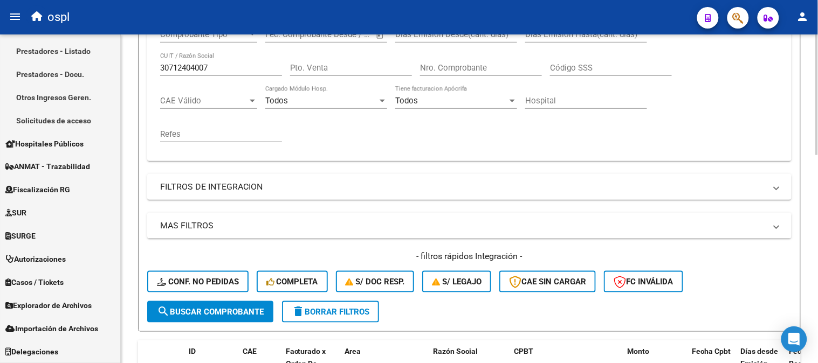
click at [209, 68] on input "30712404007" at bounding box center [221, 68] width 122 height 10
paste input "20178324323"
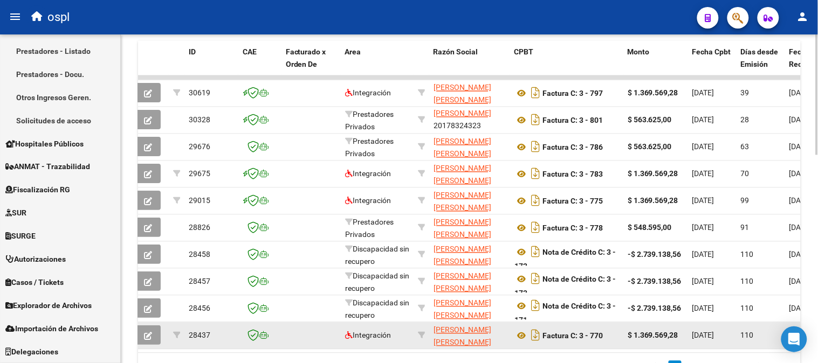
scroll to position [6, 0]
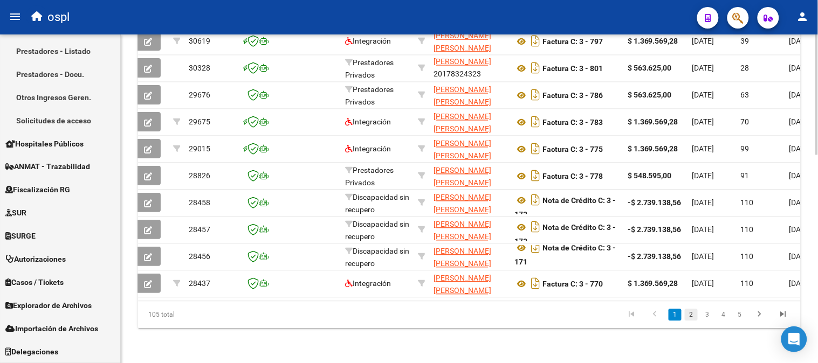
click at [693, 314] on link "2" at bounding box center [691, 315] width 13 height 12
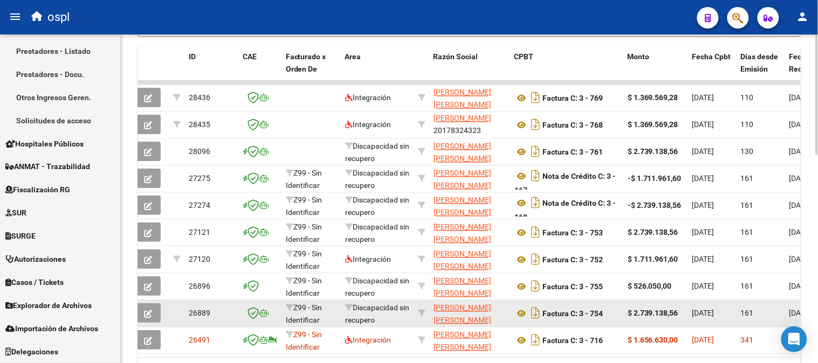
scroll to position [568, 0]
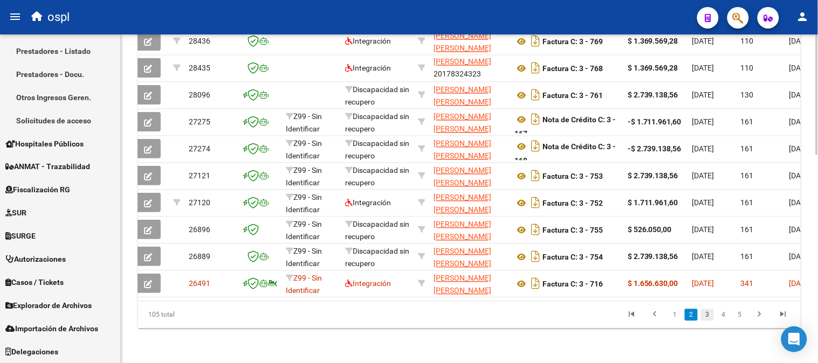
click at [704, 316] on link "3" at bounding box center [707, 315] width 13 height 12
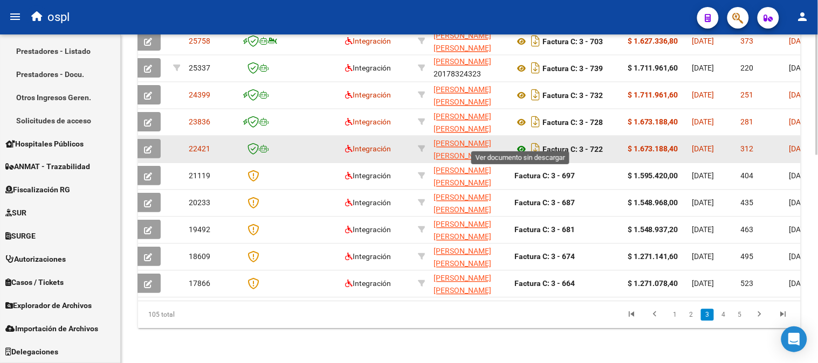
click at [519, 143] on icon at bounding box center [521, 149] width 14 height 13
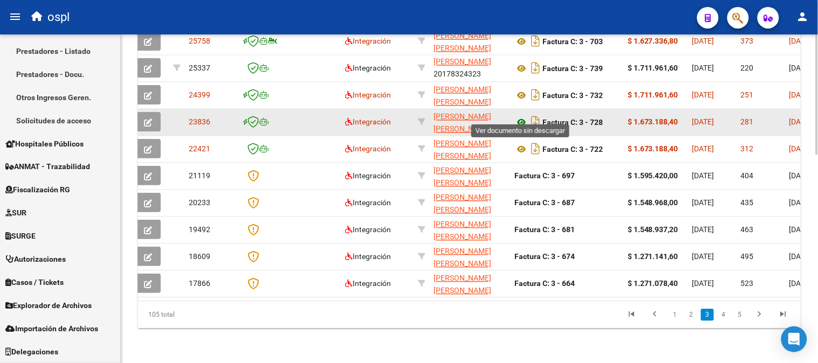
click at [520, 116] on icon at bounding box center [521, 122] width 14 height 13
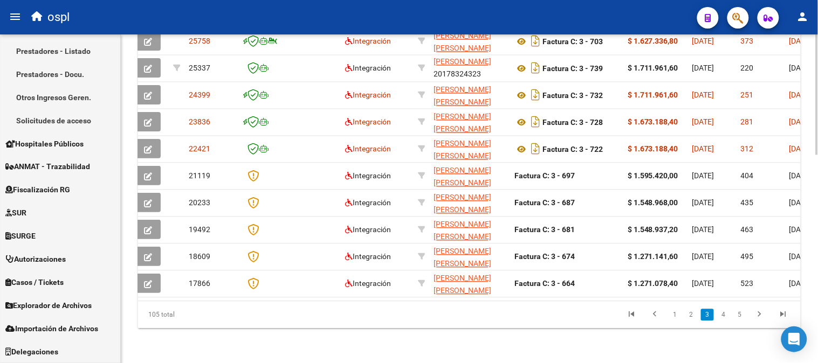
scroll to position [148, 0]
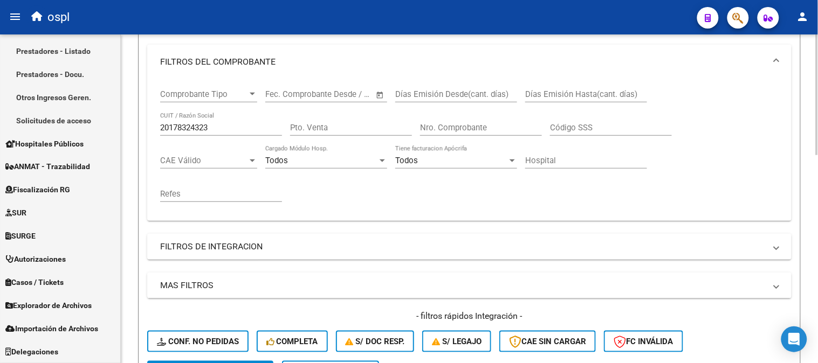
click at [227, 130] on input "20178324323" at bounding box center [221, 128] width 122 height 10
paste input "7293440099"
type input "27293440099"
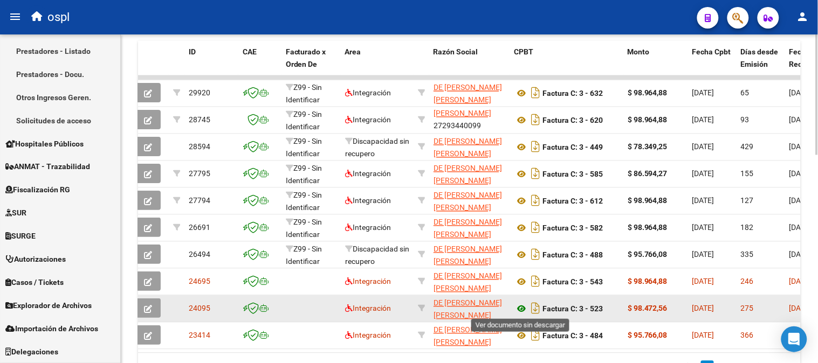
click at [523, 305] on icon at bounding box center [521, 309] width 14 height 13
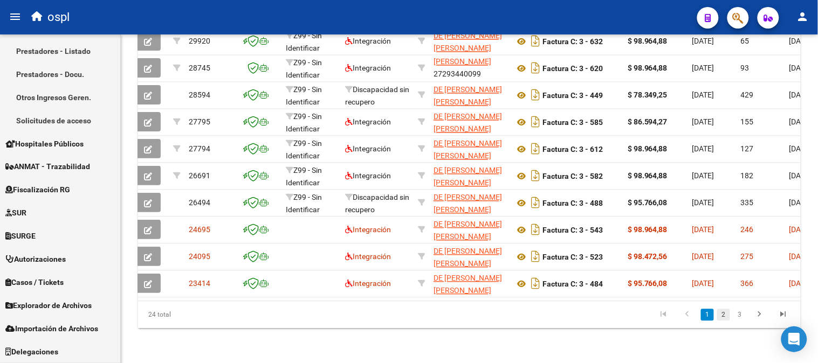
click at [723, 316] on link "2" at bounding box center [723, 315] width 13 height 12
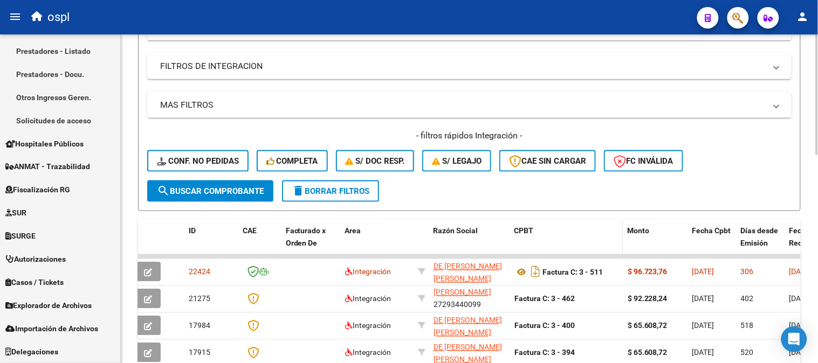
scroll to position [328, 0]
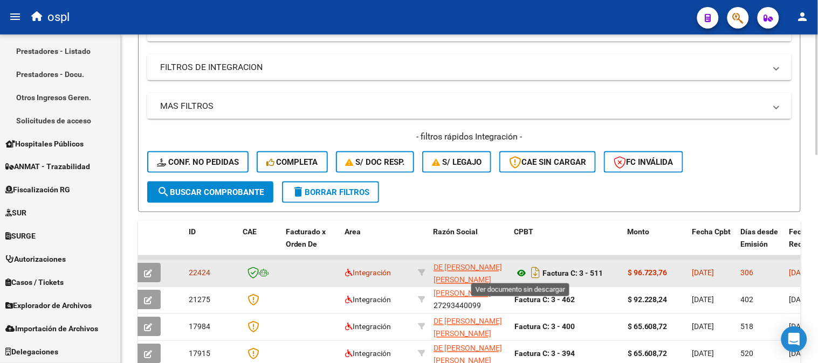
click at [523, 270] on icon at bounding box center [521, 273] width 14 height 13
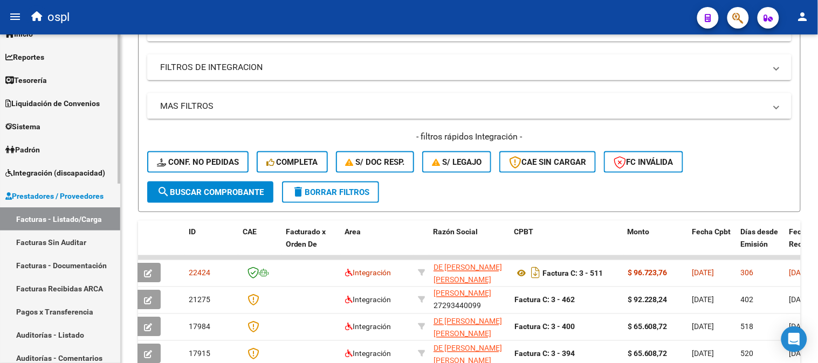
scroll to position [0, 0]
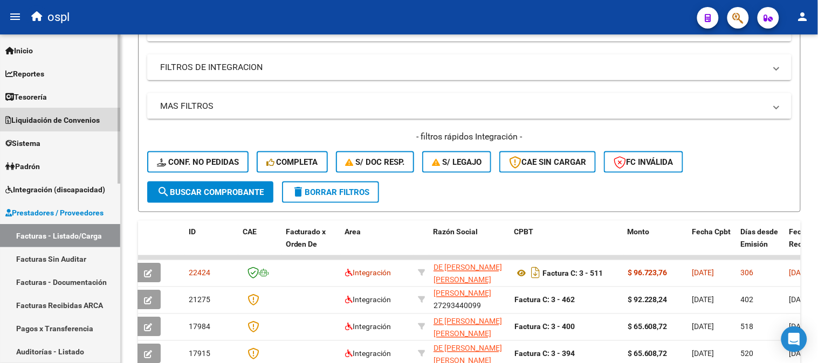
click at [77, 115] on span "Liquidación de Convenios" at bounding box center [52, 120] width 94 height 12
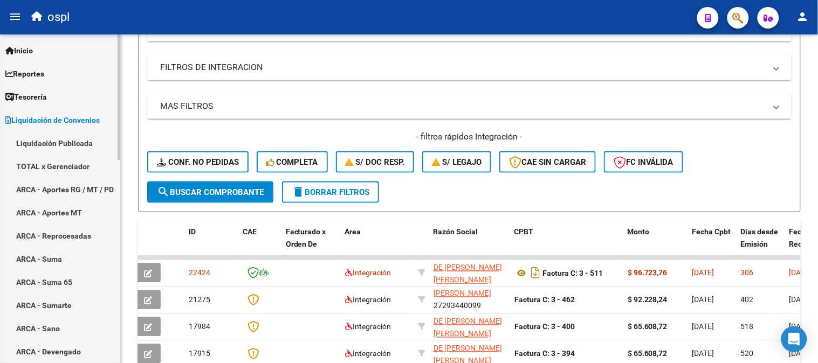
click at [81, 103] on link "Tesorería" at bounding box center [60, 96] width 120 height 23
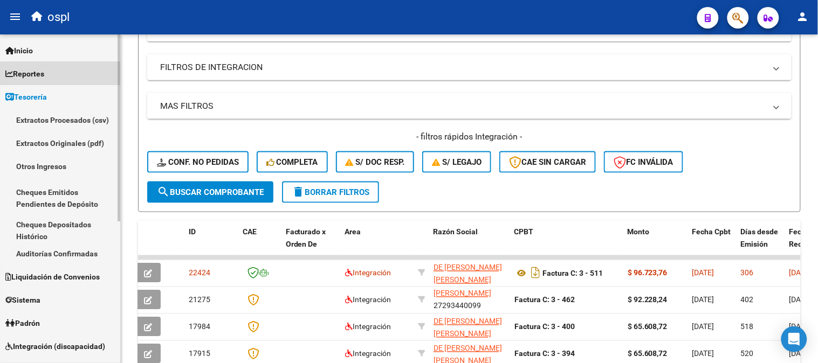
click at [73, 78] on link "Reportes" at bounding box center [60, 73] width 120 height 23
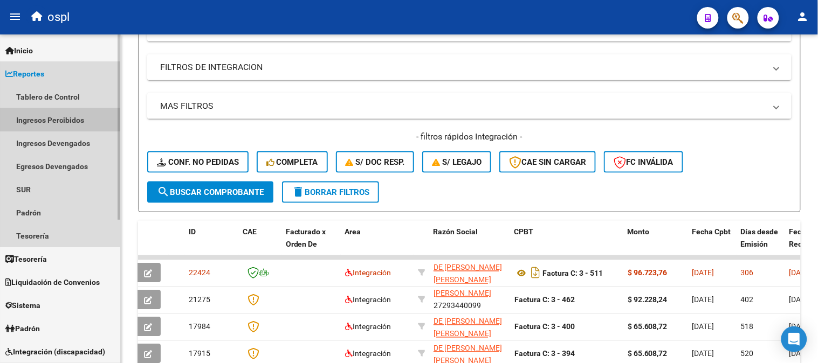
click at [87, 122] on link "Ingresos Percibidos" at bounding box center [60, 119] width 120 height 23
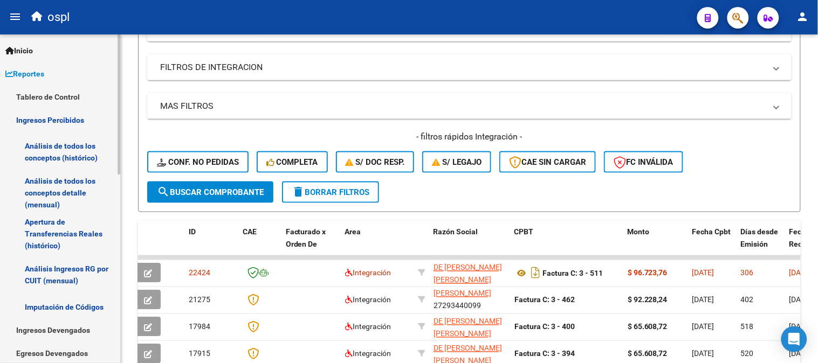
click at [71, 182] on link "Análisis de todos los conceptos detalle (mensual)" at bounding box center [60, 193] width 120 height 41
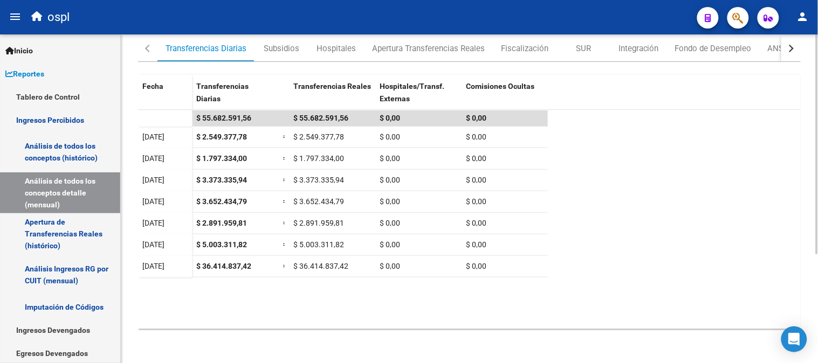
scroll to position [162, 0]
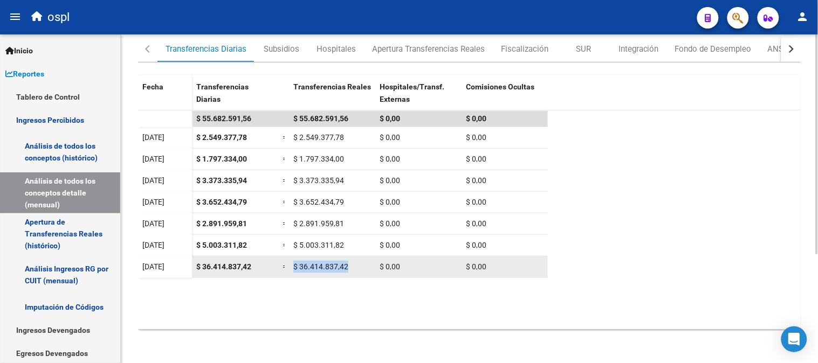
drag, startPoint x: 285, startPoint y: 264, endPoint x: 347, endPoint y: 259, distance: 62.2
click at [347, 259] on div "$ 36.414.837,42 = $ 36.414.837,42 $ 0,00 $ 0,00" at bounding box center [370, 268] width 356 height 22
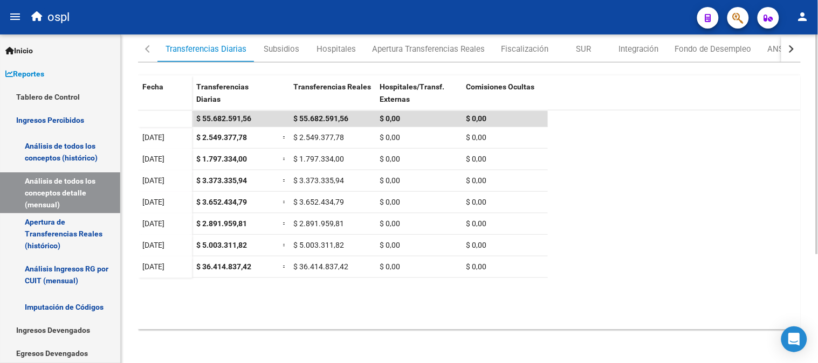
click at [375, 278] on datatable-body "$ 55.682.591,56 $ 55.682.591,56 $ 0,00 $ 0,00 01/09/2025 $ 2.549.377,78 = $ 2.5…" at bounding box center [469, 220] width 663 height 219
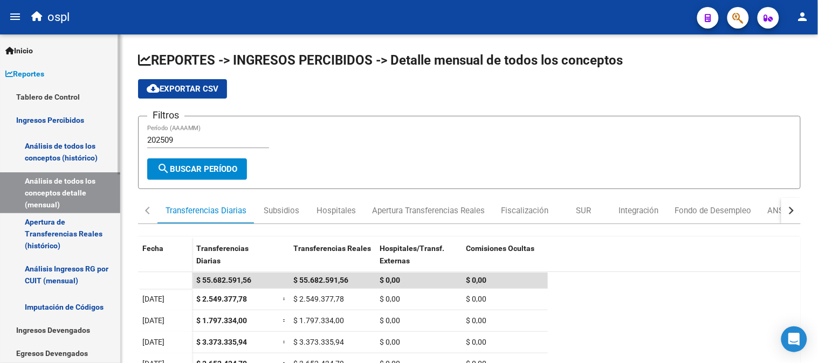
scroll to position [180, 0]
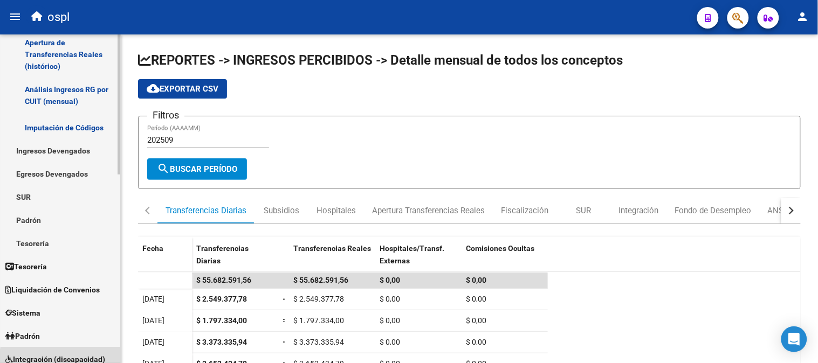
click at [75, 362] on span "Integración (discapacidad)" at bounding box center [55, 360] width 100 height 12
click at [75, 362] on mat-nav-list "Firma Express Inicio Instructivos Contacto OS Reportes Tablero de Control Ingre…" at bounding box center [60, 240] width 120 height 771
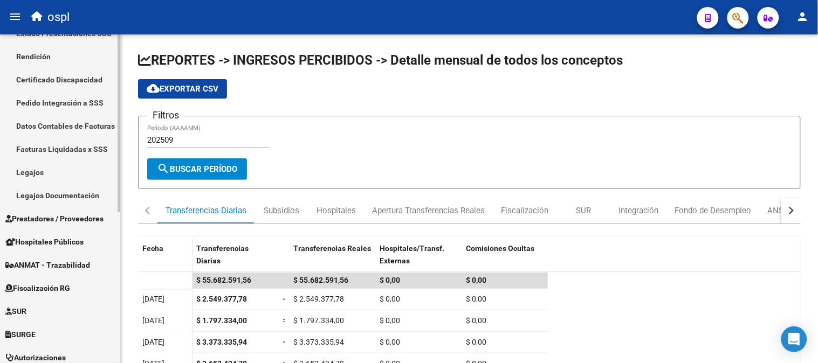
click at [65, 223] on span "Prestadores / Proveedores" at bounding box center [54, 219] width 98 height 12
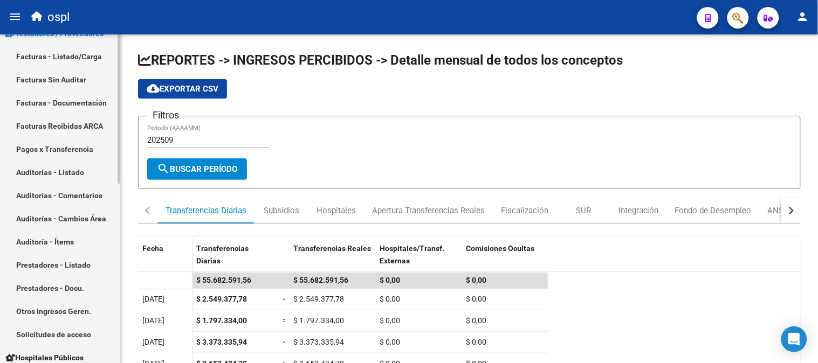
click at [64, 38] on span "Prestadores / Proveedores" at bounding box center [54, 33] width 98 height 12
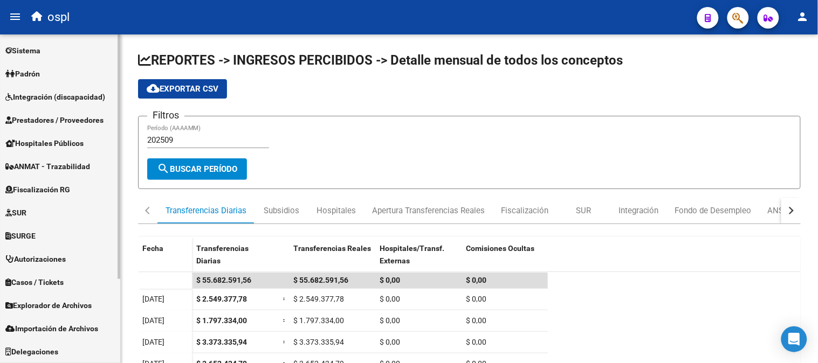
scroll to position [93, 0]
click at [65, 52] on mat-nav-list "Firma Express Inicio Instructivos Contacto OS Reportes Tablero de Control Ingre…" at bounding box center [60, 153] width 120 height 422
click at [68, 119] on span "Prestadores / Proveedores" at bounding box center [54, 120] width 98 height 12
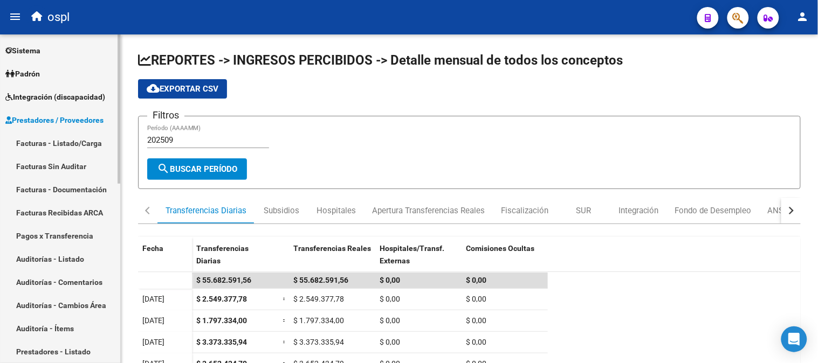
click at [76, 133] on link "Facturas - Listado/Carga" at bounding box center [60, 143] width 120 height 23
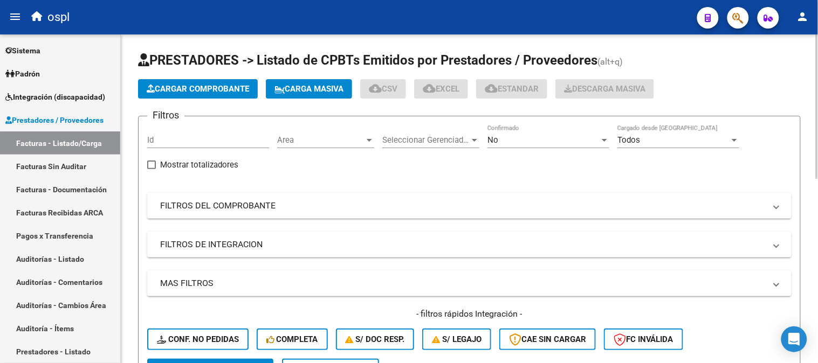
click at [499, 139] on div "No" at bounding box center [543, 140] width 112 height 10
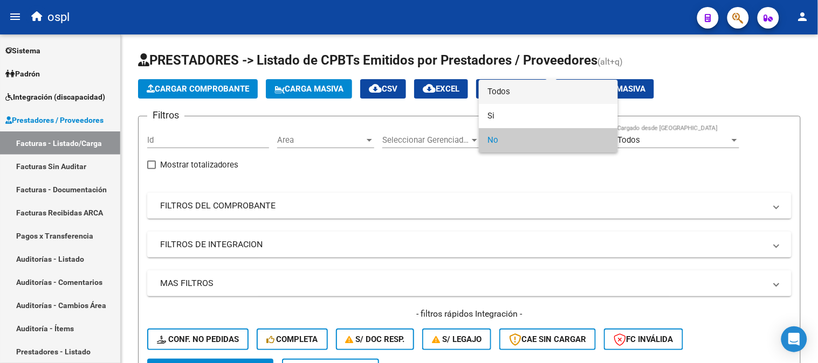
click at [514, 100] on span "Todos" at bounding box center [548, 92] width 122 height 24
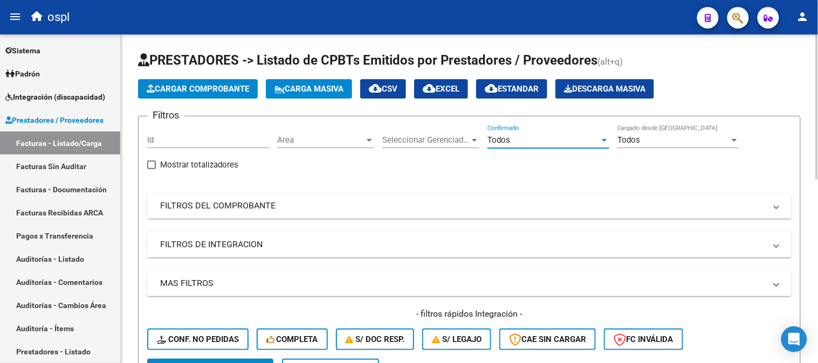
click at [279, 213] on mat-expansion-panel-header "FILTROS DEL COMPROBANTE" at bounding box center [469, 206] width 644 height 26
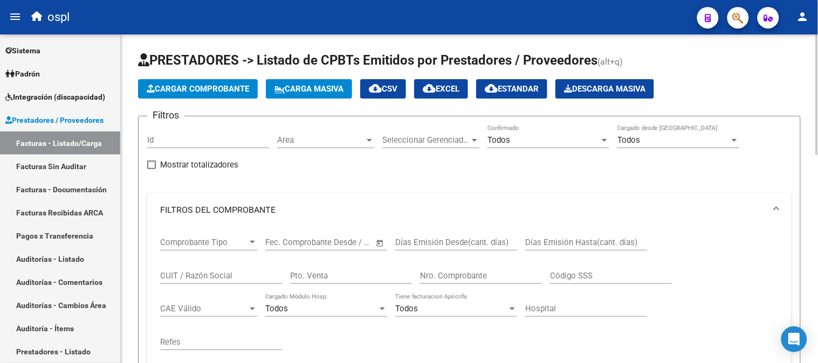
click at [218, 287] on div "CUIT / Razón Social" at bounding box center [221, 277] width 122 height 33
click at [229, 276] on input "CUIT / Razón Social" at bounding box center [221, 276] width 122 height 10
paste input "27300243091"
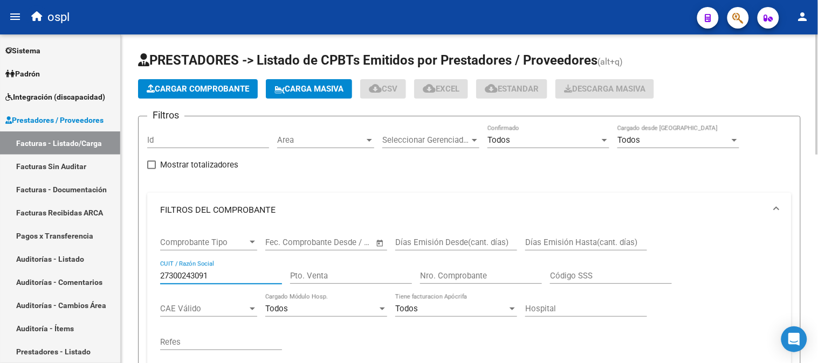
type input "27300243091"
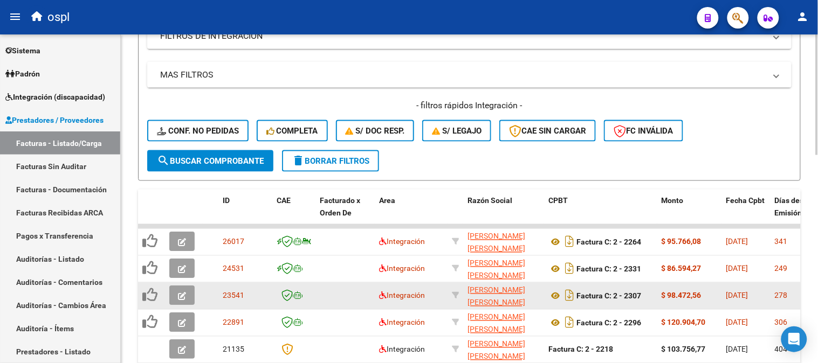
scroll to position [419, 0]
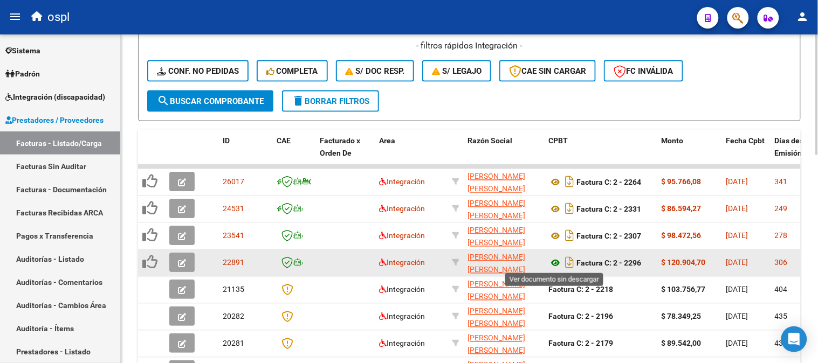
click at [557, 262] on icon at bounding box center [555, 263] width 14 height 13
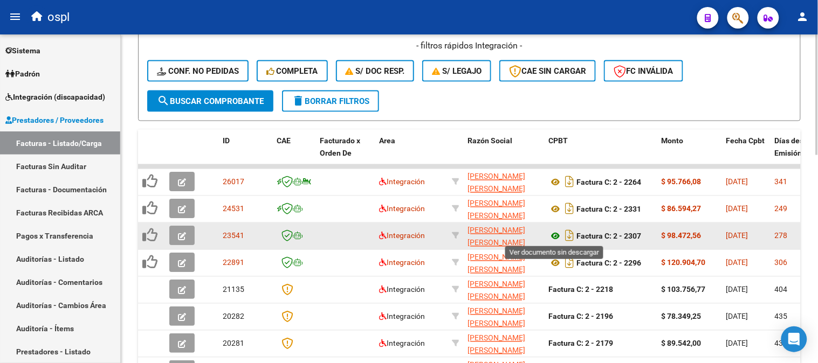
click at [556, 233] on icon at bounding box center [555, 236] width 14 height 13
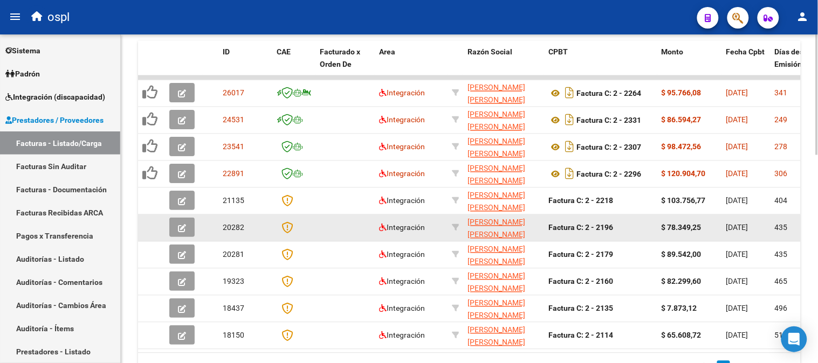
scroll to position [208, 0]
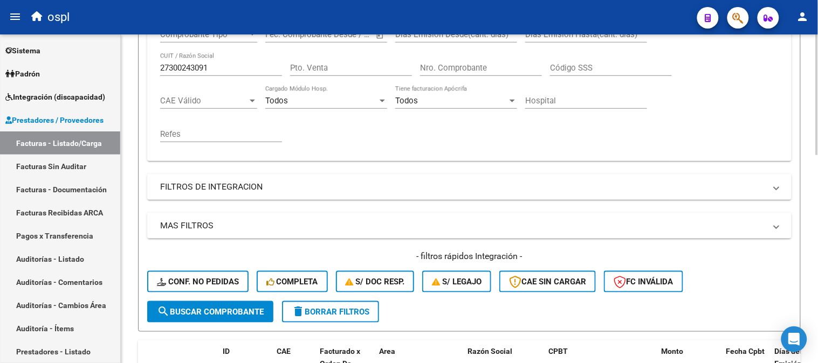
click at [482, 71] on input "Nro. Comprobante" at bounding box center [481, 68] width 122 height 10
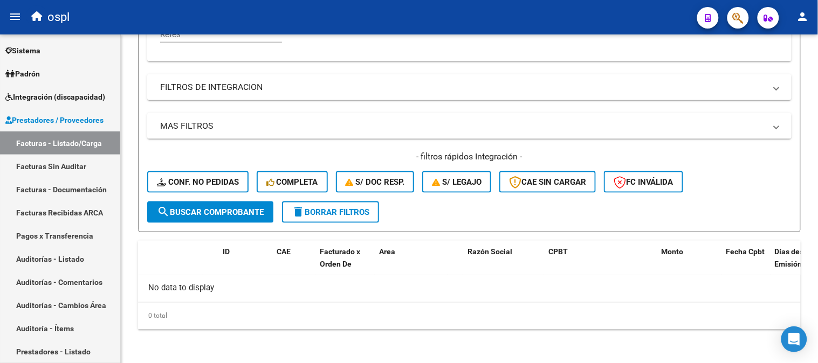
type input "2243"
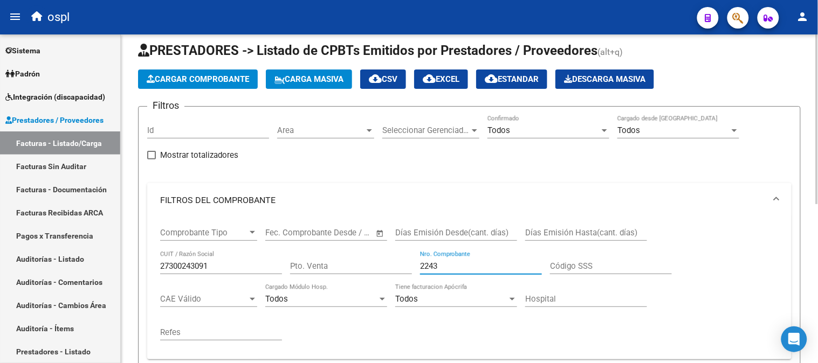
scroll to position [8, 0]
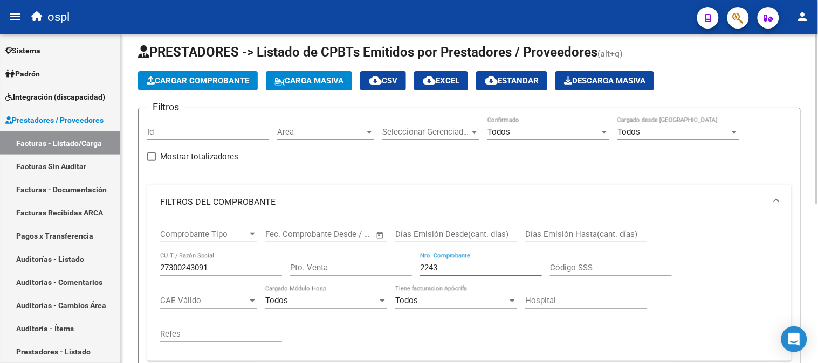
click at [206, 270] on input "27300243091" at bounding box center [221, 268] width 122 height 10
paste input "63812754"
type input "27363812754"
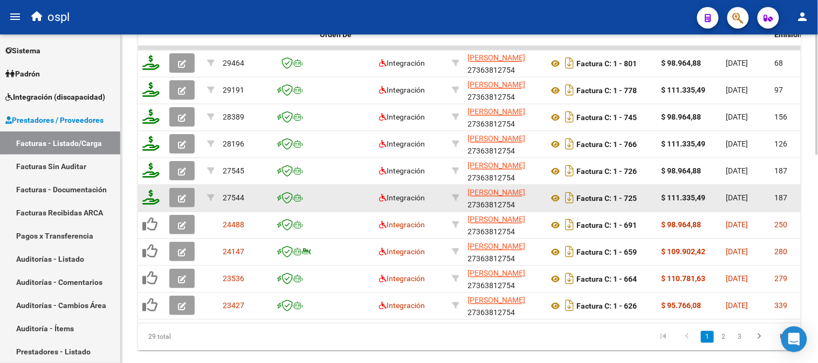
scroll to position [547, 0]
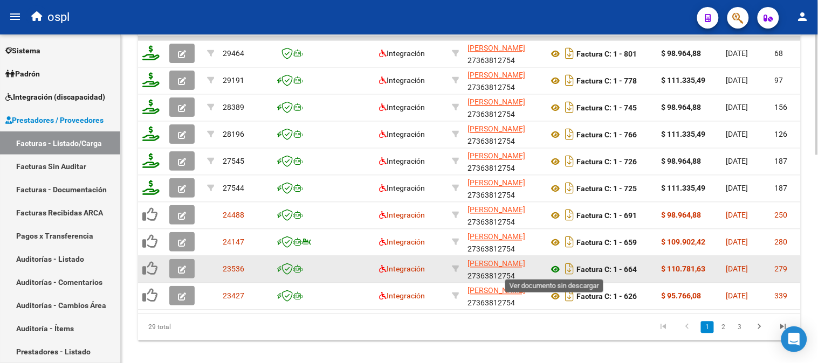
click at [554, 271] on icon at bounding box center [555, 270] width 14 height 13
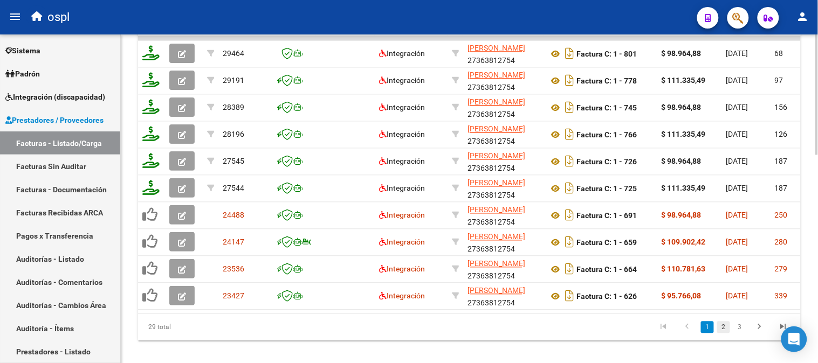
click at [725, 334] on link "2" at bounding box center [723, 328] width 13 height 12
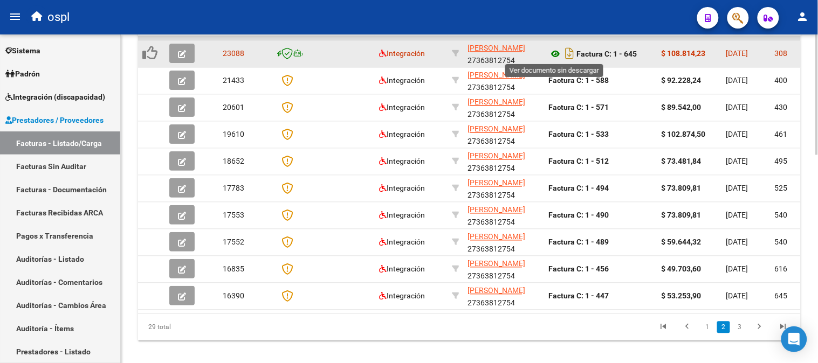
click at [558, 52] on icon at bounding box center [555, 54] width 14 height 13
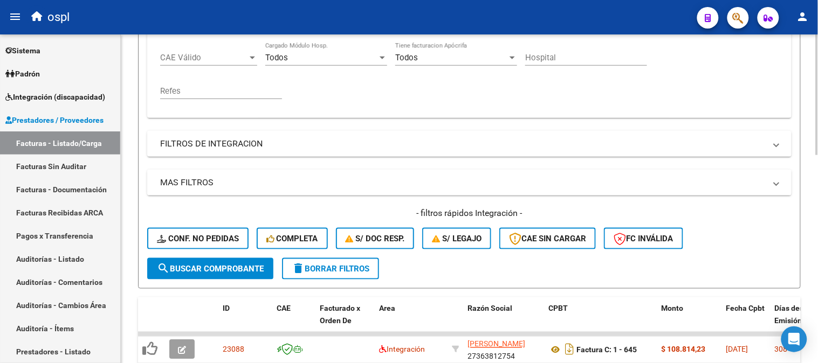
scroll to position [128, 0]
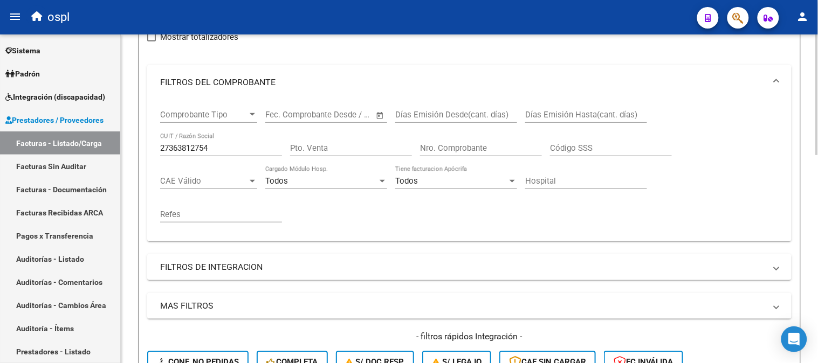
click at [224, 149] on input "27363812754" at bounding box center [221, 148] width 122 height 10
paste input "30523160105"
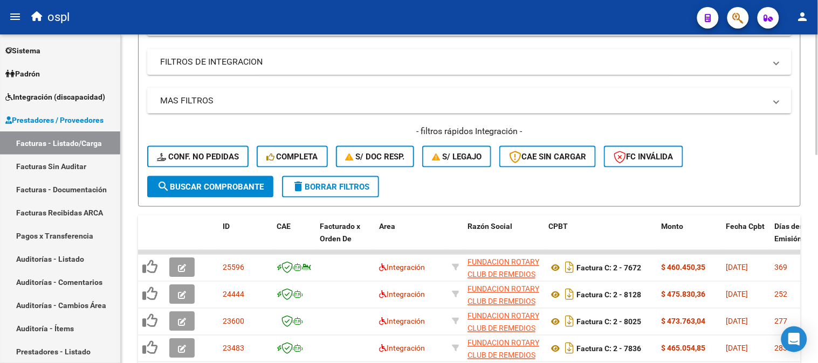
scroll to position [428, 0]
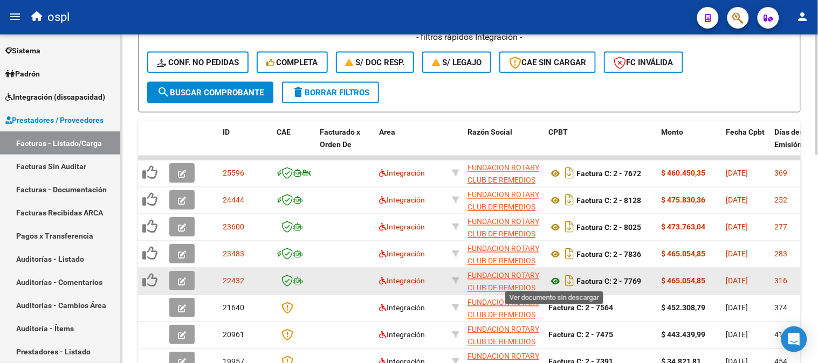
click at [553, 283] on icon at bounding box center [555, 282] width 14 height 13
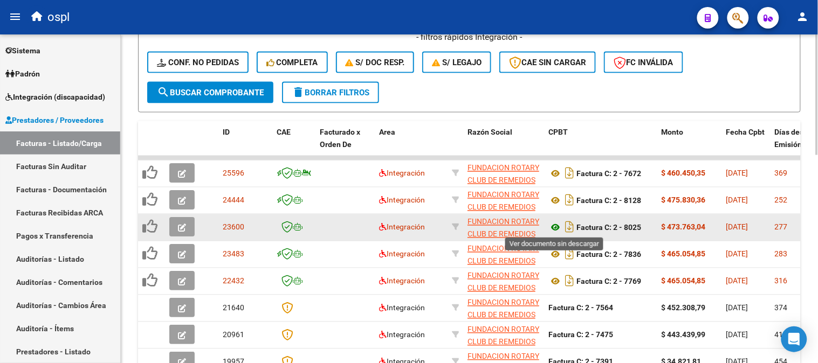
click at [552, 229] on icon at bounding box center [555, 228] width 14 height 13
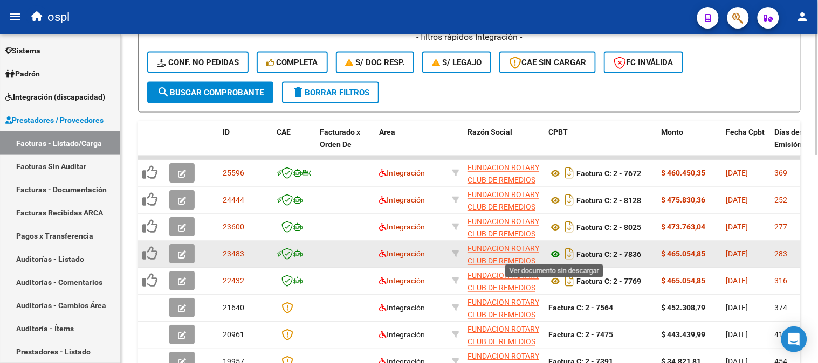
click at [552, 256] on icon at bounding box center [555, 255] width 14 height 13
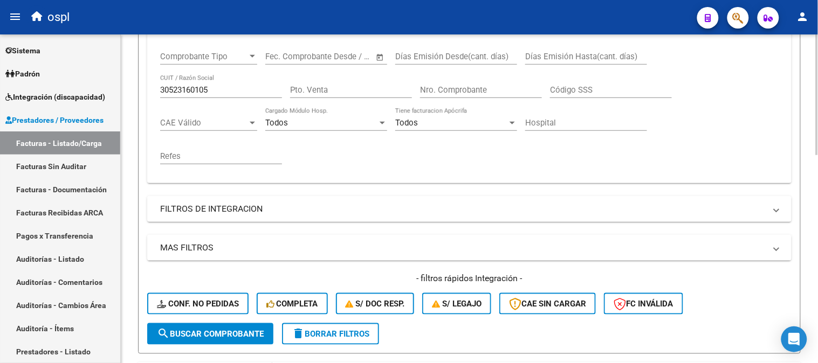
scroll to position [68, 0]
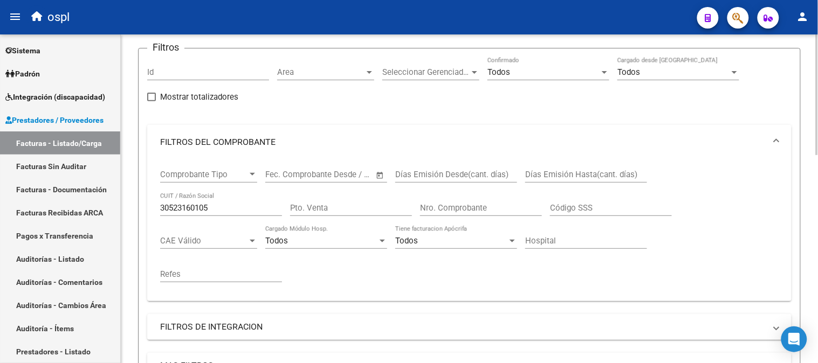
click at [240, 213] on div "30523160105 CUIT / Razón Social" at bounding box center [221, 204] width 122 height 23
paste input "33714152489"
paste input "text"
type input "33714152489"
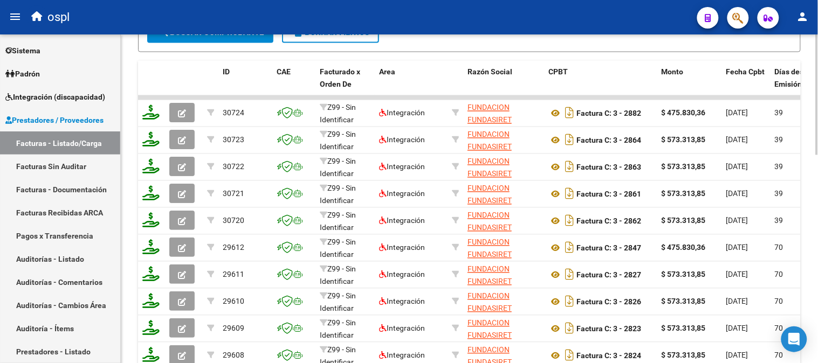
scroll to position [568, 0]
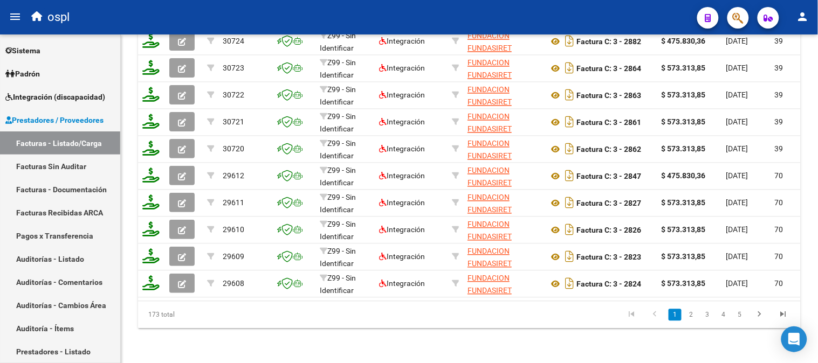
click at [705, 317] on link "3" at bounding box center [707, 315] width 13 height 12
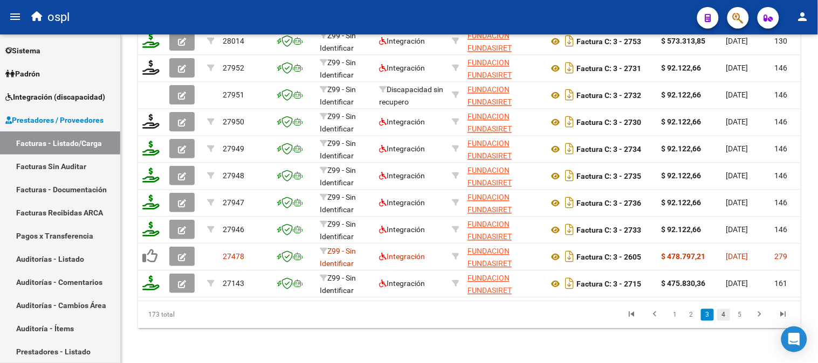
click at [728, 320] on link "4" at bounding box center [723, 315] width 13 height 12
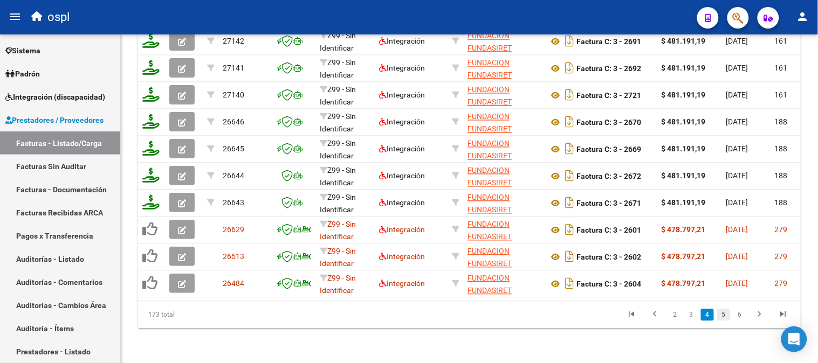
click at [727, 316] on link "5" at bounding box center [723, 315] width 13 height 12
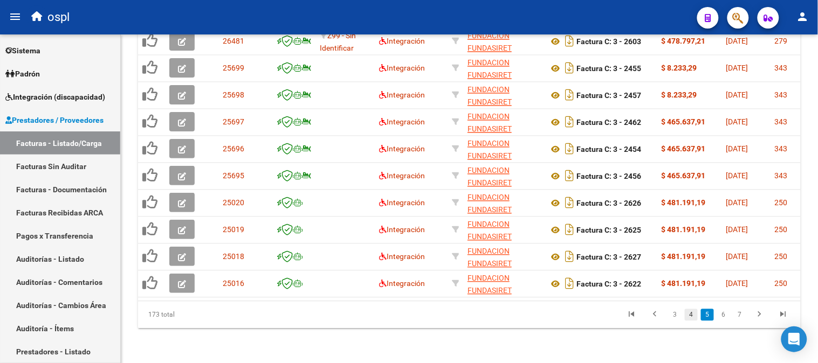
click at [698, 316] on li "4" at bounding box center [691, 315] width 16 height 18
click at [693, 315] on link "4" at bounding box center [691, 315] width 13 height 12
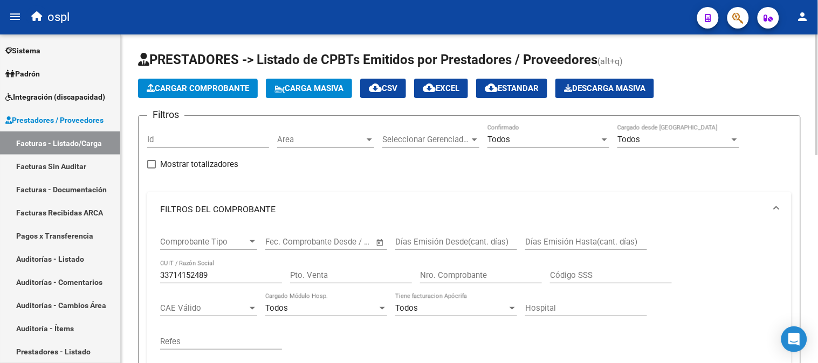
scroll to position [0, 0]
click at [494, 265] on div "Nro. Comprobante" at bounding box center [481, 272] width 122 height 23
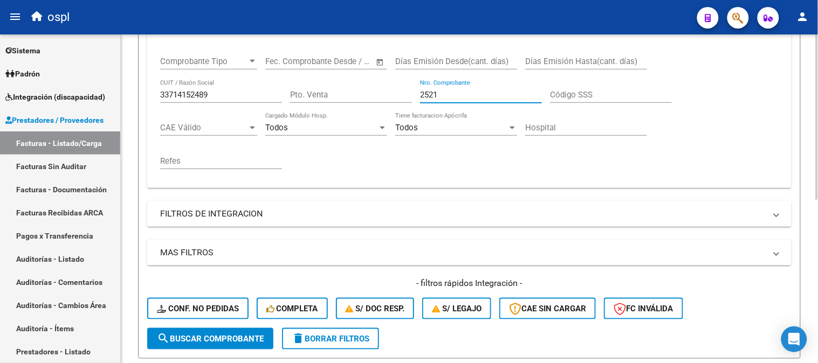
scroll to position [299, 0]
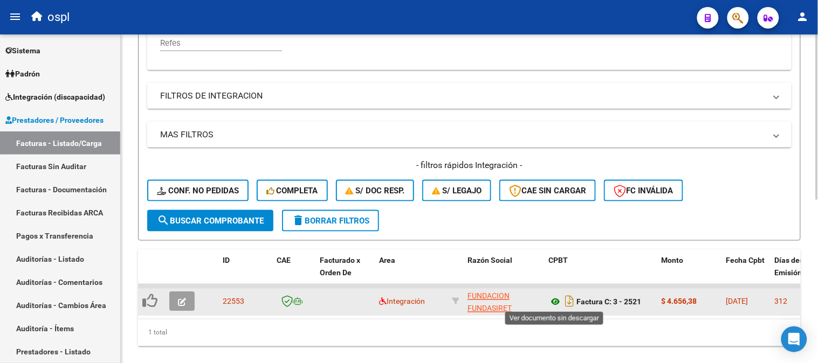
click at [557, 303] on icon at bounding box center [555, 302] width 14 height 13
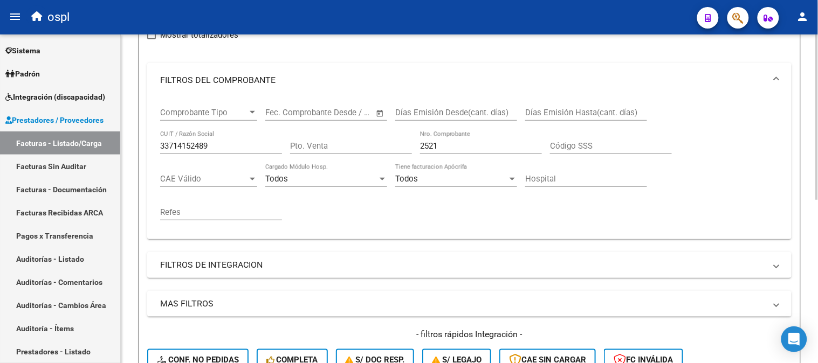
scroll to position [120, 0]
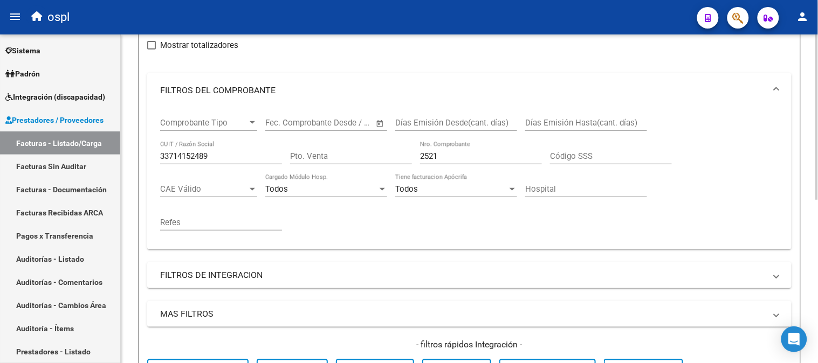
click at [473, 159] on input "2521" at bounding box center [481, 156] width 122 height 10
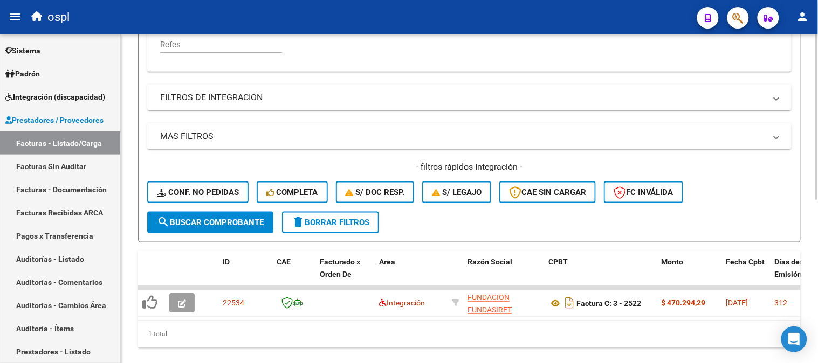
scroll to position [299, 0]
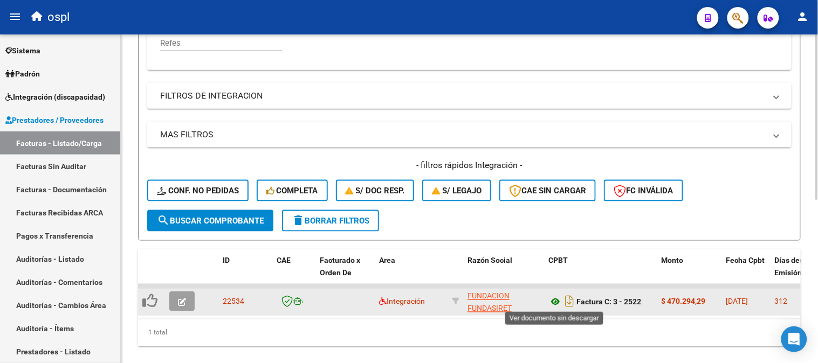
click at [556, 302] on icon at bounding box center [555, 302] width 14 height 13
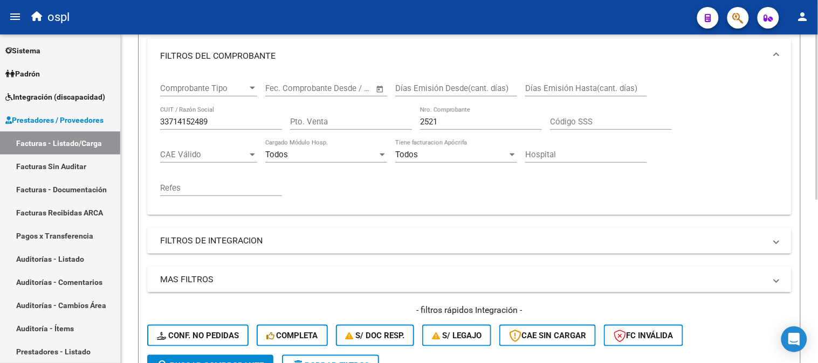
scroll to position [120, 0]
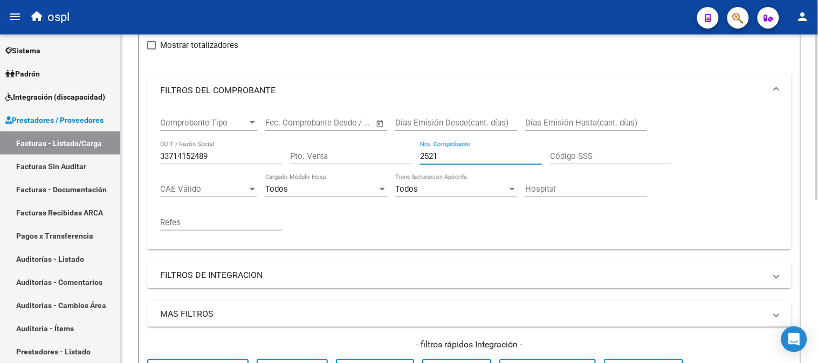
click at [468, 161] on input "2521" at bounding box center [481, 156] width 122 height 10
type input "2"
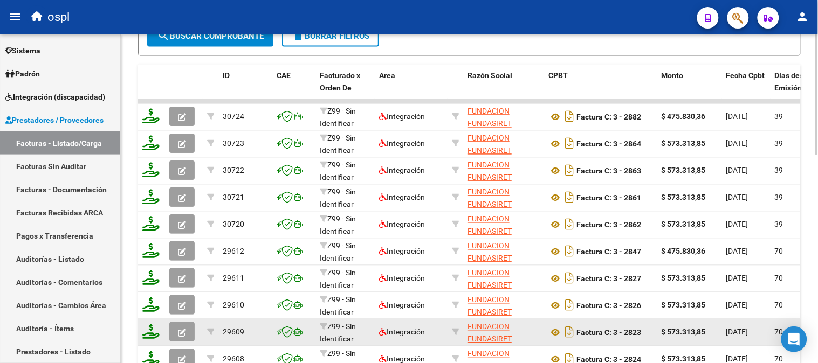
scroll to position [448, 0]
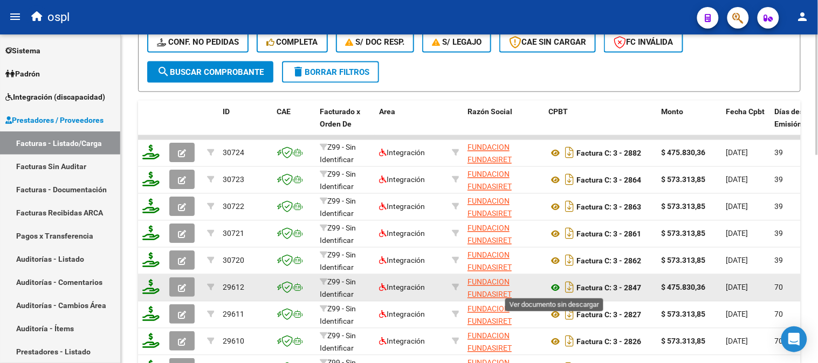
click at [553, 289] on icon at bounding box center [555, 288] width 14 height 13
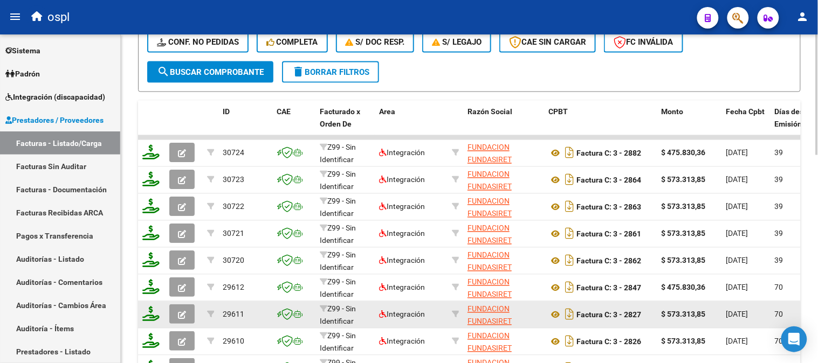
scroll to position [508, 0]
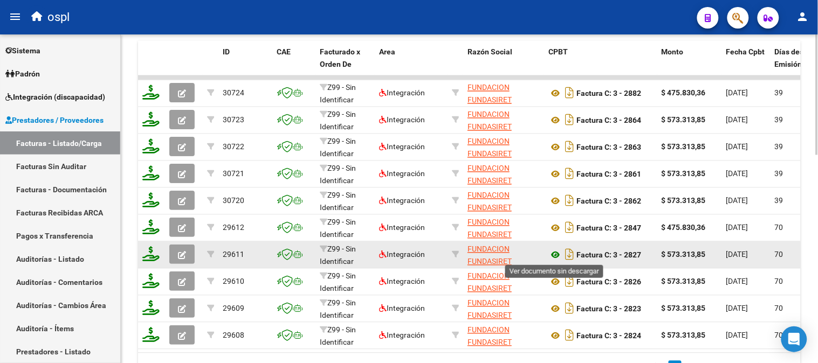
click at [553, 252] on icon at bounding box center [555, 255] width 14 height 13
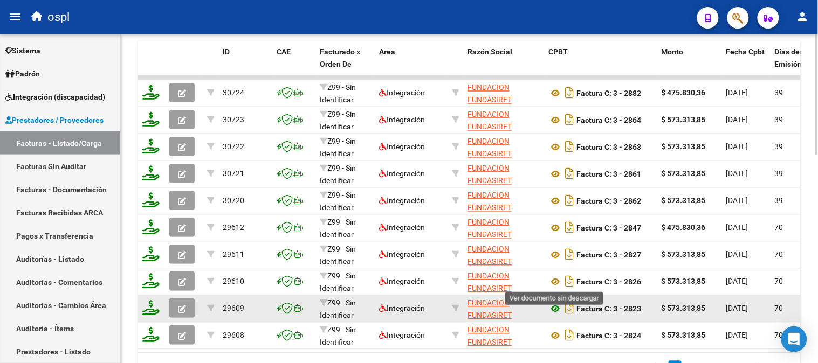
click at [554, 307] on icon at bounding box center [555, 309] width 14 height 13
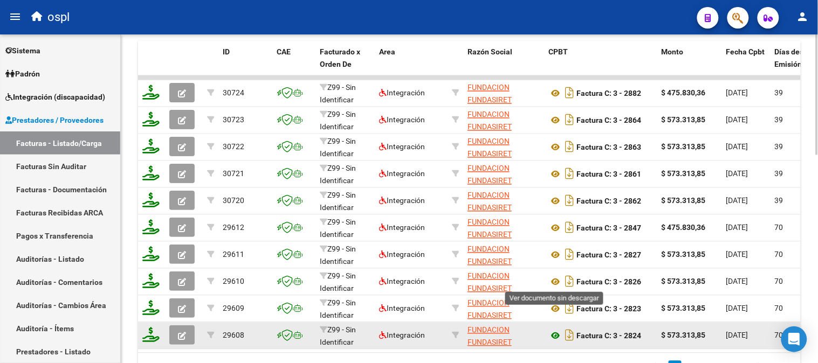
click at [551, 338] on icon at bounding box center [555, 336] width 14 height 13
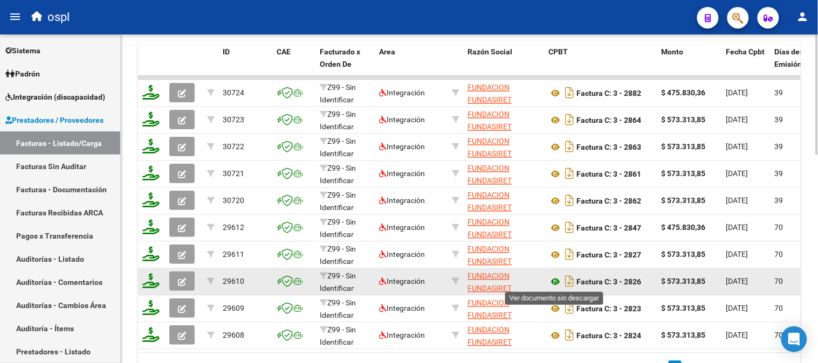
click at [553, 278] on icon at bounding box center [555, 282] width 14 height 13
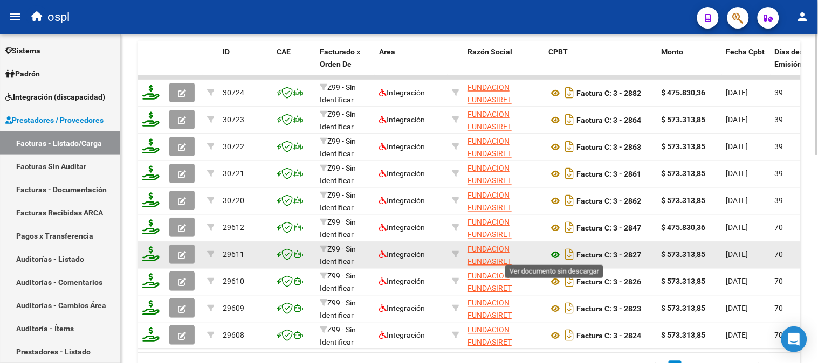
click at [556, 254] on icon at bounding box center [555, 255] width 14 height 13
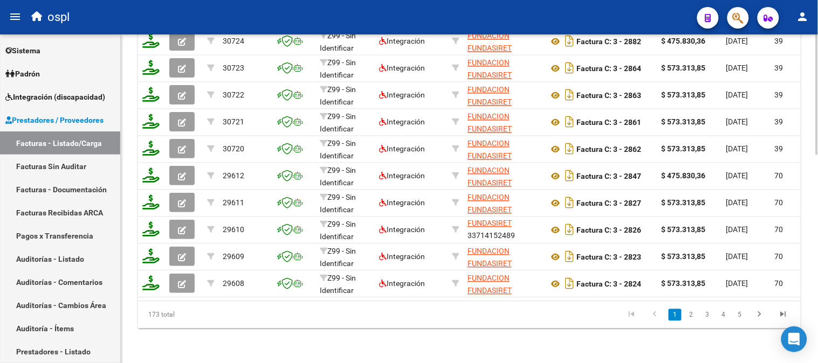
scroll to position [568, 0]
click at [739, 314] on link "5" at bounding box center [739, 315] width 13 height 12
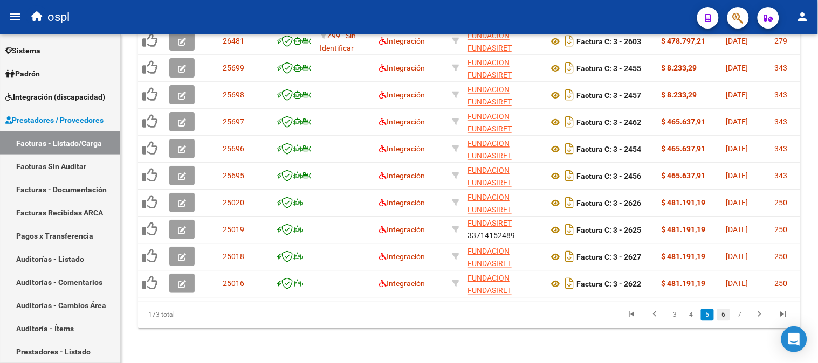
click at [726, 312] on link "6" at bounding box center [723, 315] width 13 height 12
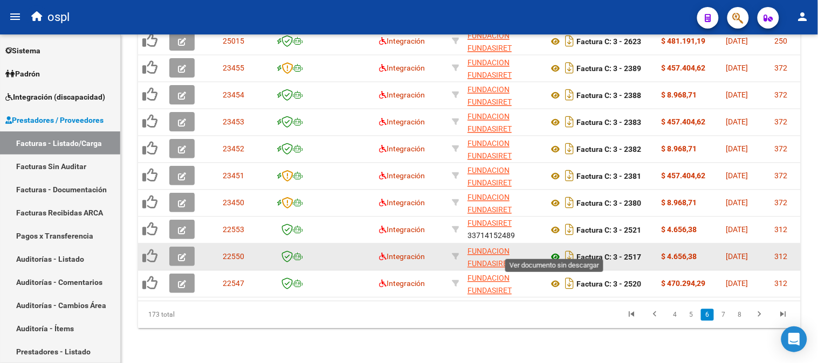
click at [554, 251] on icon at bounding box center [555, 257] width 14 height 13
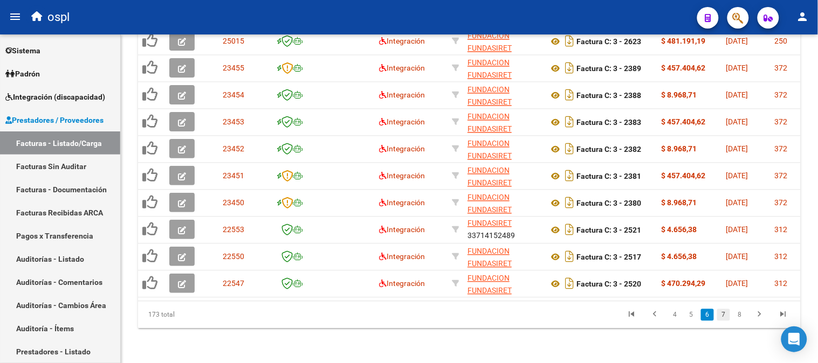
click at [719, 315] on link "7" at bounding box center [723, 315] width 13 height 12
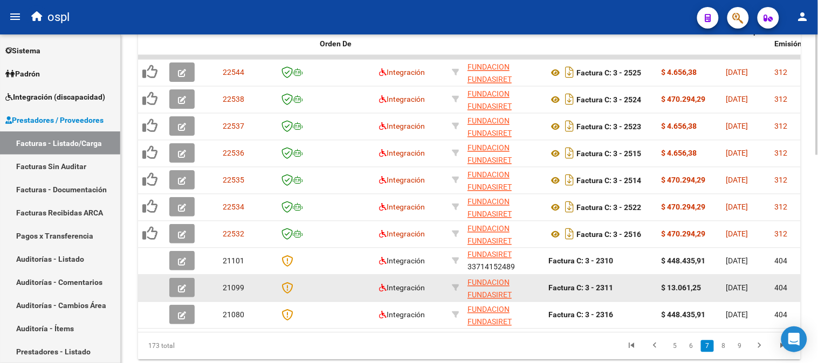
scroll to position [508, 0]
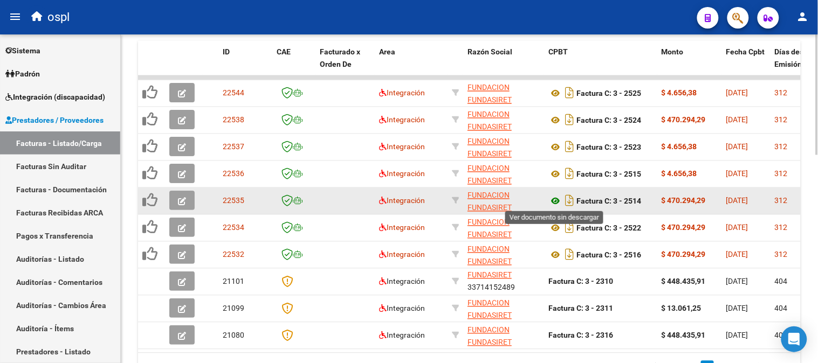
click at [556, 201] on icon at bounding box center [555, 201] width 14 height 13
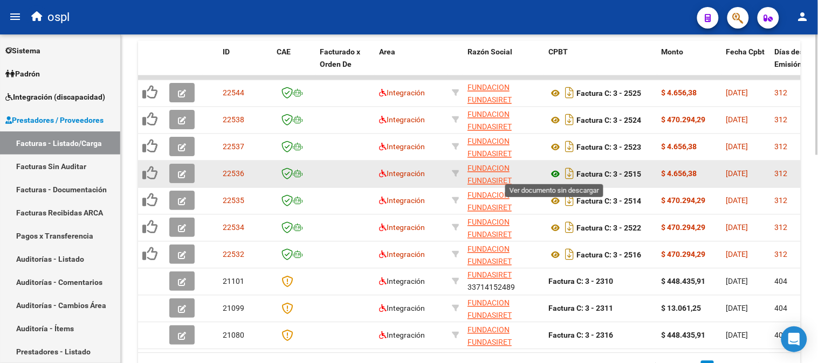
click at [556, 175] on icon at bounding box center [555, 174] width 14 height 13
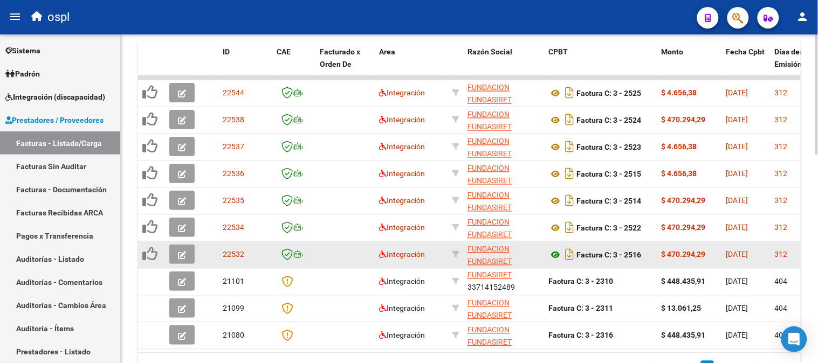
click at [554, 251] on icon at bounding box center [555, 255] width 14 height 13
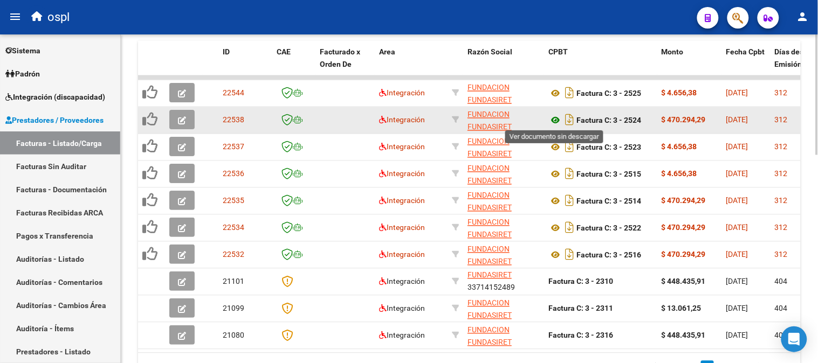
click at [552, 124] on icon at bounding box center [555, 120] width 14 height 13
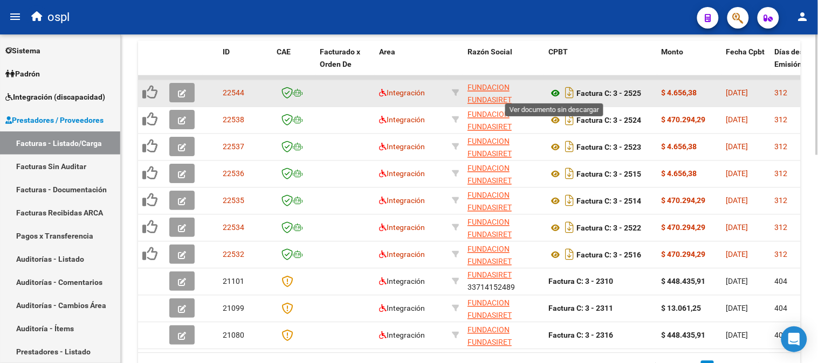
click at [556, 93] on icon at bounding box center [555, 93] width 14 height 13
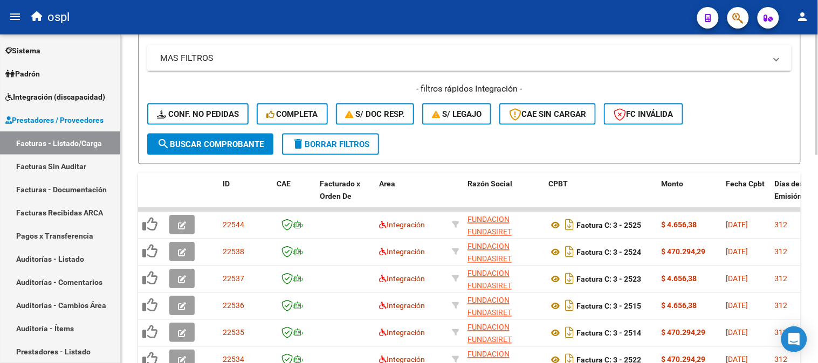
scroll to position [148, 0]
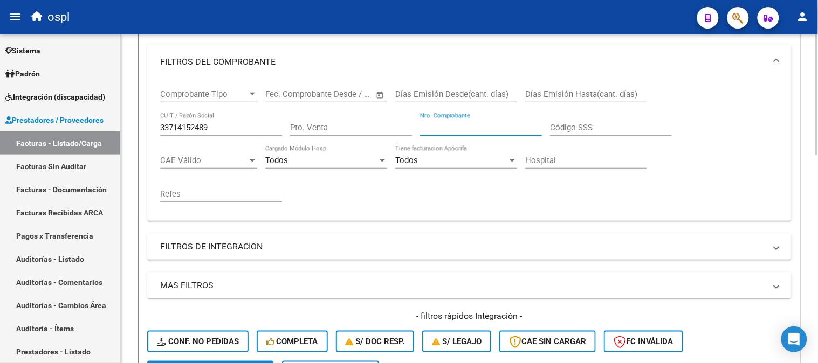
click at [477, 127] on input "Nro. Comprobante" at bounding box center [481, 128] width 122 height 10
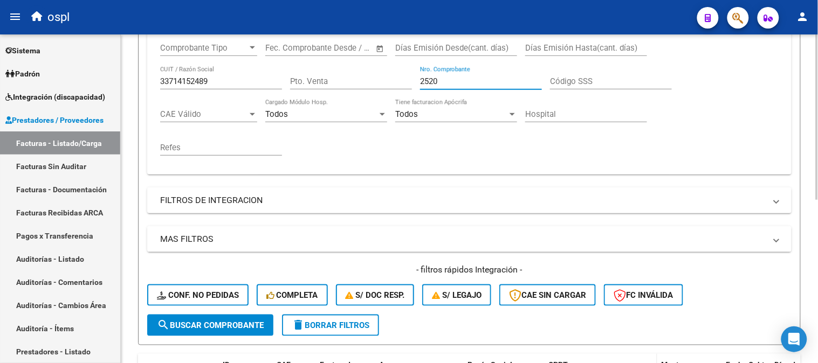
scroll to position [325, 0]
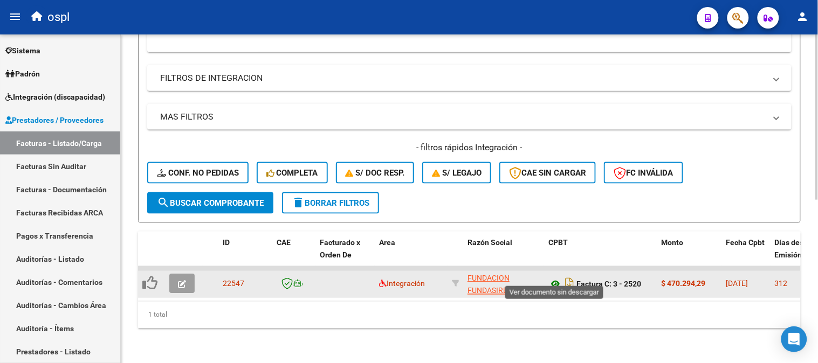
type input "2520"
click at [557, 278] on icon at bounding box center [555, 284] width 14 height 13
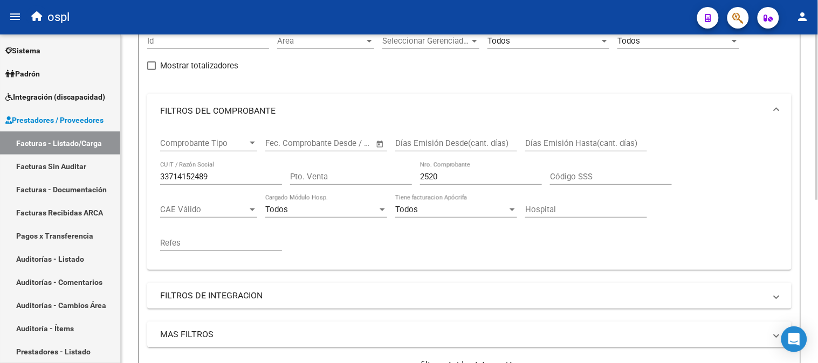
scroll to position [25, 0]
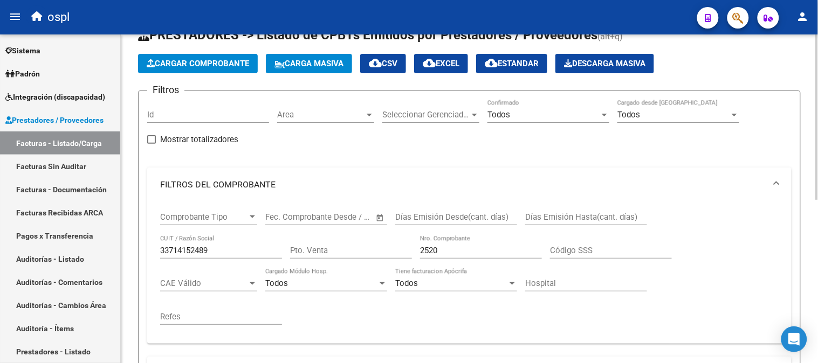
click at [229, 259] on div "33714152489 CUIT / Razón Social" at bounding box center [221, 252] width 122 height 33
click at [229, 252] on input "33714152489" at bounding box center [221, 251] width 122 height 10
paste input "20311278712"
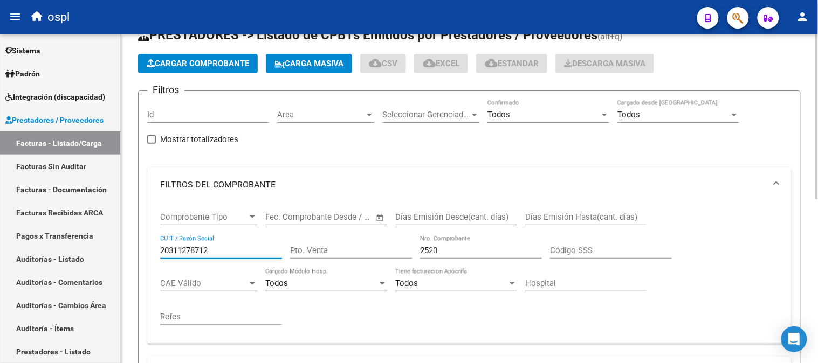
type input "20311278712"
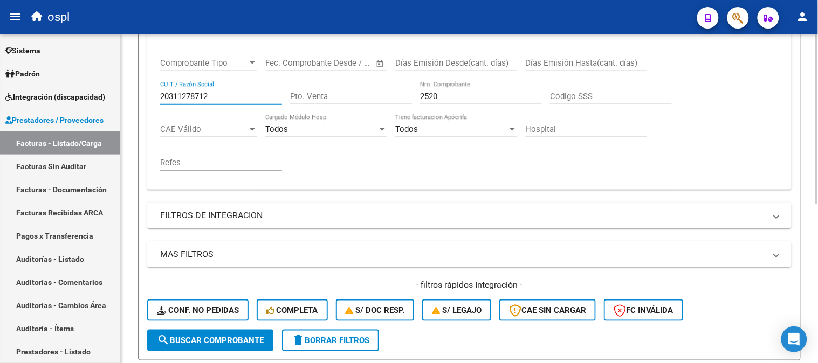
scroll to position [68, 0]
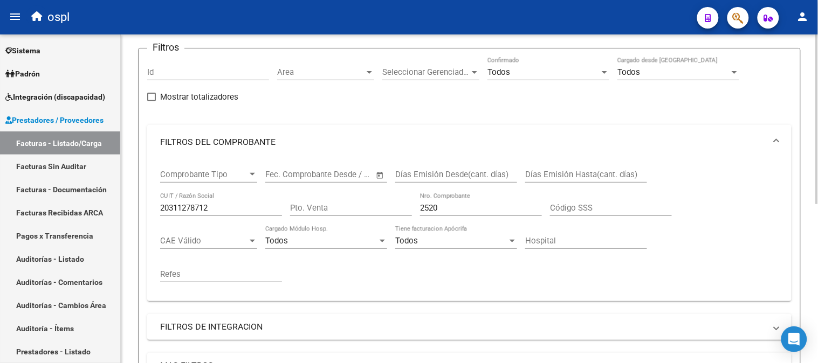
click at [433, 198] on div "2520 Nro. Comprobante" at bounding box center [481, 204] width 122 height 23
click at [435, 202] on div "2520 Nro. Comprobante" at bounding box center [481, 204] width 122 height 23
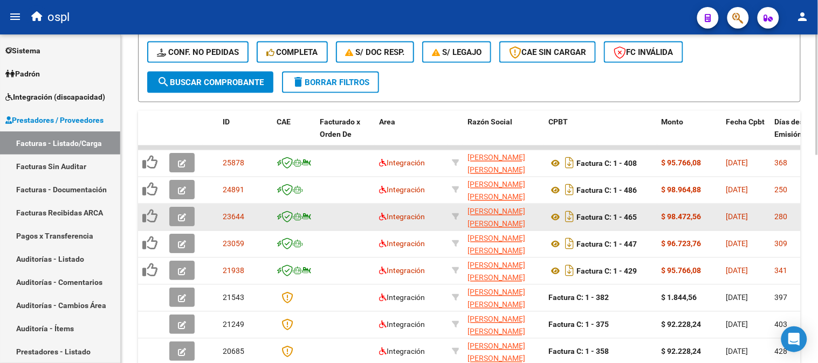
scroll to position [463, 0]
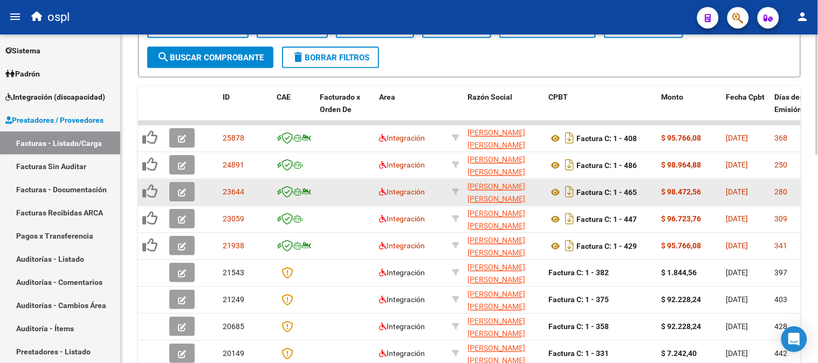
type input "-2"
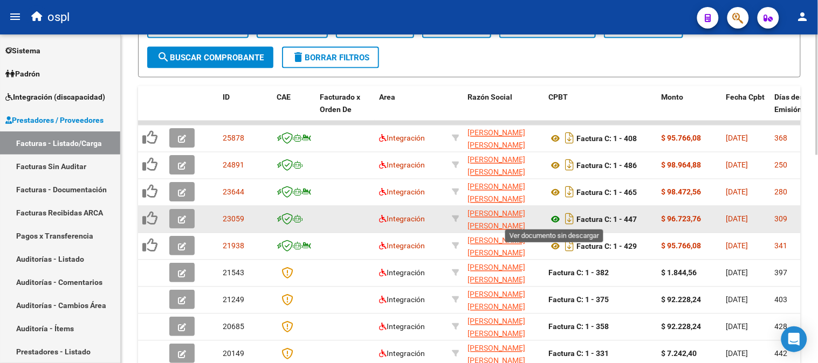
click at [554, 219] on icon at bounding box center [555, 219] width 14 height 13
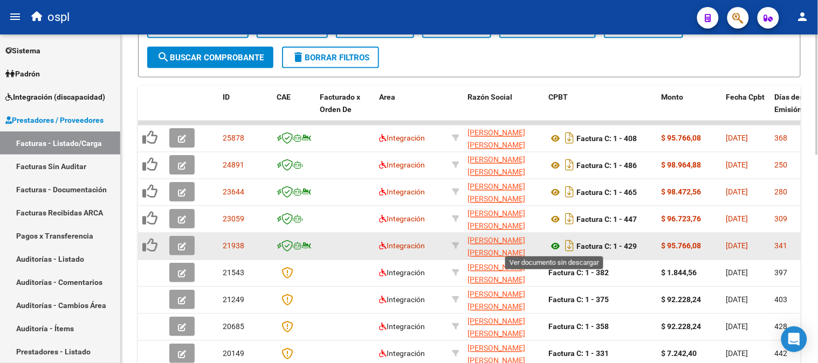
click at [558, 246] on icon at bounding box center [555, 246] width 14 height 13
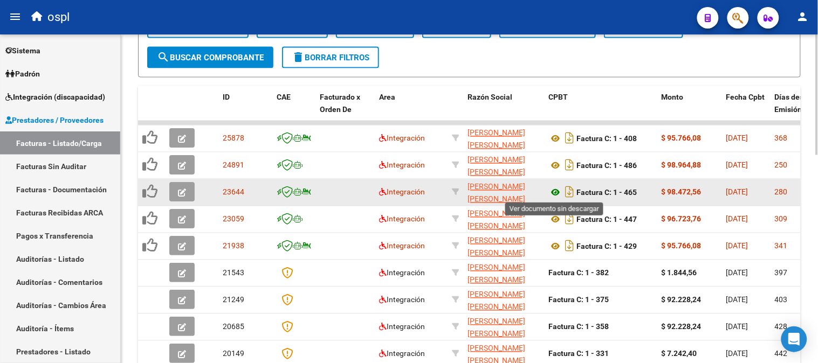
click at [558, 191] on icon at bounding box center [555, 193] width 14 height 13
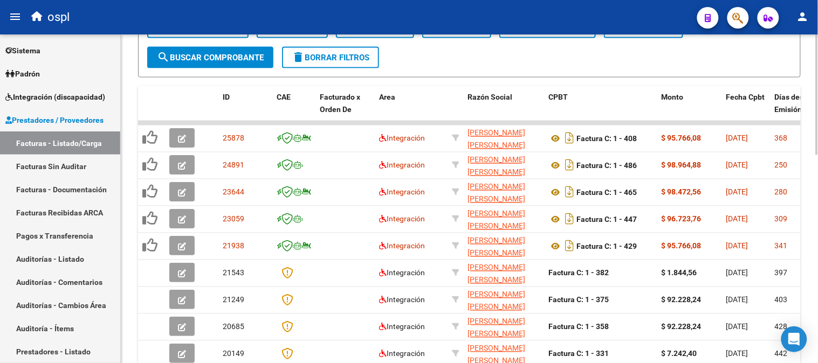
scroll to position [44, 0]
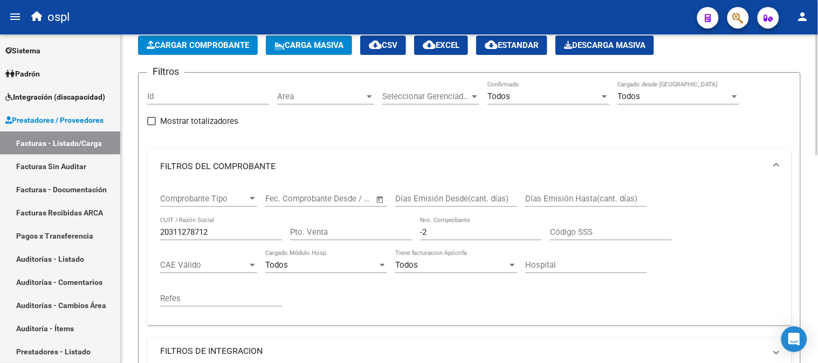
click at [237, 233] on input "20311278712" at bounding box center [221, 233] width 122 height 10
paste input "30697737835"
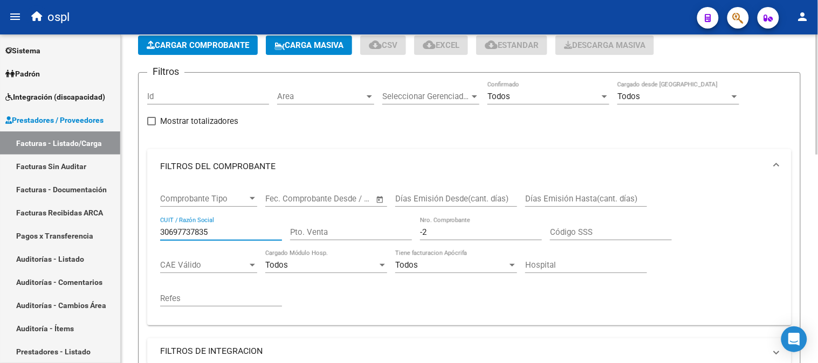
type input "30697737835"
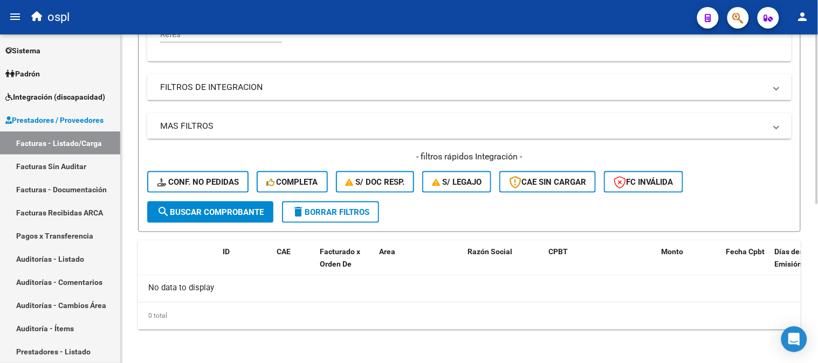
scroll to position [68, 0]
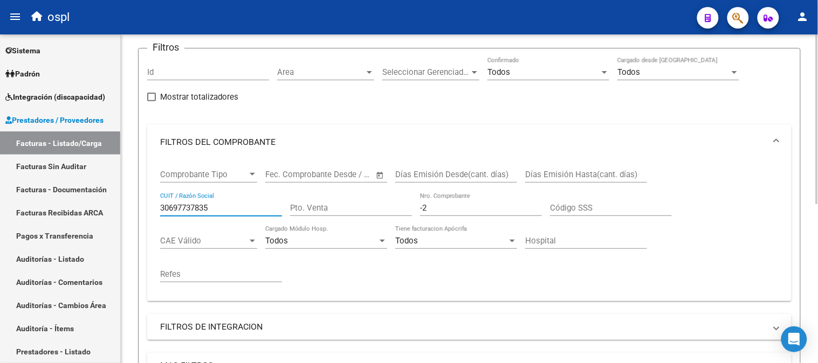
click at [238, 208] on input "30697737835" at bounding box center [221, 208] width 122 height 10
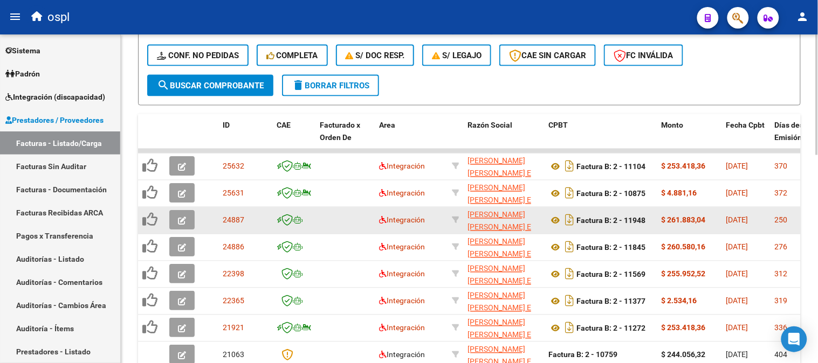
scroll to position [463, 0]
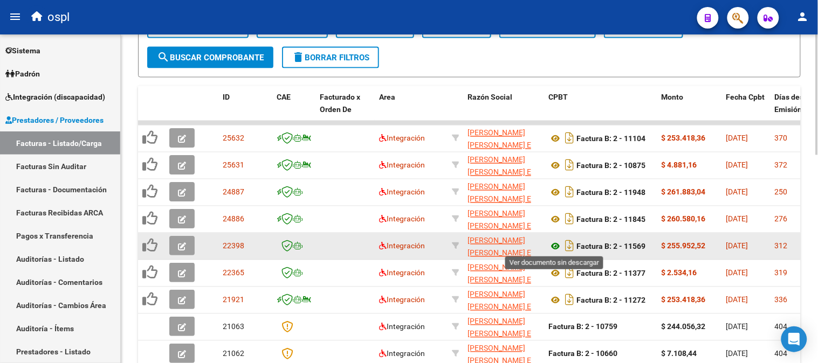
click at [556, 247] on icon at bounding box center [555, 246] width 14 height 13
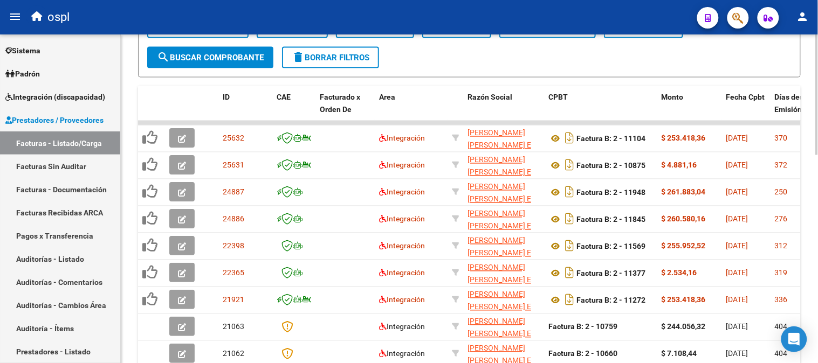
scroll to position [44, 0]
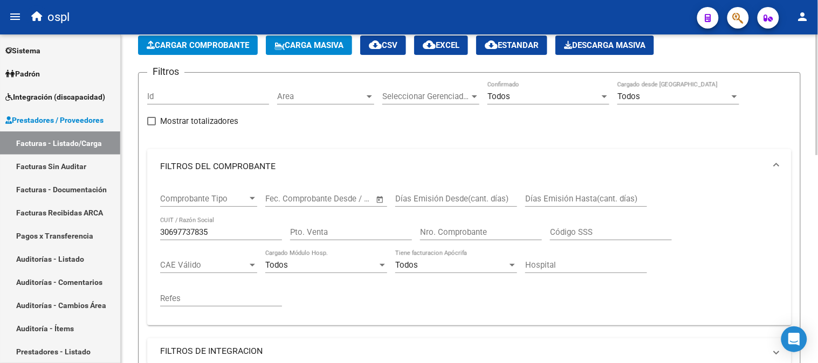
click at [236, 234] on input "30697737835" at bounding box center [221, 233] width 122 height 10
paste input "2337985208"
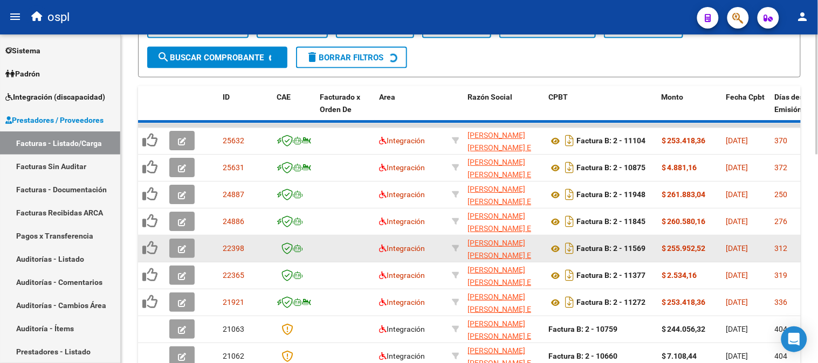
scroll to position [460, 0]
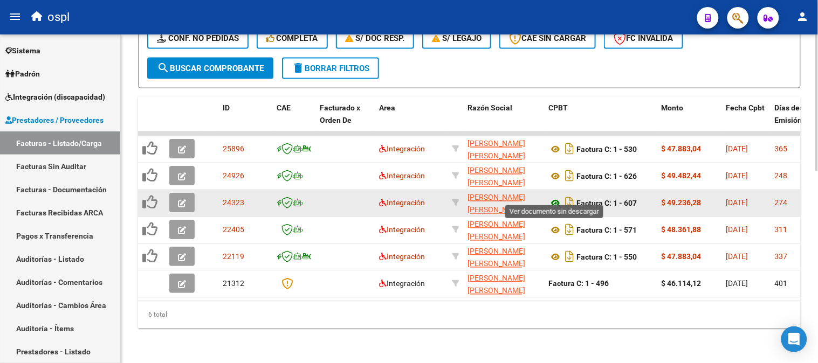
click at [553, 197] on icon at bounding box center [555, 203] width 14 height 13
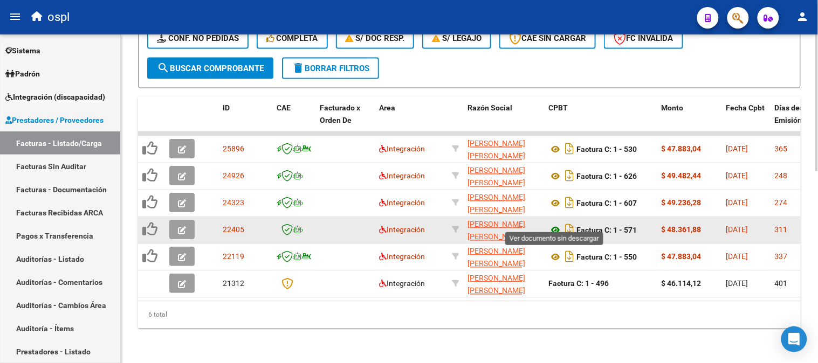
click at [550, 224] on icon at bounding box center [555, 230] width 14 height 13
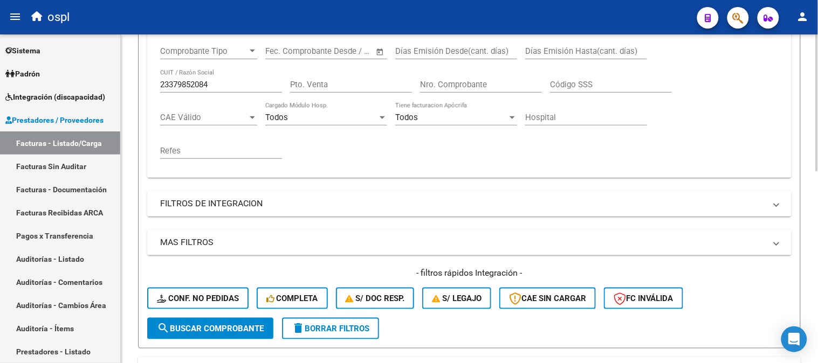
scroll to position [160, 0]
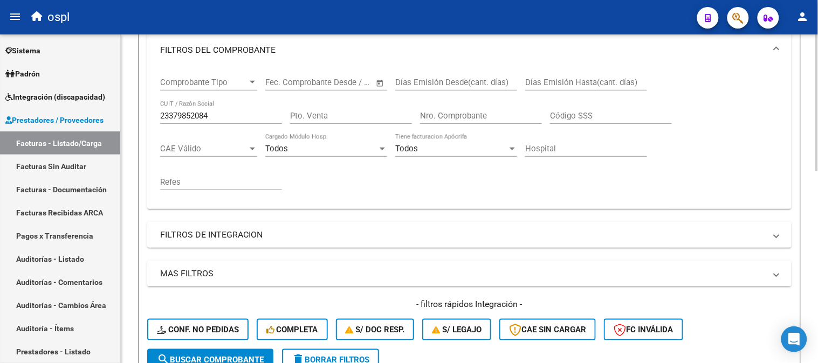
click at [216, 120] on input "23379852084" at bounding box center [221, 116] width 122 height 10
paste input "24966320"
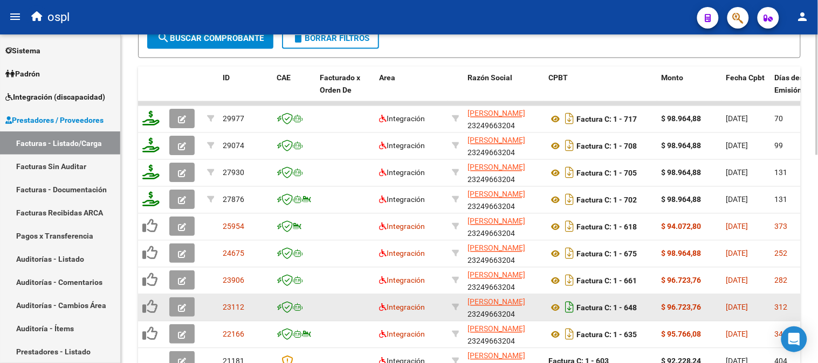
scroll to position [520, 0]
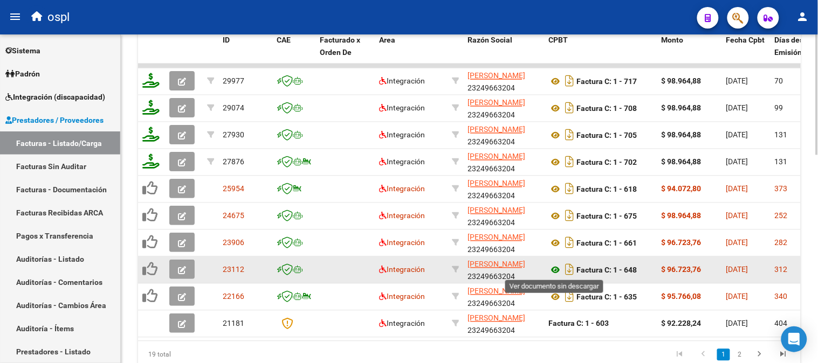
click at [556, 268] on icon at bounding box center [555, 270] width 14 height 13
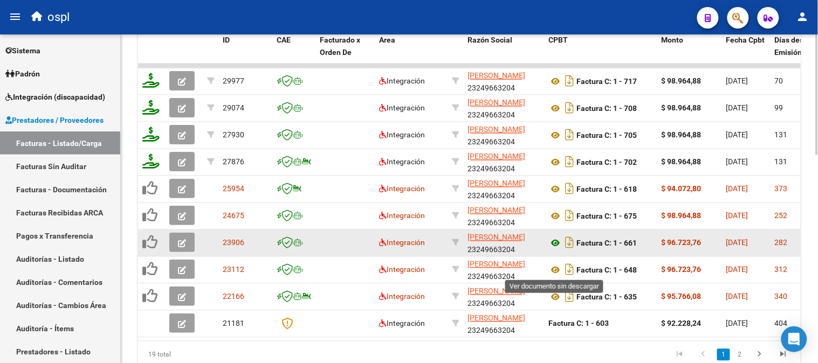
click at [555, 242] on icon at bounding box center [555, 243] width 14 height 13
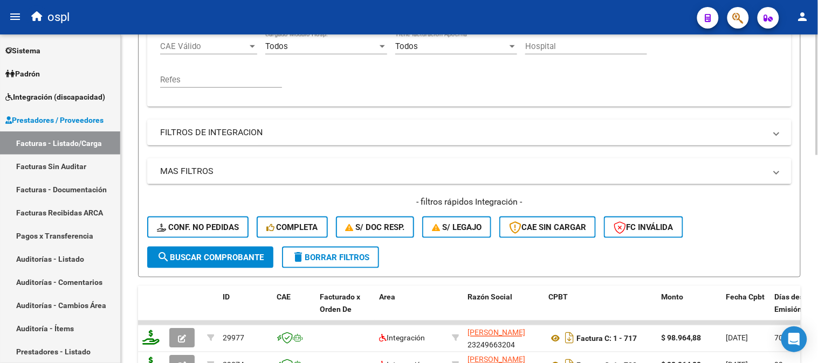
scroll to position [160, 0]
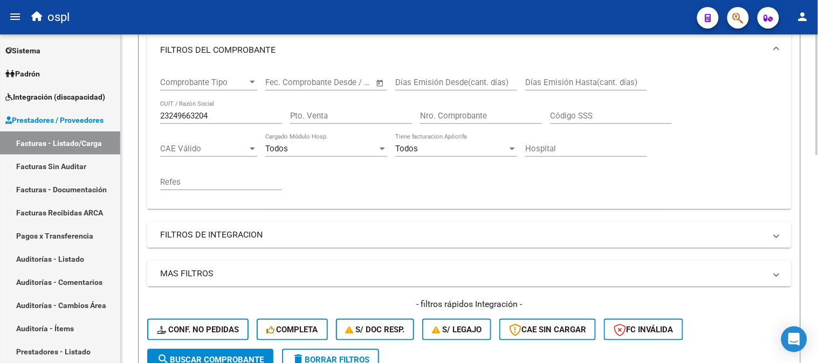
click at [250, 119] on input "23249663204" at bounding box center [221, 116] width 122 height 10
paste input "7294731348"
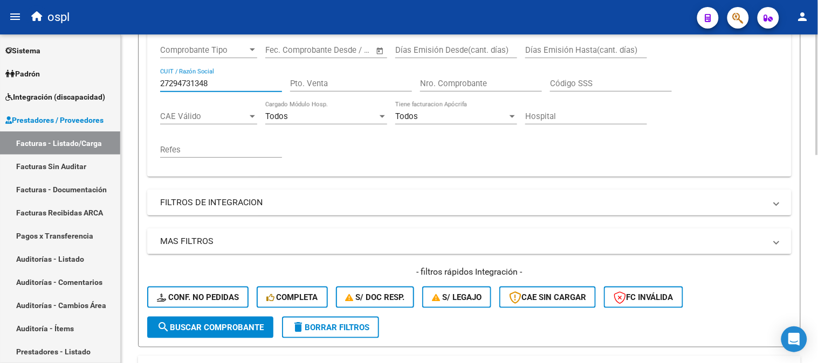
scroll to position [460, 0]
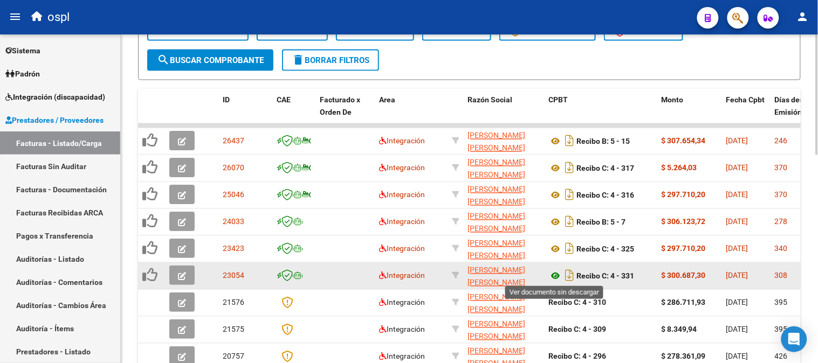
click at [557, 275] on icon at bounding box center [555, 276] width 14 height 13
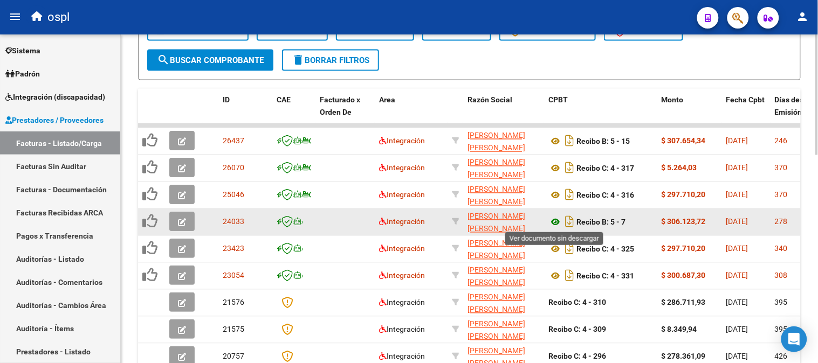
click at [555, 222] on icon at bounding box center [555, 222] width 14 height 13
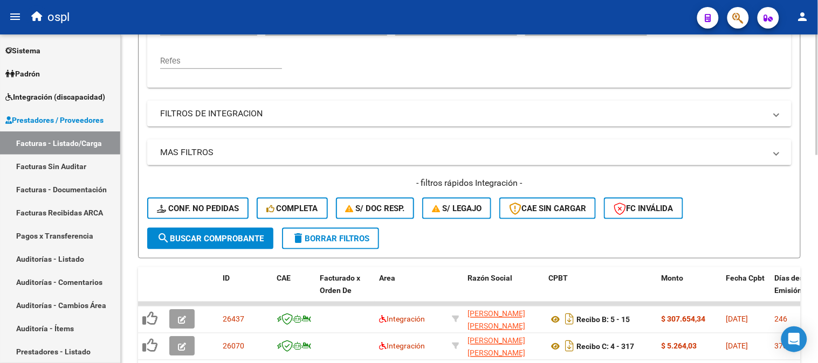
scroll to position [40, 0]
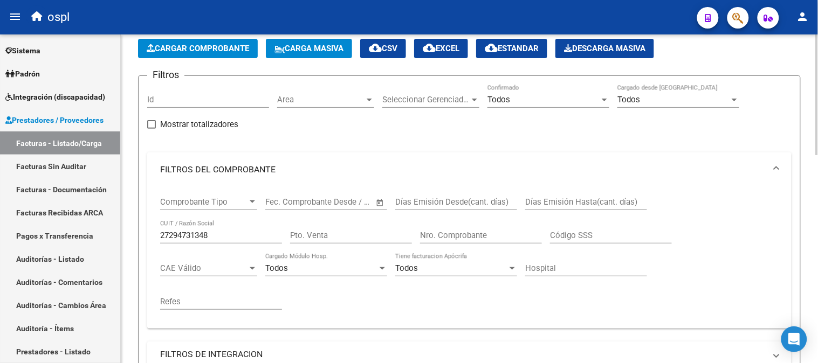
click at [222, 235] on input "27294731348" at bounding box center [221, 236] width 122 height 10
paste input "0248761009"
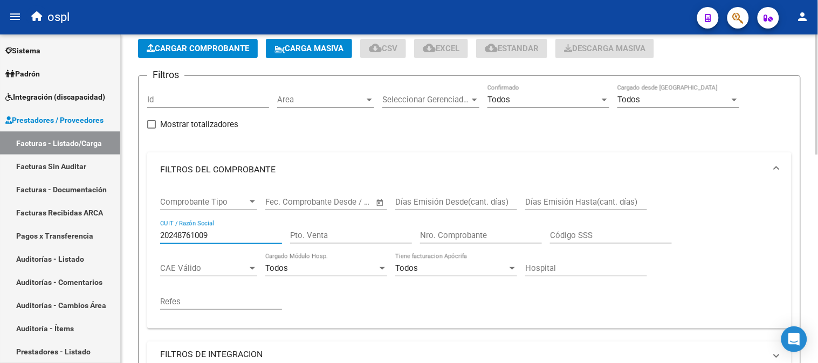
type input "20248761009"
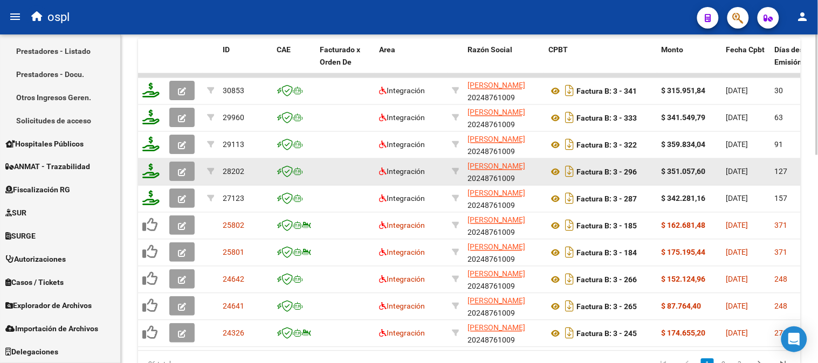
scroll to position [520, 0]
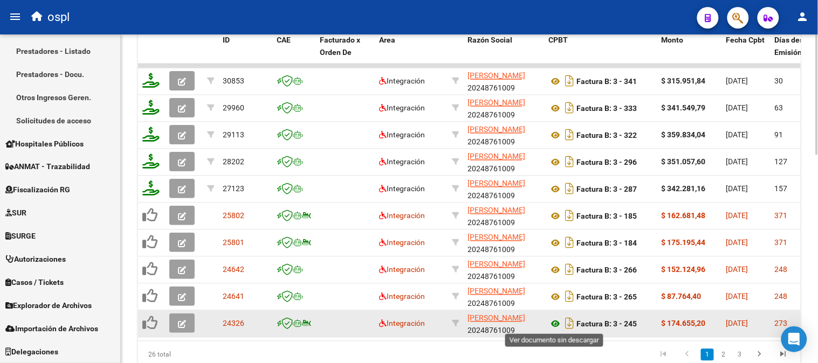
click at [553, 321] on icon at bounding box center [555, 324] width 14 height 13
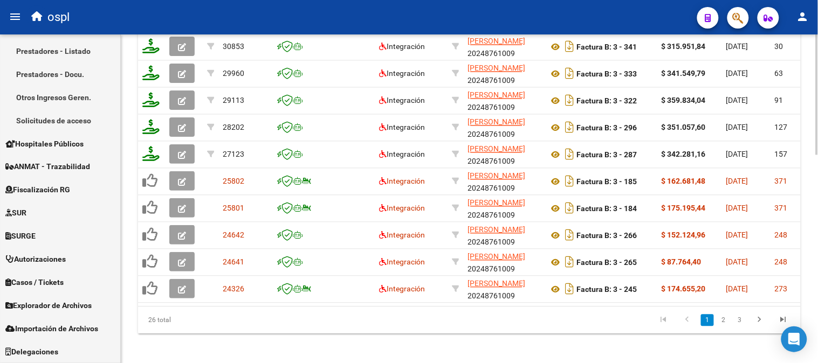
scroll to position [568, 0]
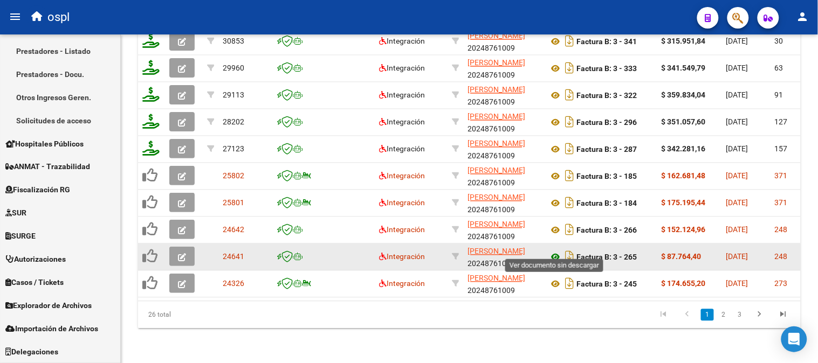
click at [553, 251] on icon at bounding box center [555, 257] width 14 height 13
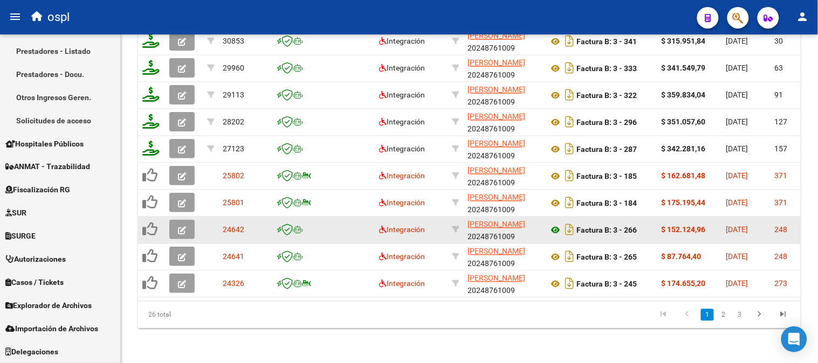
click at [554, 224] on icon at bounding box center [555, 230] width 14 height 13
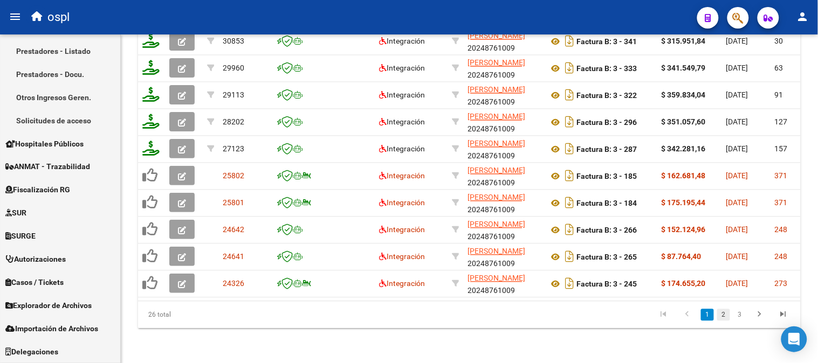
click at [729, 315] on link "2" at bounding box center [723, 315] width 13 height 12
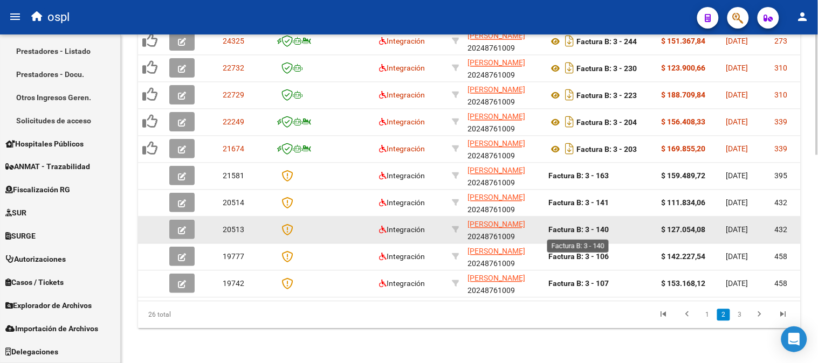
scroll to position [448, 0]
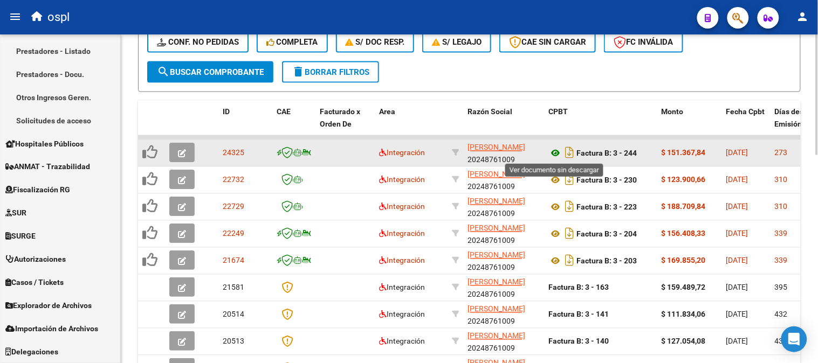
click at [555, 150] on icon at bounding box center [555, 153] width 14 height 13
